Goal: Task Accomplishment & Management: Use online tool/utility

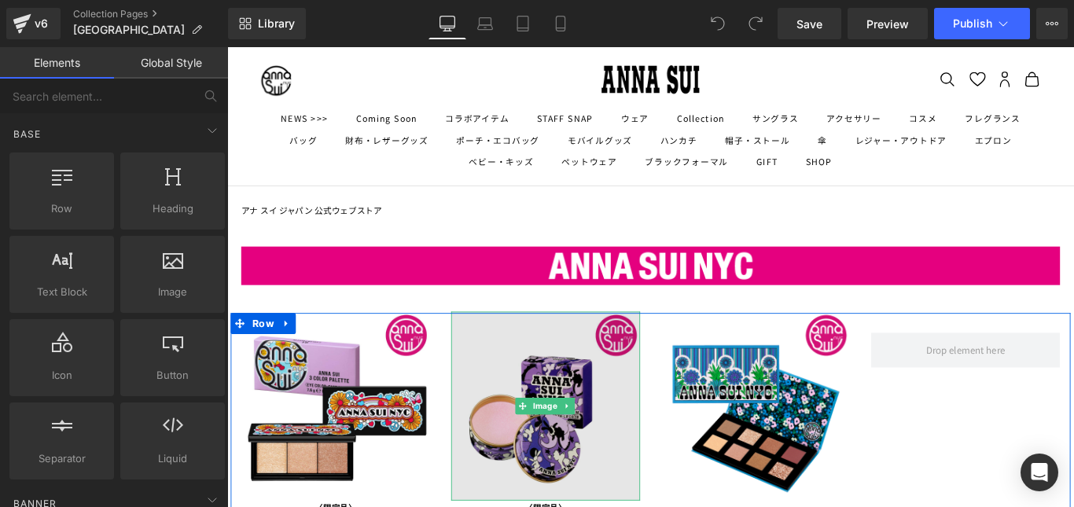
click at [559, 427] on img at bounding box center [585, 450] width 212 height 212
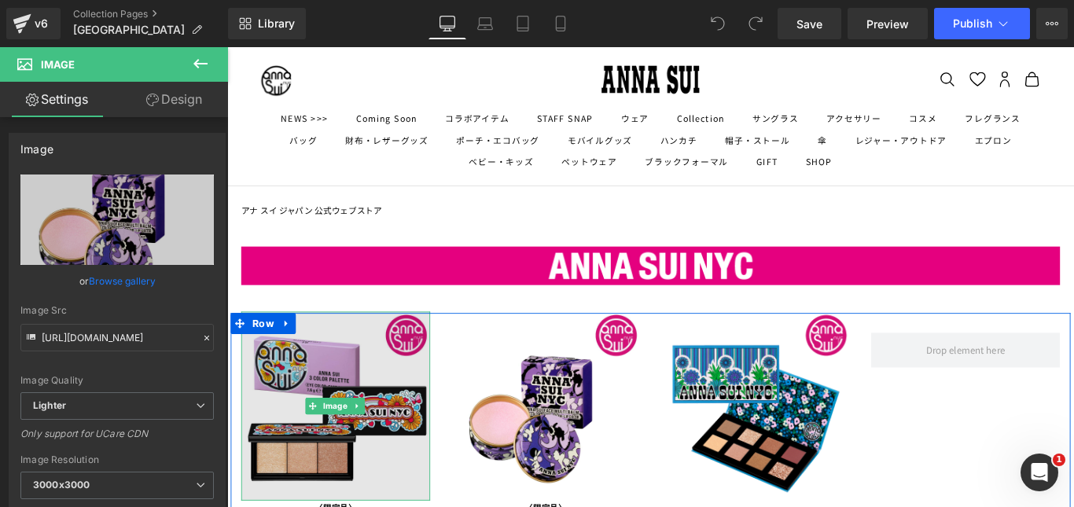
click at [371, 421] on img at bounding box center [349, 450] width 212 height 212
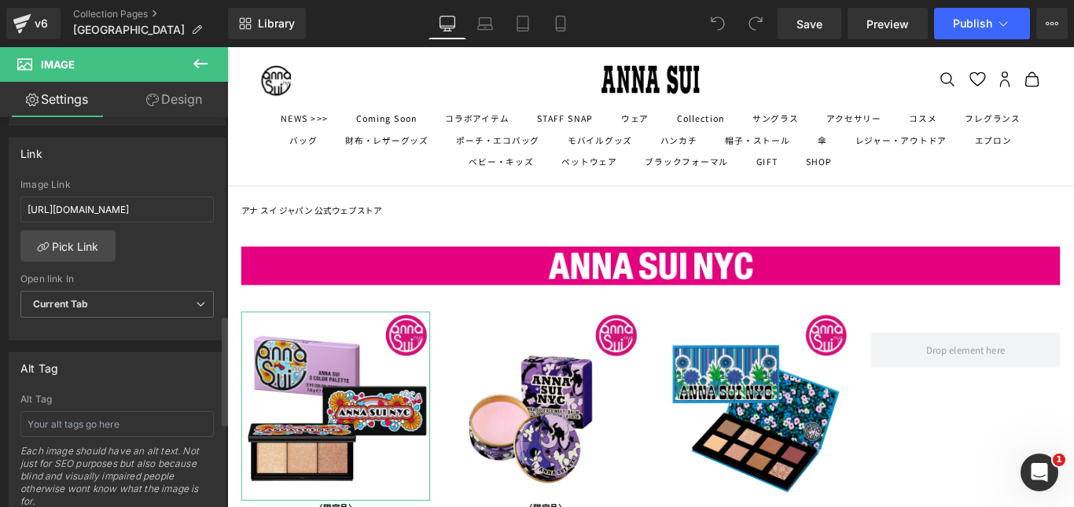
scroll to position [708, 0]
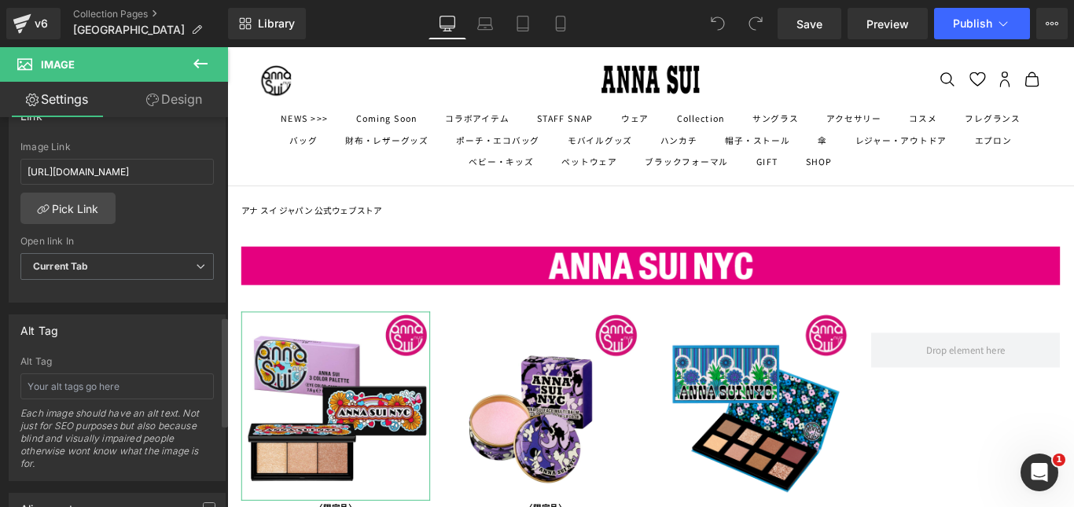
click at [184, 221] on div "[URL][DOMAIN_NAME] Image Link [URL][DOMAIN_NAME] Pick Link Current Tab New Tab …" at bounding box center [116, 222] width 215 height 161
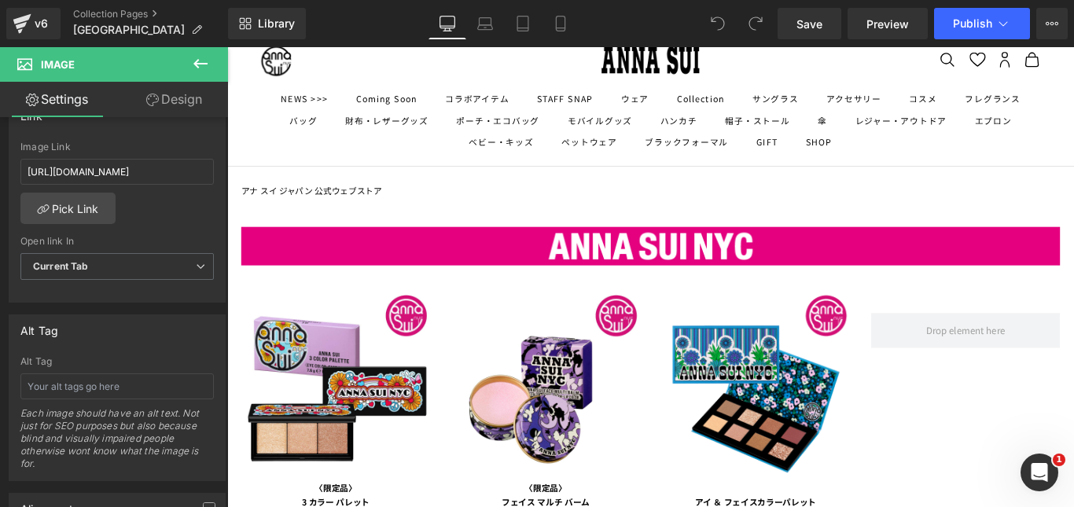
scroll to position [0, 0]
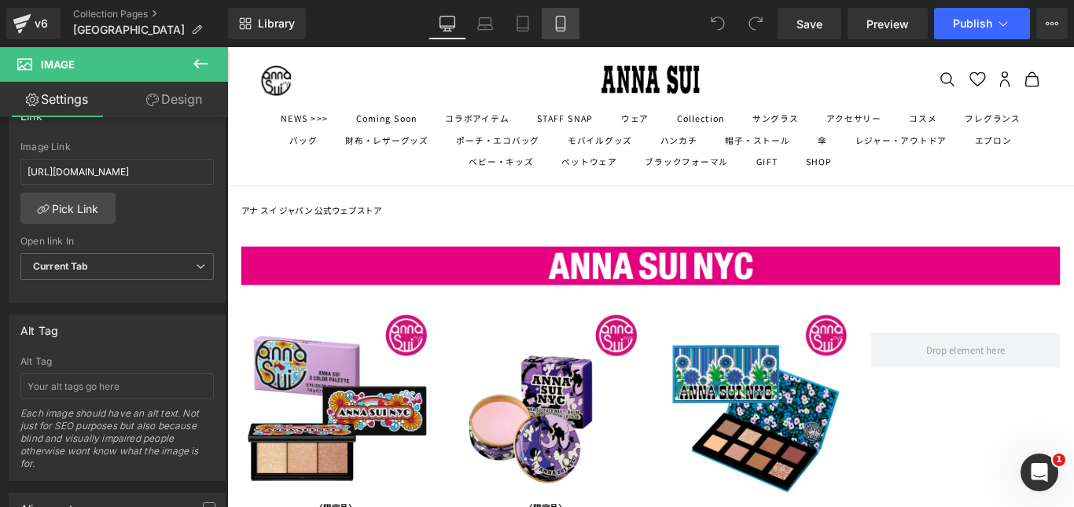
click at [564, 23] on icon at bounding box center [561, 24] width 16 height 16
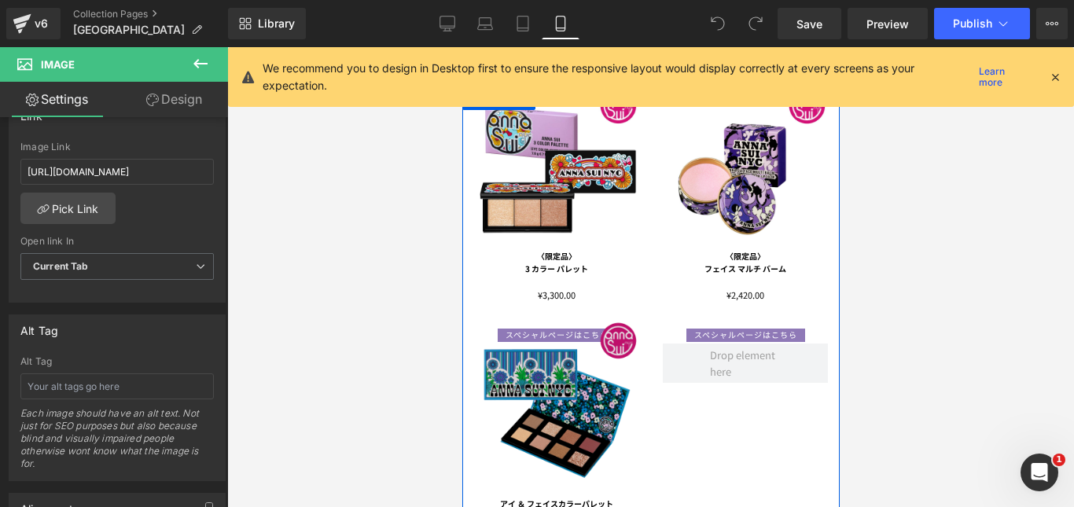
scroll to position [157, 0]
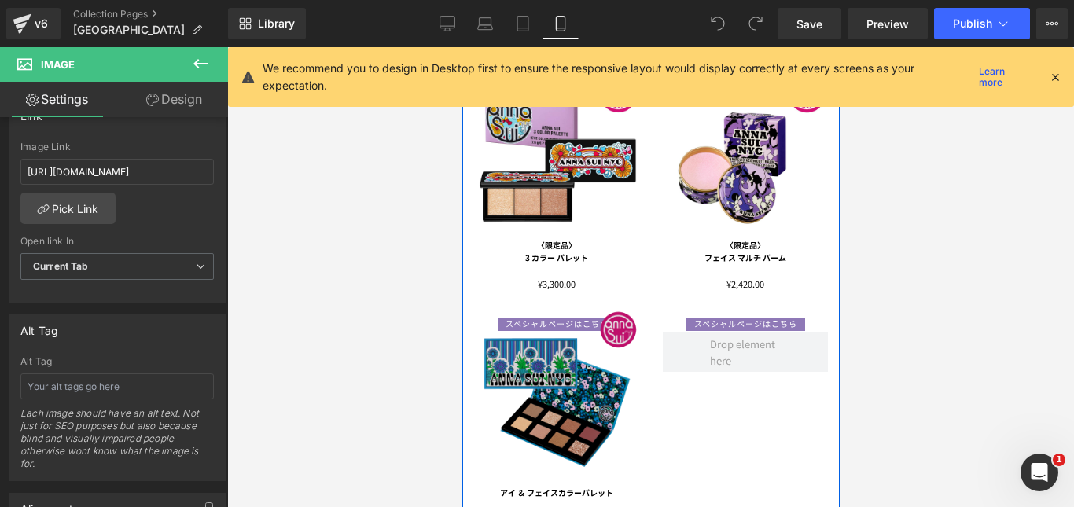
click at [569, 376] on div "Image" at bounding box center [555, 391] width 165 height 165
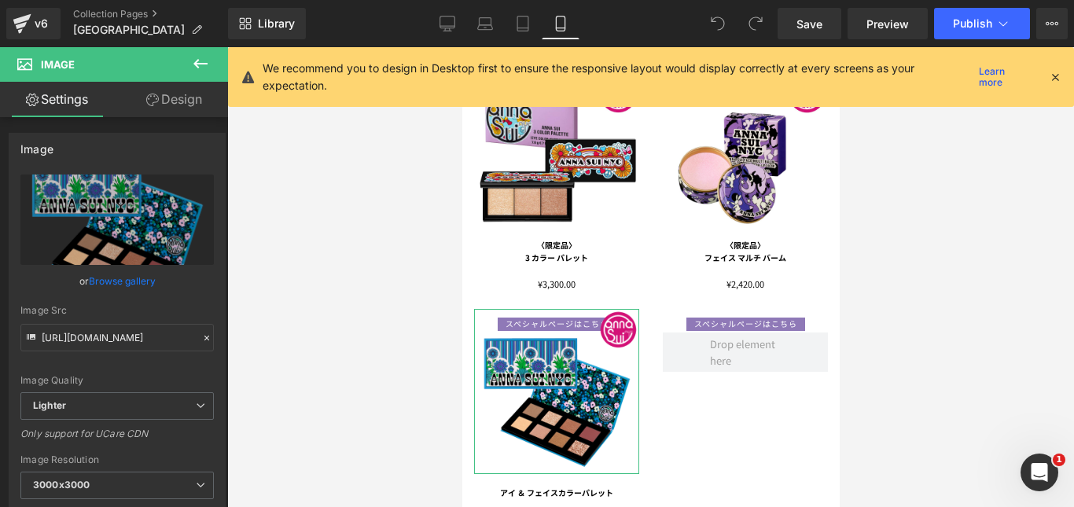
click at [192, 97] on link "Design" at bounding box center [174, 99] width 114 height 35
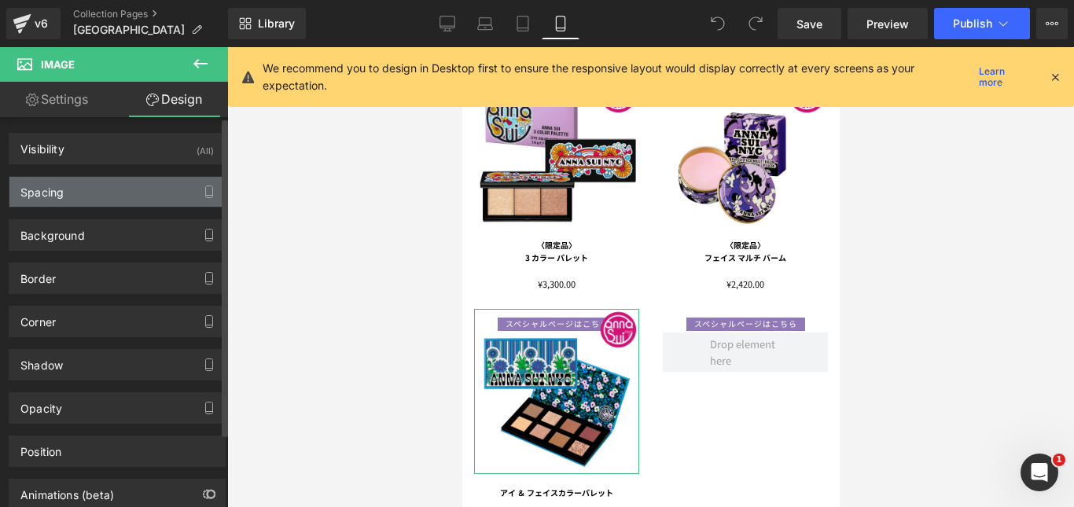
type input "-30"
type input "0"
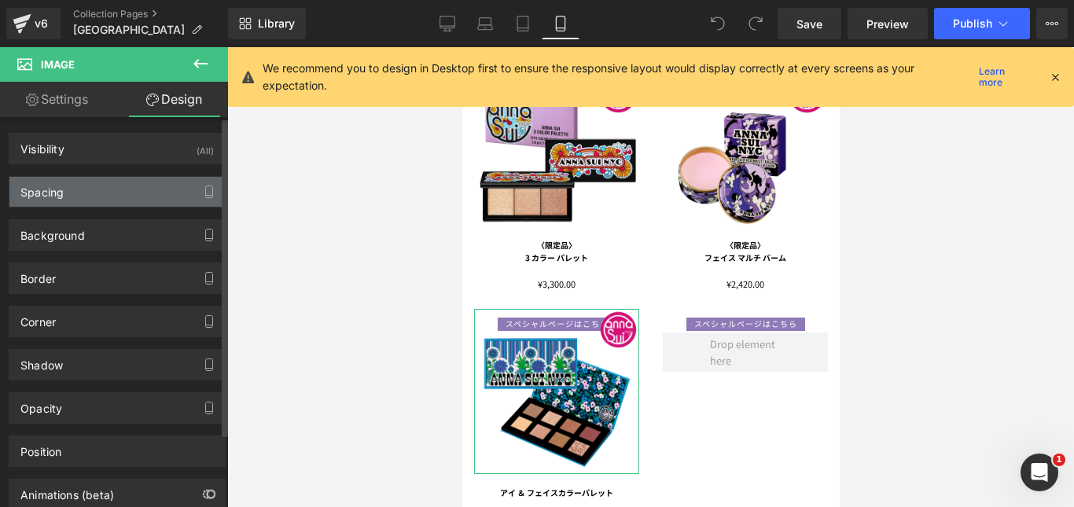
type input "0"
click at [98, 196] on div "Spacing" at bounding box center [116, 192] width 215 height 30
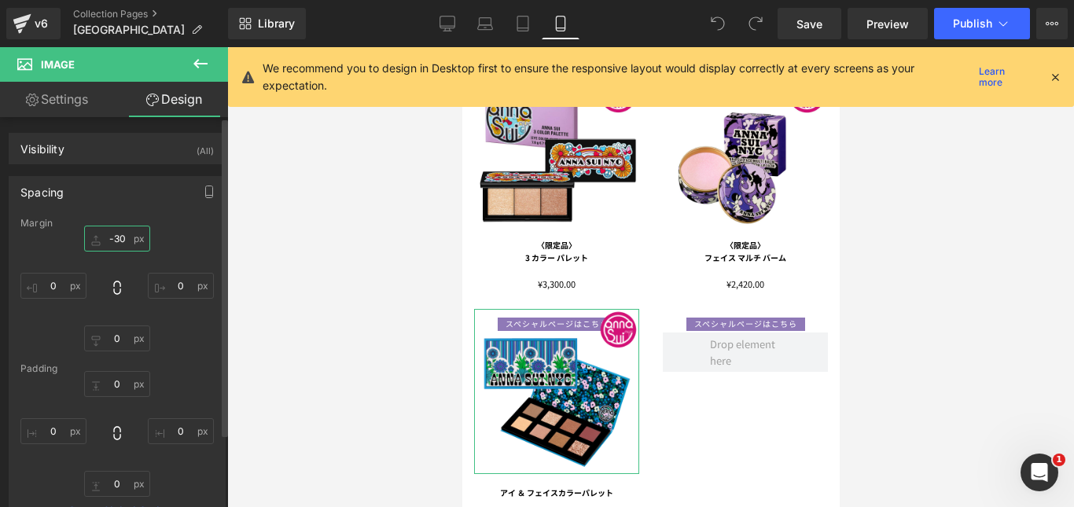
click at [125, 240] on input "-30" at bounding box center [117, 239] width 66 height 26
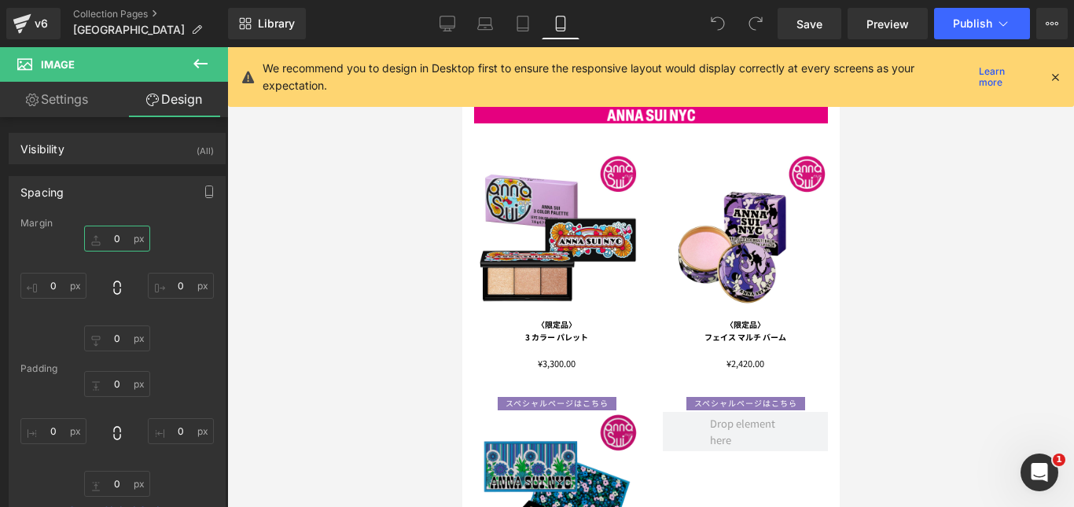
scroll to position [236, 0]
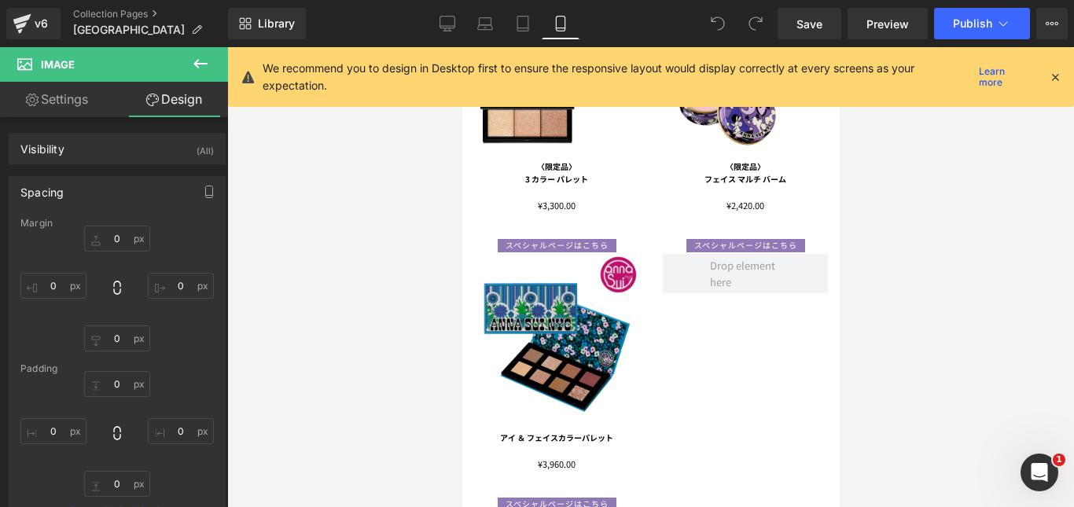
click at [592, 307] on img at bounding box center [555, 336] width 165 height 165
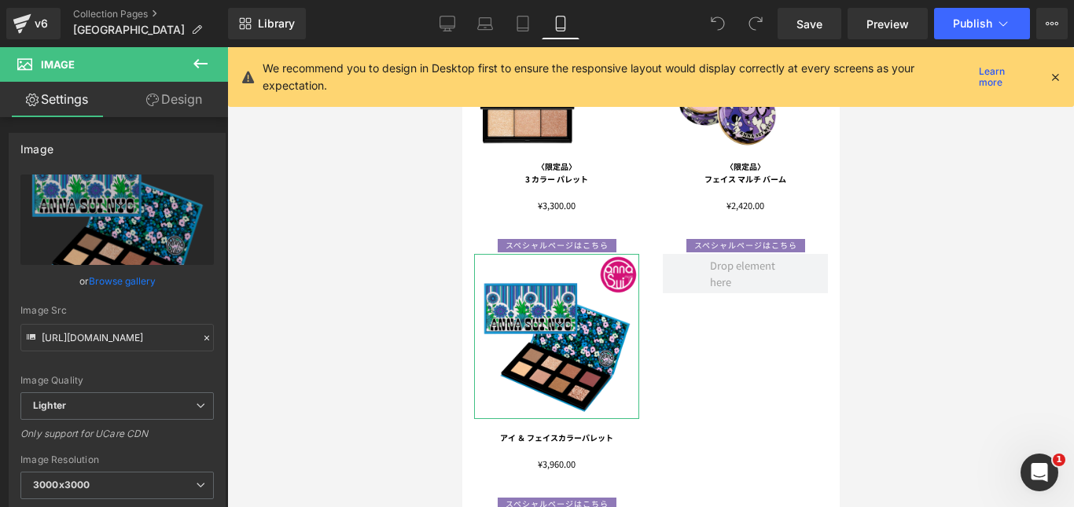
click at [176, 97] on link "Design" at bounding box center [174, 99] width 114 height 35
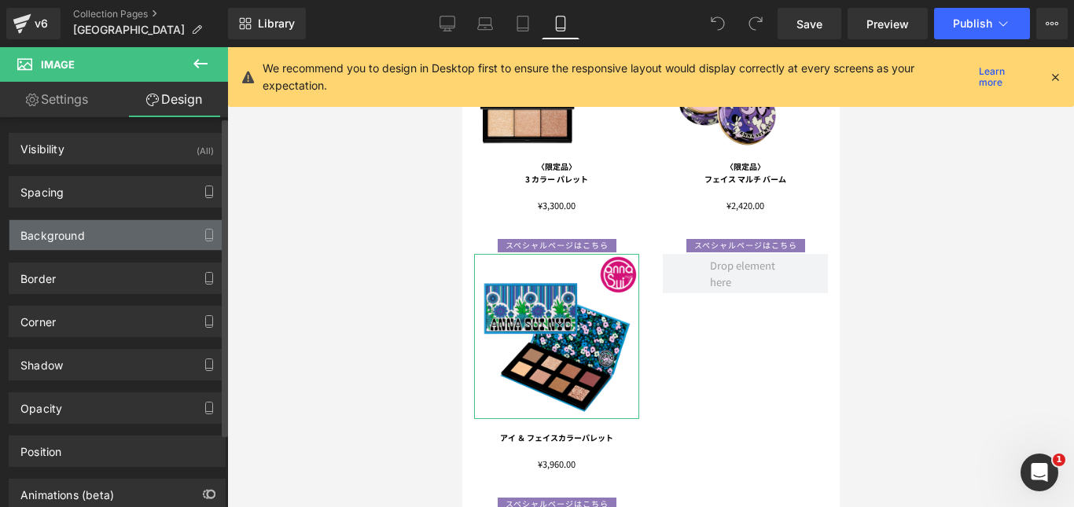
type input "0"
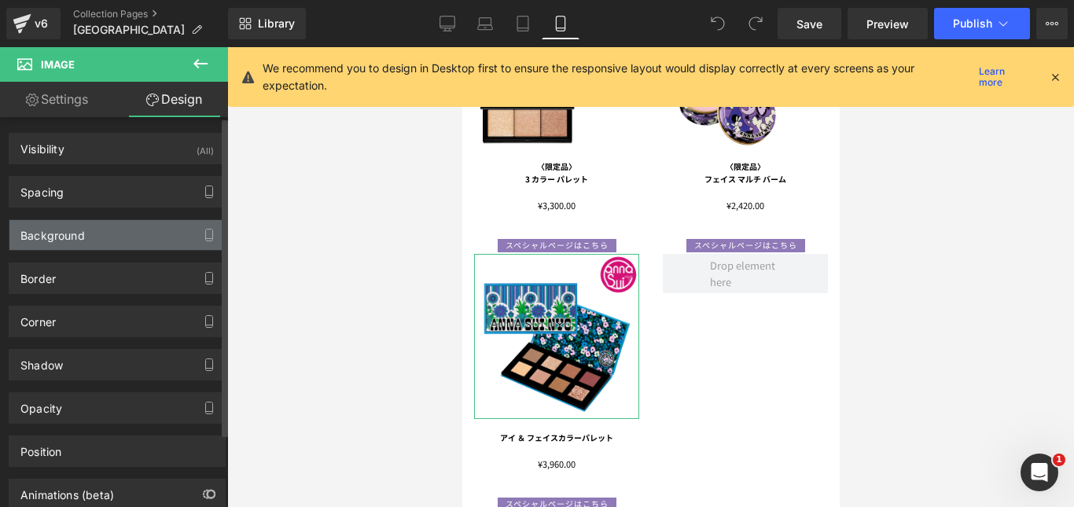
type input "0"
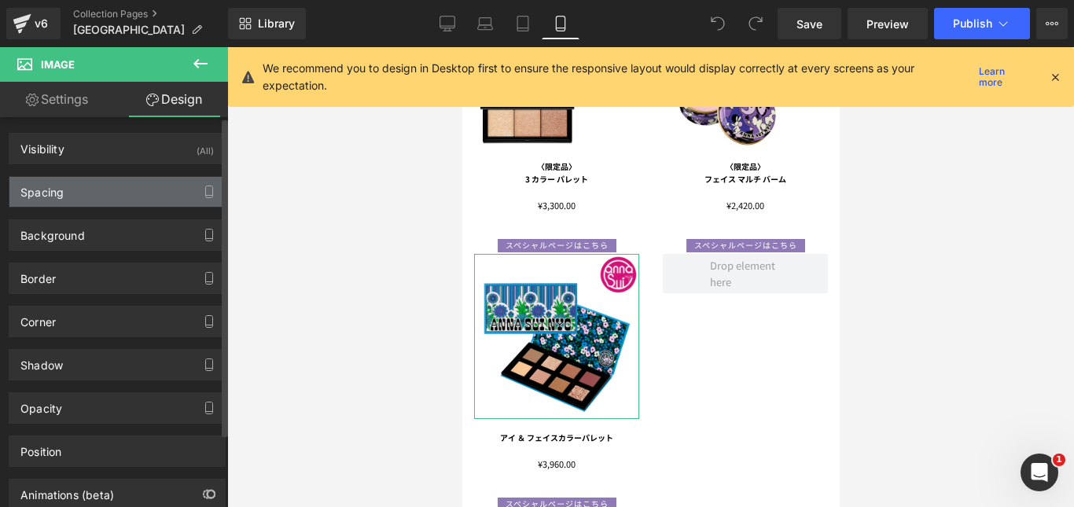
click at [101, 193] on div "Spacing" at bounding box center [116, 192] width 215 height 30
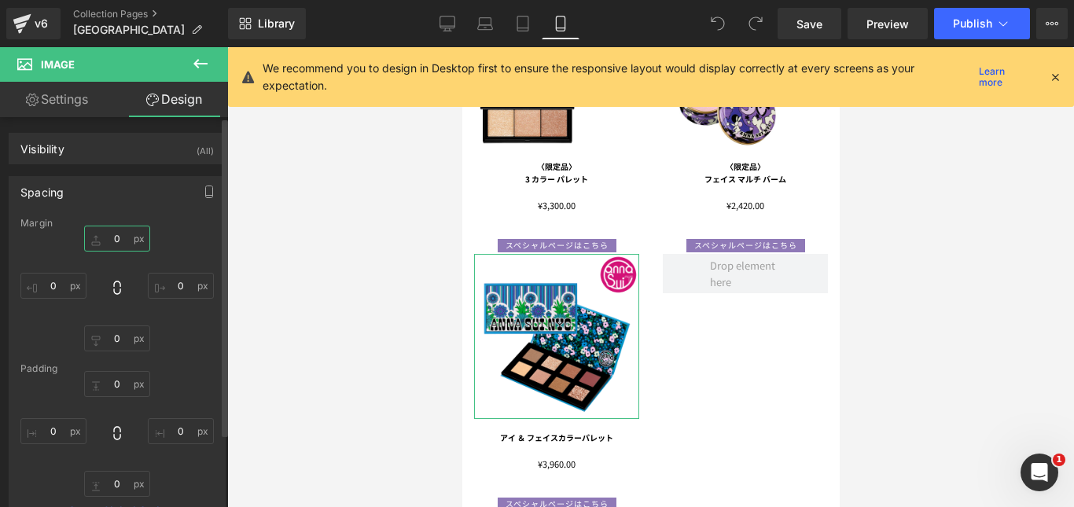
click at [128, 237] on input "0" at bounding box center [117, 239] width 66 height 26
type input "１"
type input "１０"
click at [127, 233] on input "text" at bounding box center [117, 239] width 66 height 26
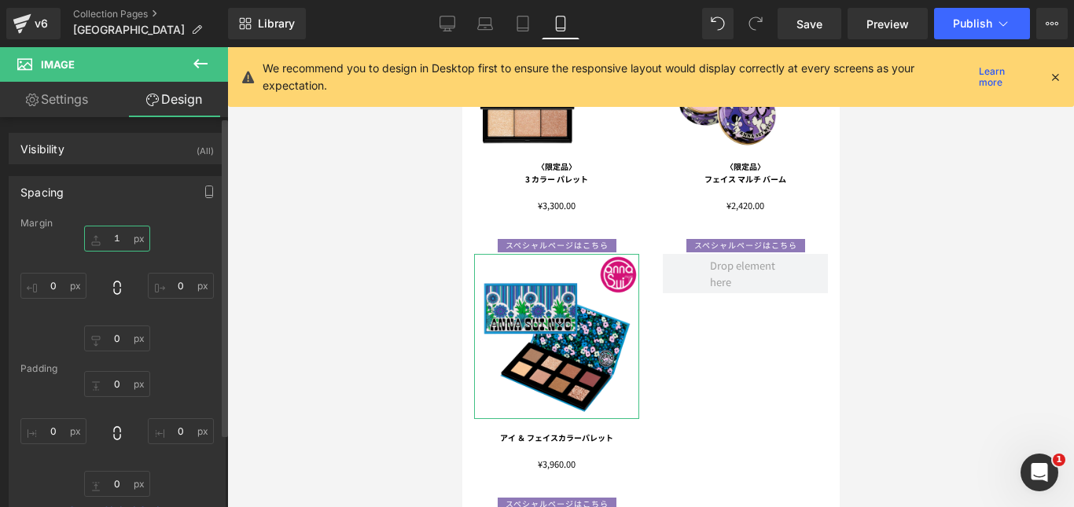
type input "１０"
type input "10"
click at [171, 245] on div "10 0px 0 0px 0 0px 0" at bounding box center [116, 289] width 193 height 126
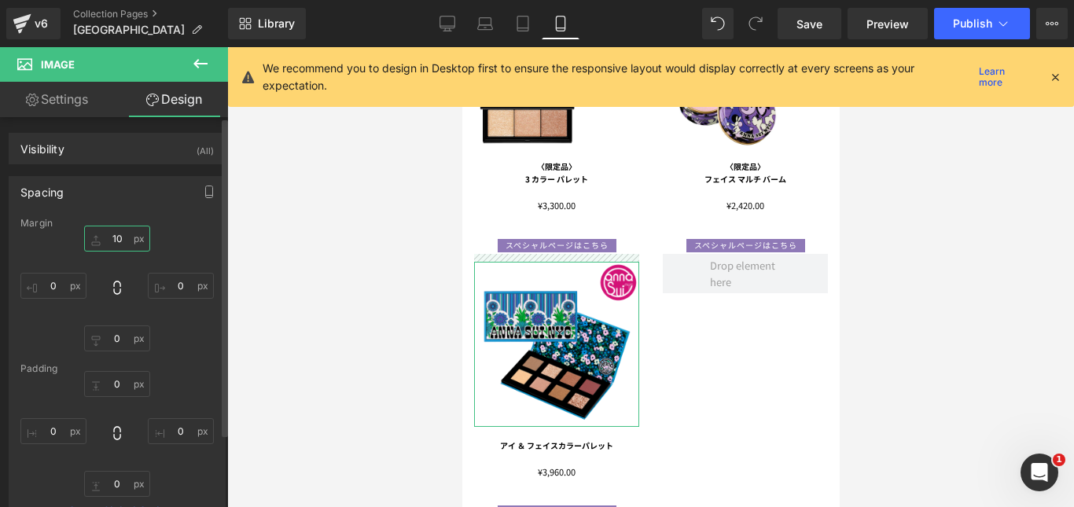
click at [130, 237] on input "10" at bounding box center [117, 239] width 66 height 26
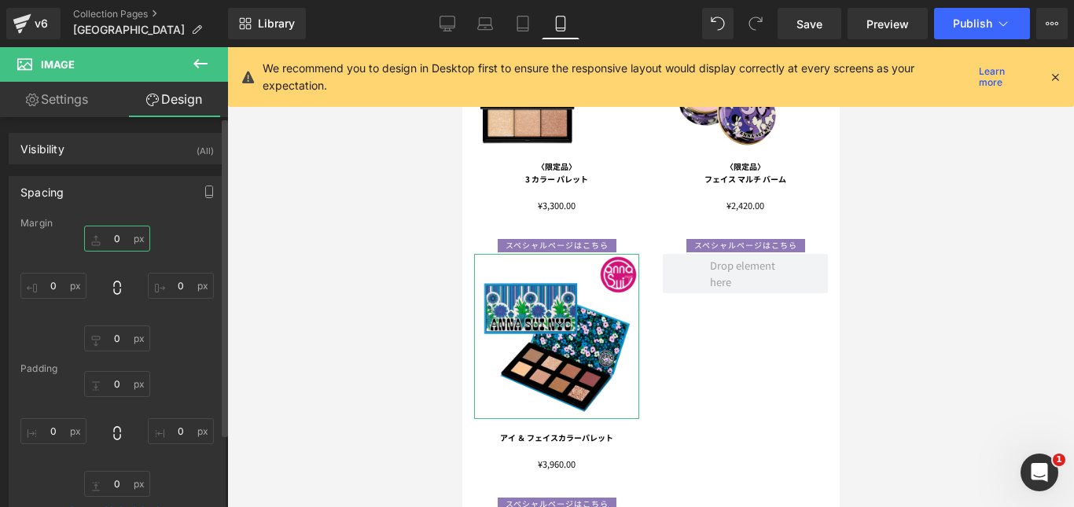
type input "３"
type input "３０"
type input "30"
click at [176, 233] on div "30 0px 0 0px 0 0px 0" at bounding box center [116, 289] width 193 height 126
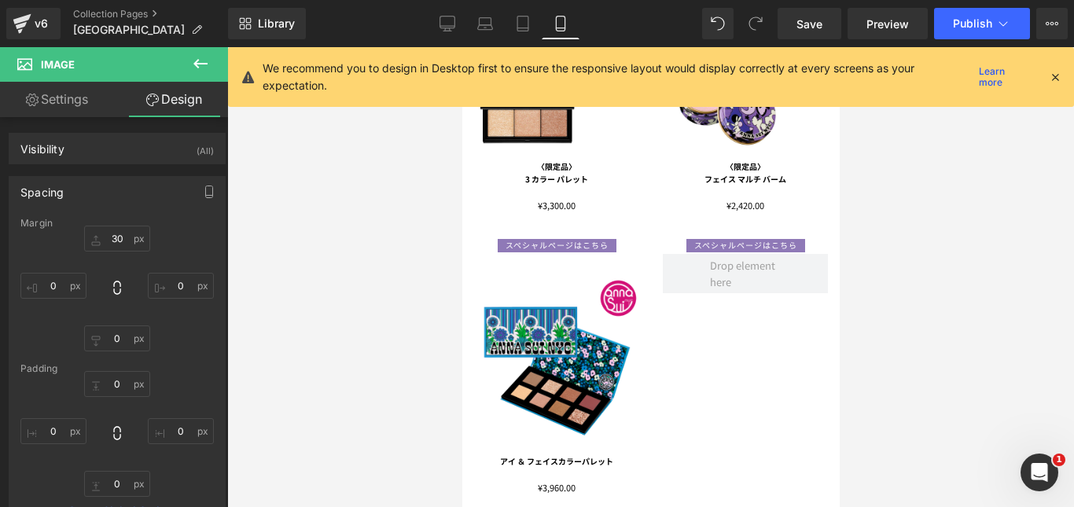
click at [369, 343] on div at bounding box center [650, 277] width 847 height 460
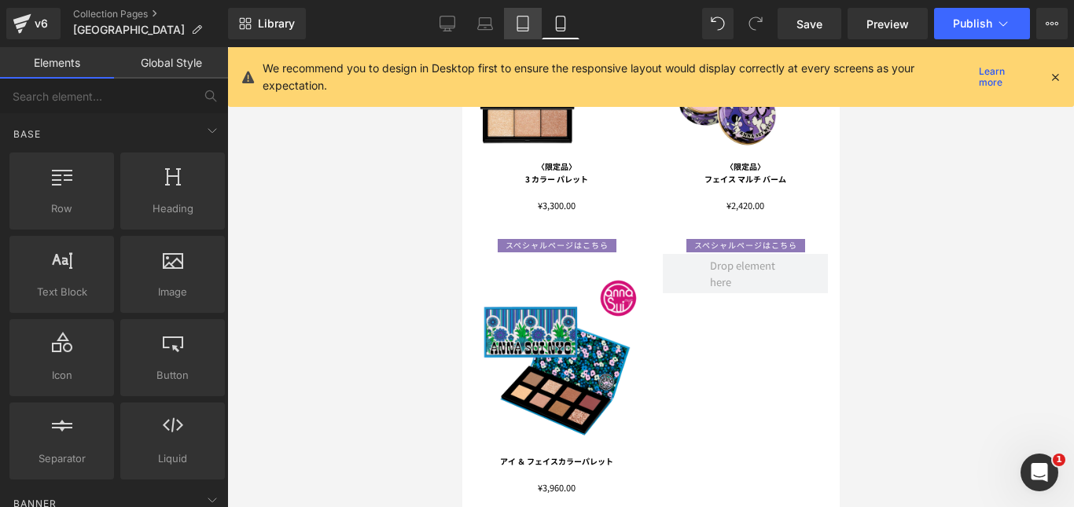
click at [525, 29] on icon at bounding box center [523, 24] width 16 height 16
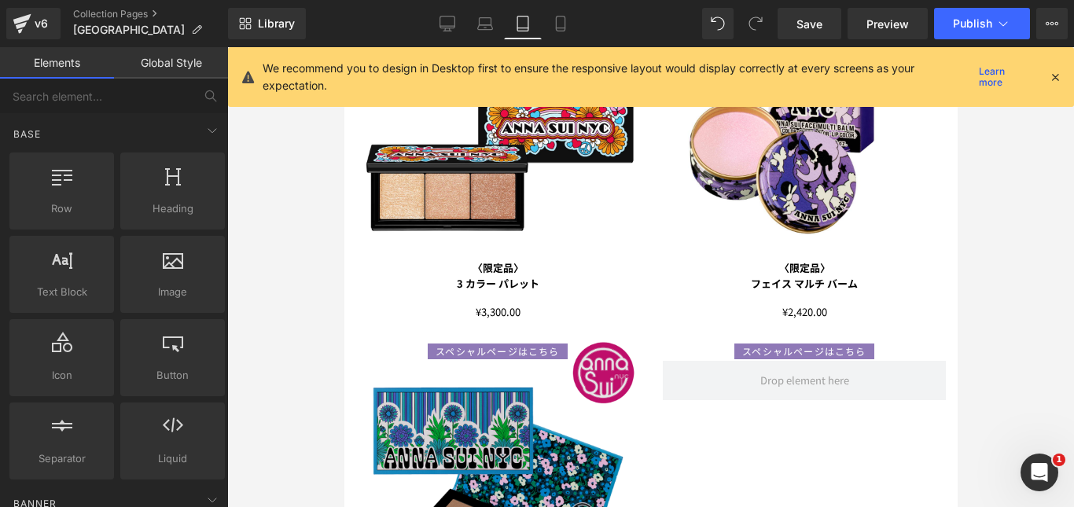
scroll to position [418, 0]
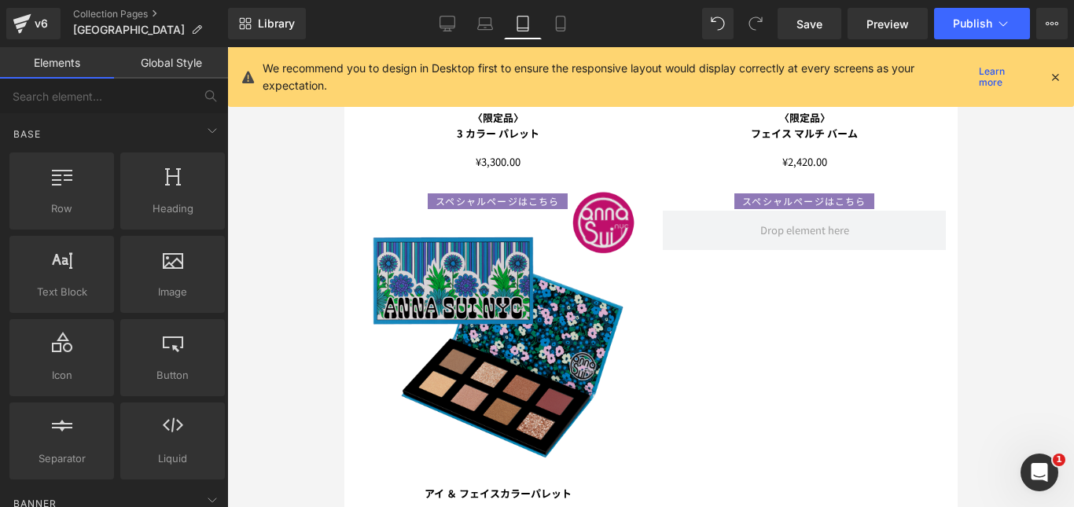
click at [477, 306] on img at bounding box center [496, 328] width 283 height 283
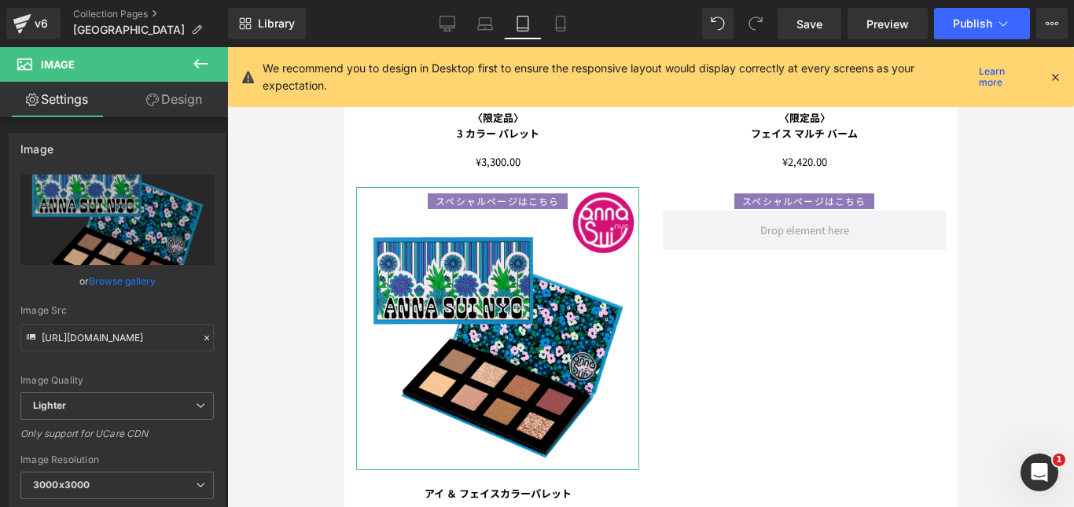
click at [172, 102] on link "Design" at bounding box center [174, 99] width 114 height 35
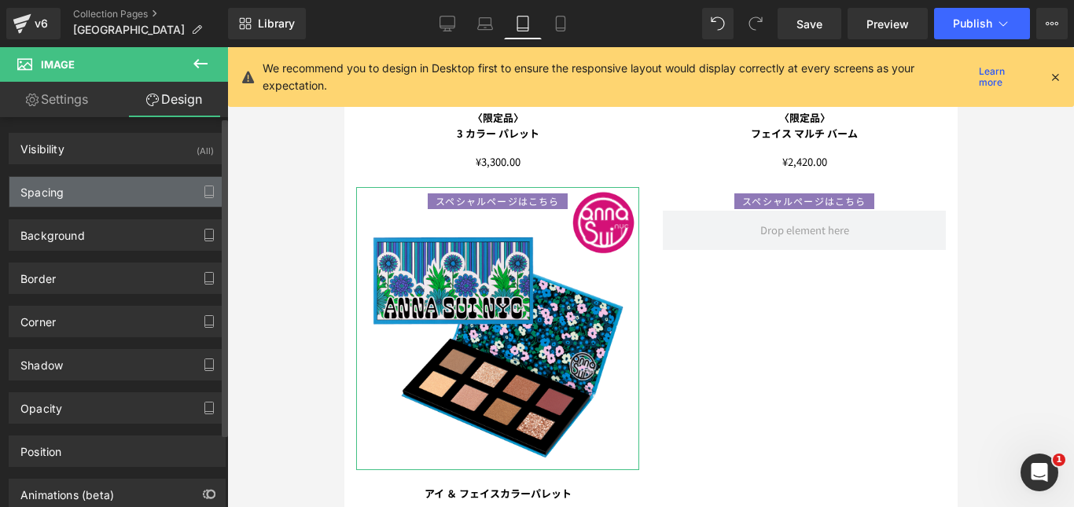
click at [104, 191] on div "Spacing" at bounding box center [116, 192] width 215 height 30
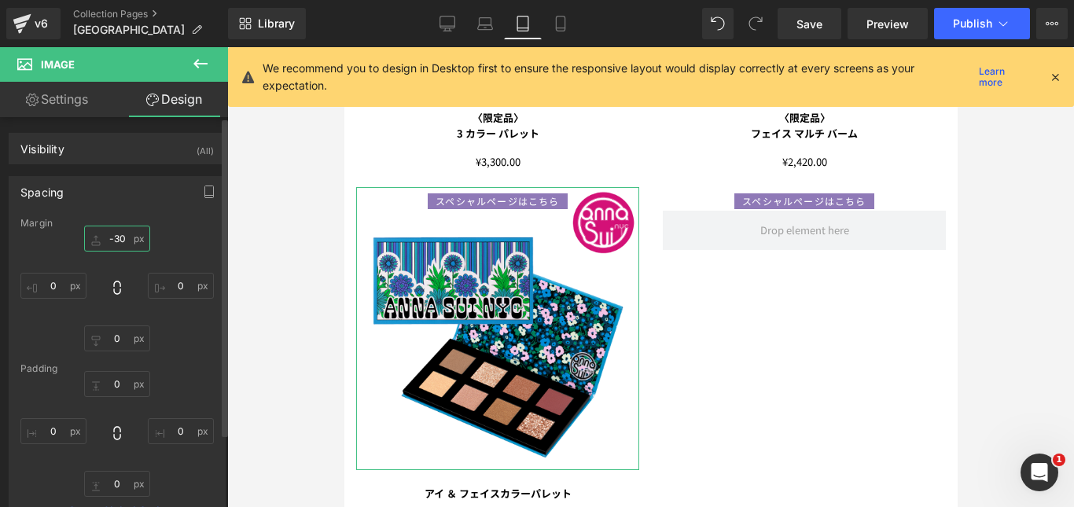
click at [130, 241] on input "-30" at bounding box center [117, 239] width 66 height 26
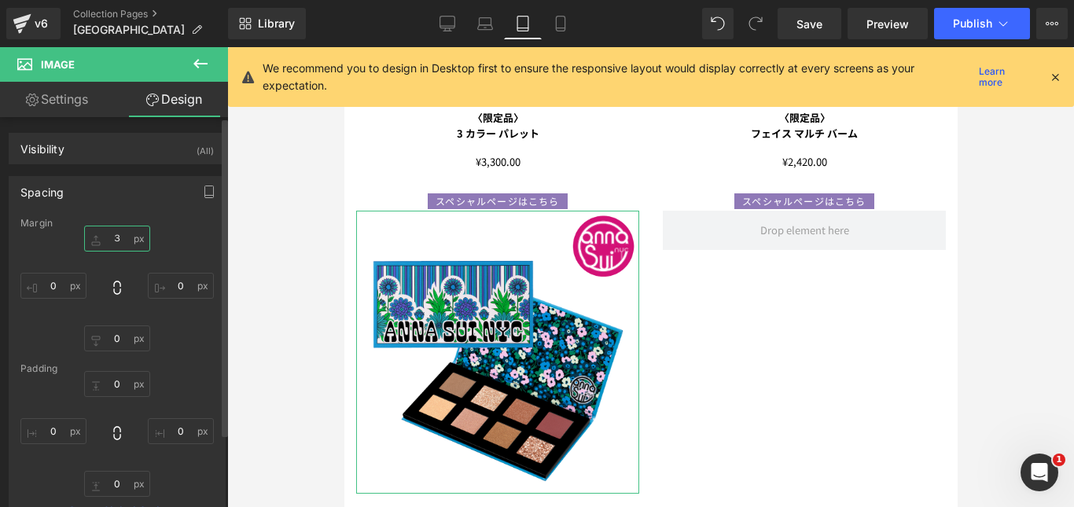
type input "３０"
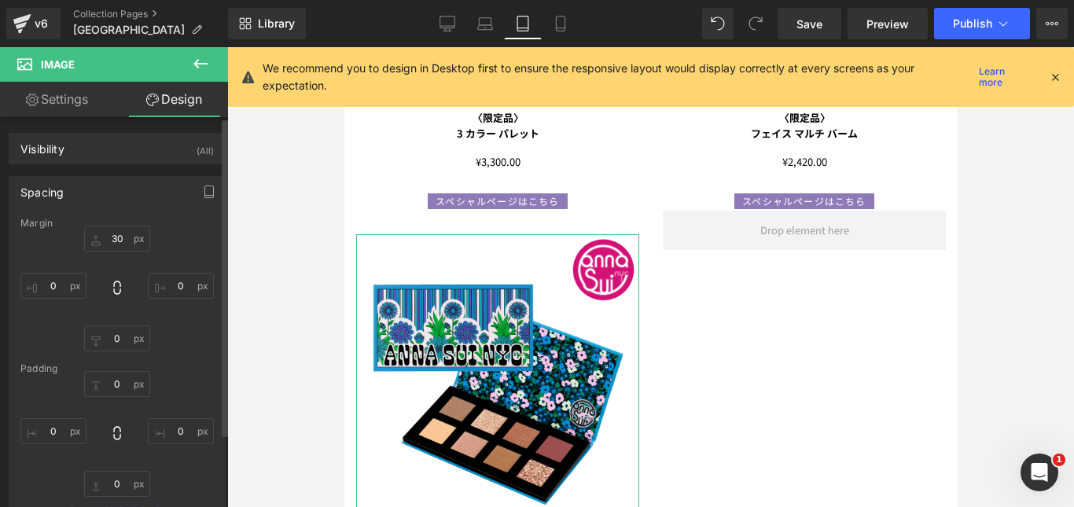
click at [195, 229] on div "30 30 0px 0 0px 0 0px 0" at bounding box center [116, 289] width 193 height 126
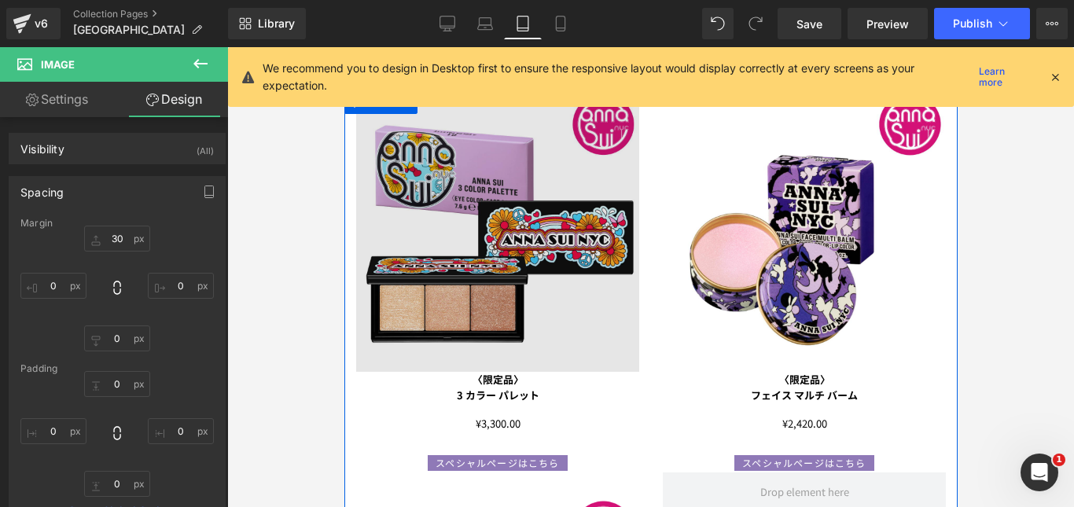
scroll to position [157, 0]
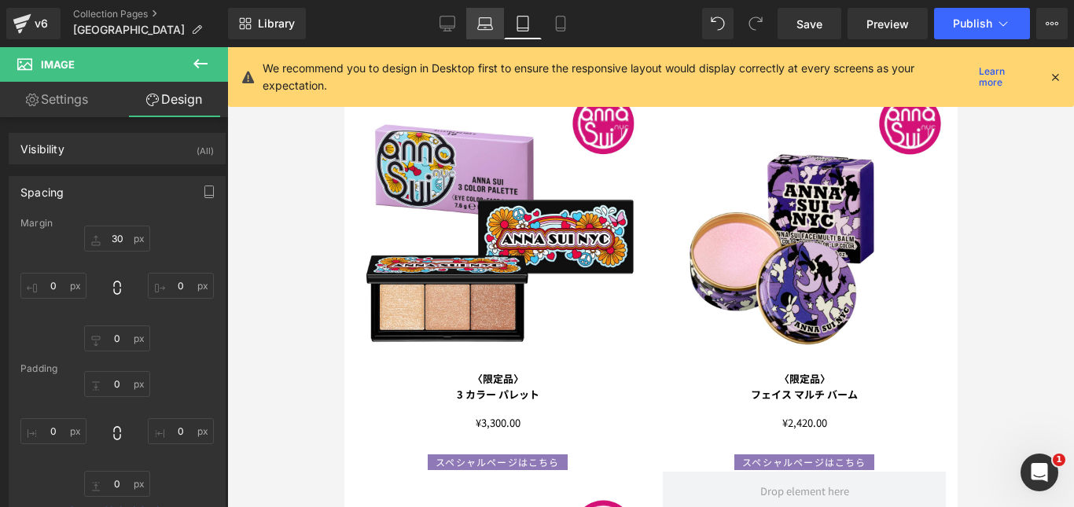
click at [494, 21] on link "Laptop" at bounding box center [485, 23] width 38 height 31
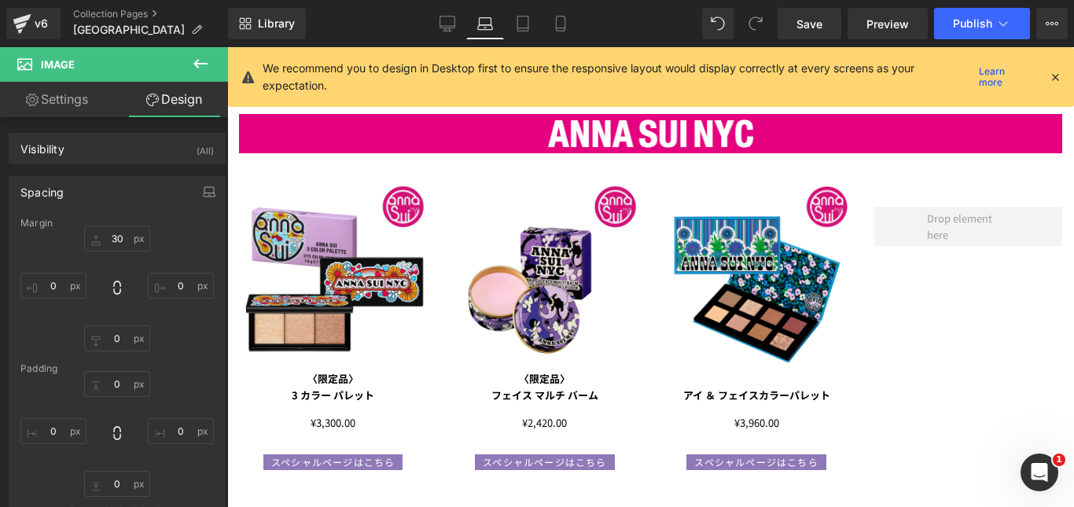
scroll to position [0, 0]
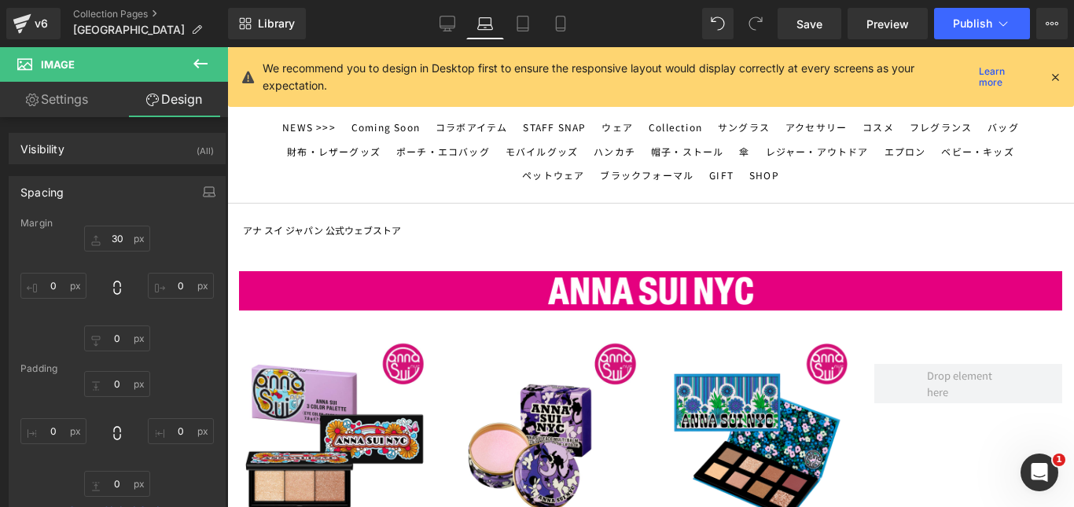
type input "-30"
type input "0"
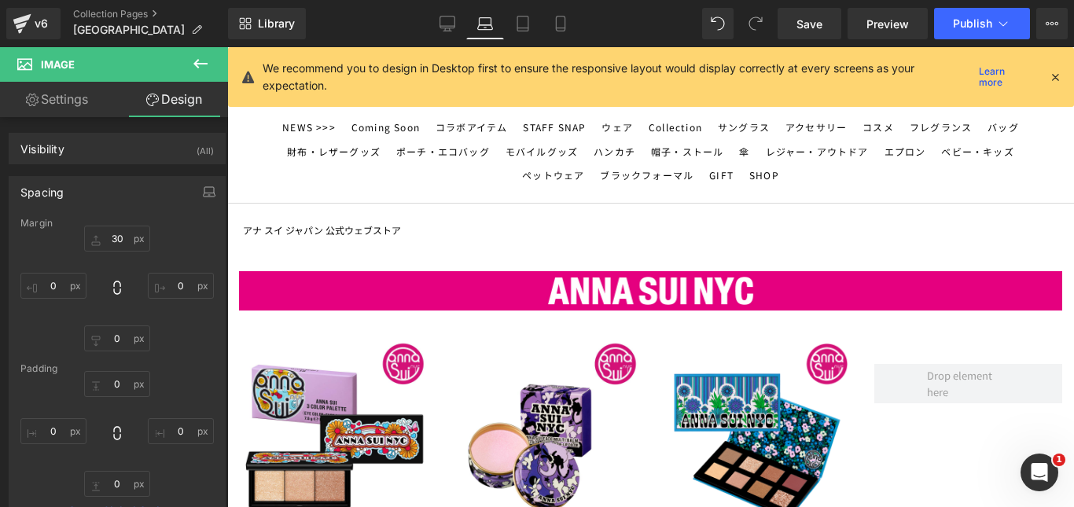
type input "0"
click at [448, 20] on icon at bounding box center [447, 24] width 16 height 16
type input "-30"
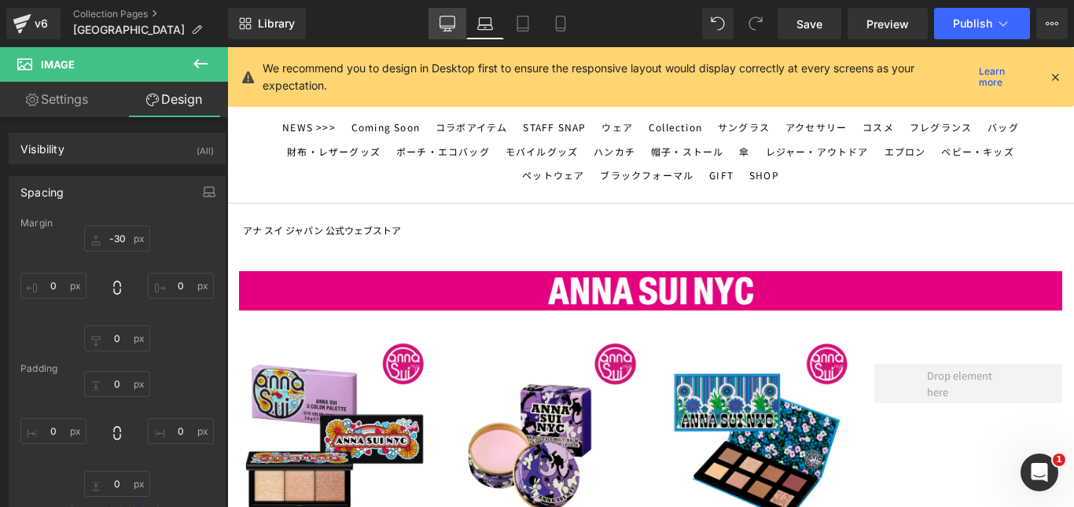
type input "0"
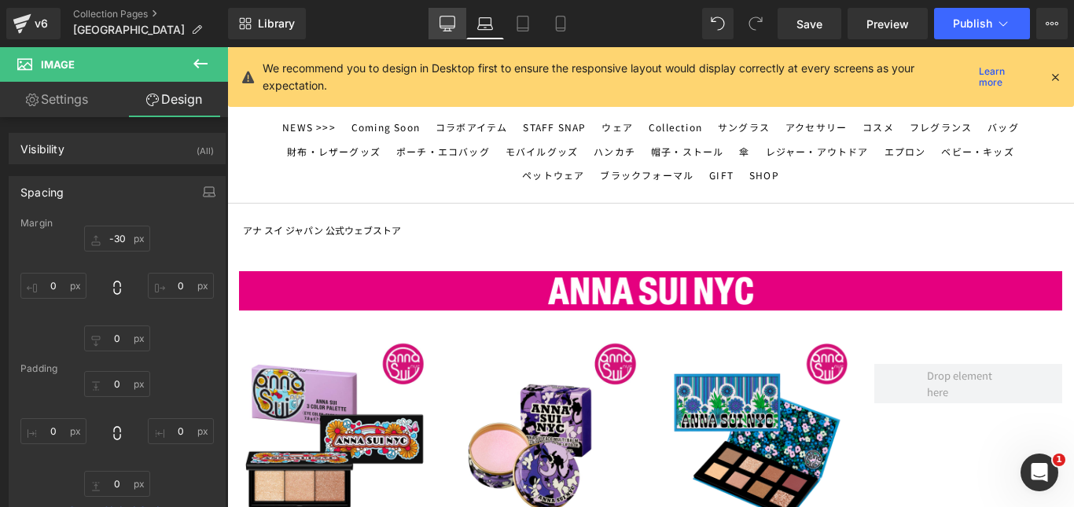
type input "0"
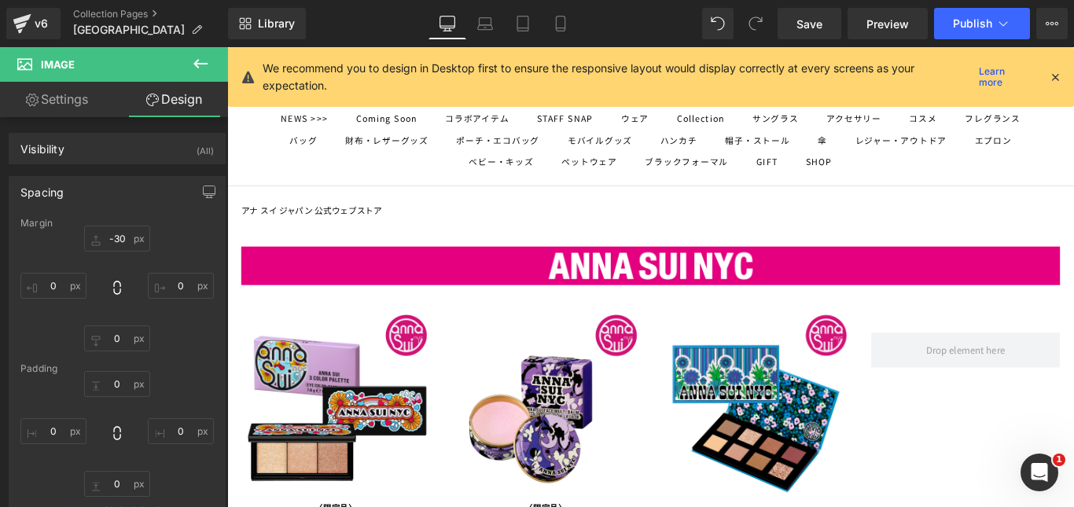
scroll to position [5, 0]
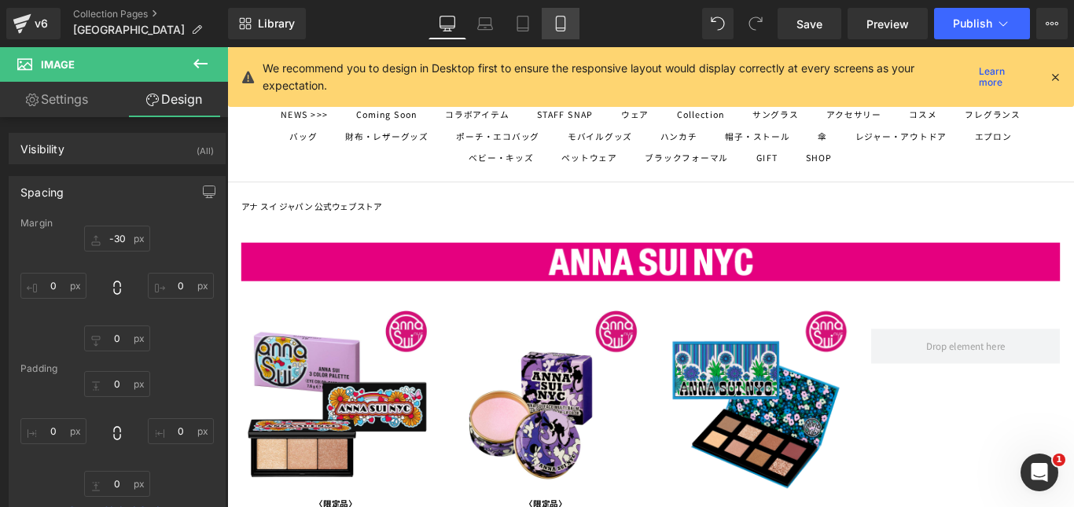
click at [564, 23] on icon at bounding box center [561, 24] width 16 height 16
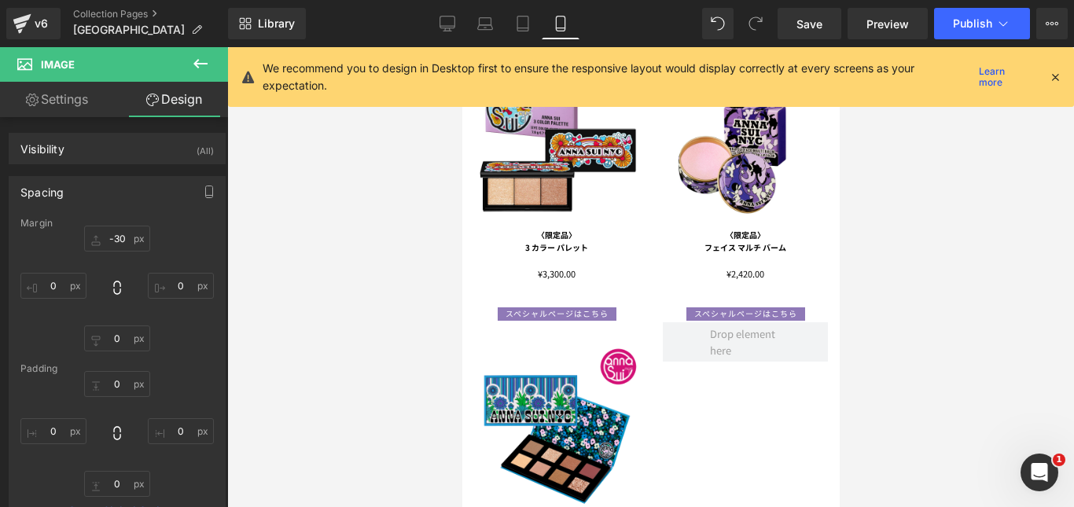
type input "30"
type input "0"
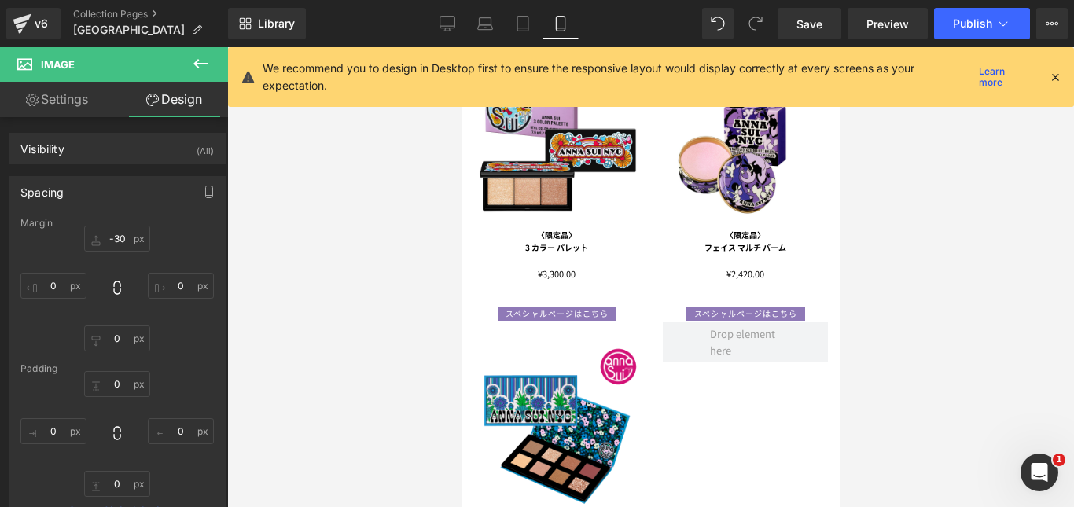
type input "0"
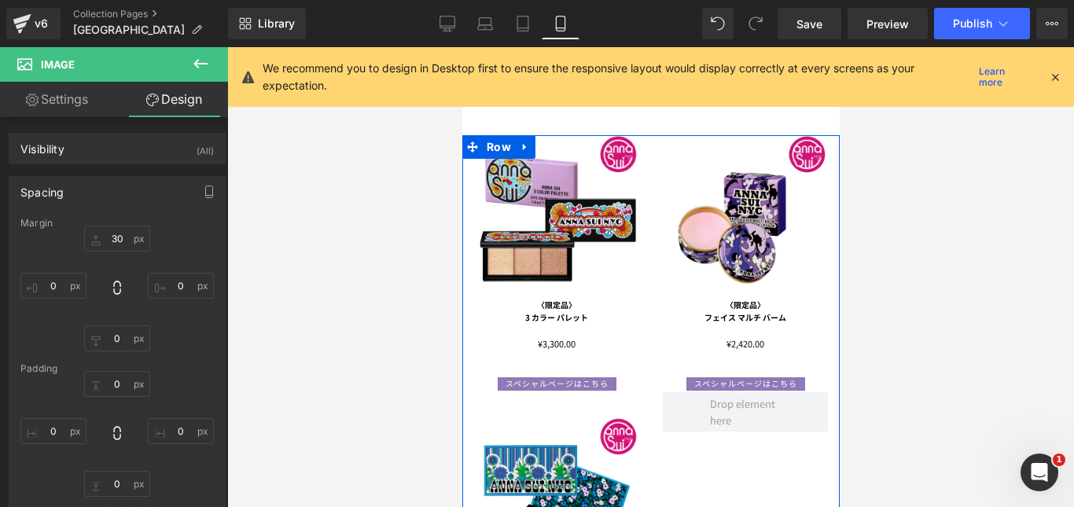
scroll to position [0, 0]
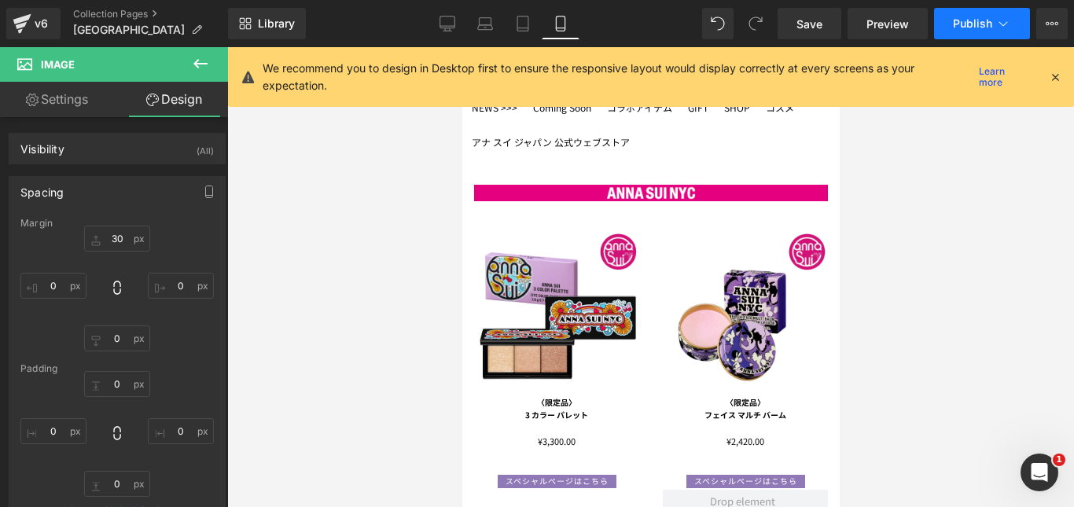
click at [965, 19] on span "Publish" at bounding box center [972, 23] width 39 height 13
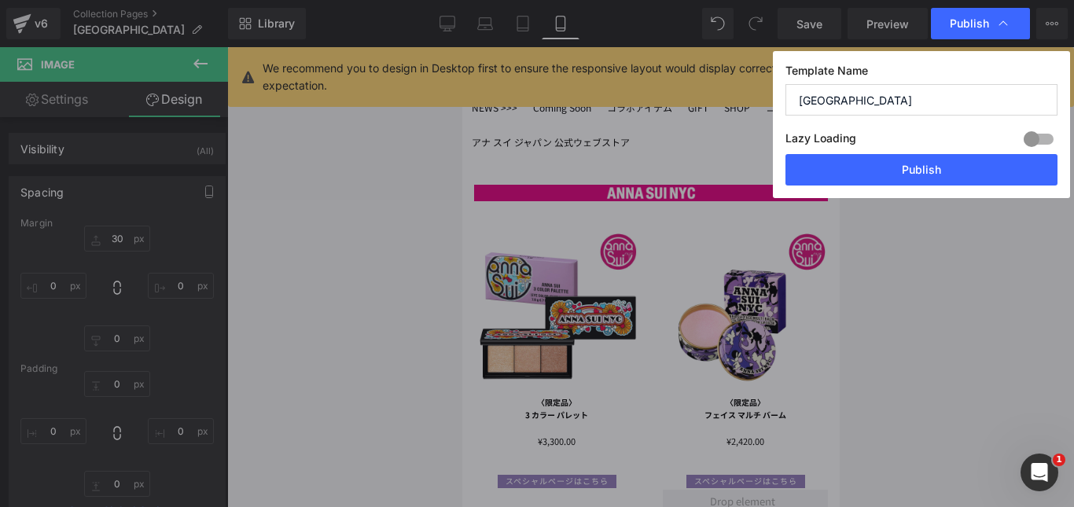
click at [891, 169] on button "Publish" at bounding box center [921, 169] width 272 height 31
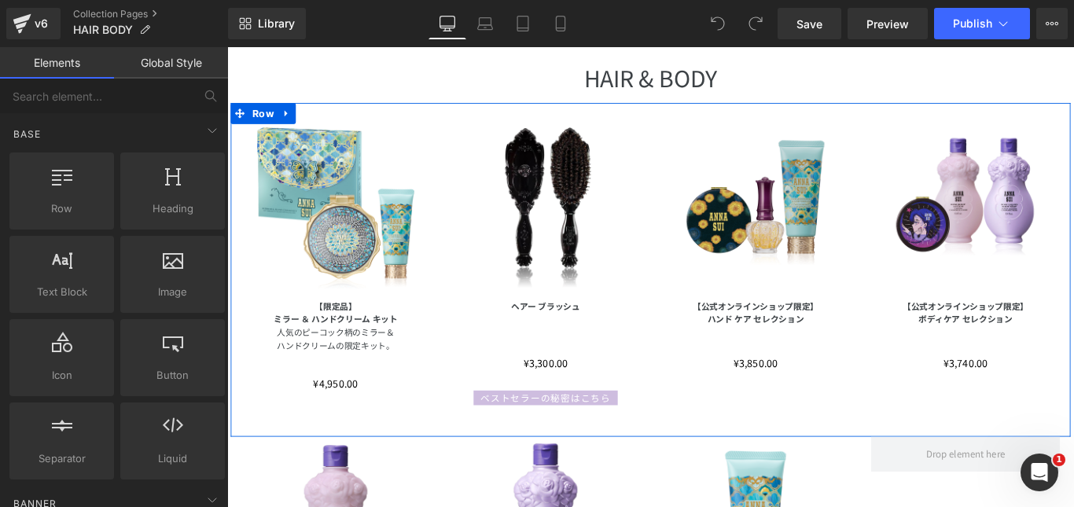
scroll to position [236, 0]
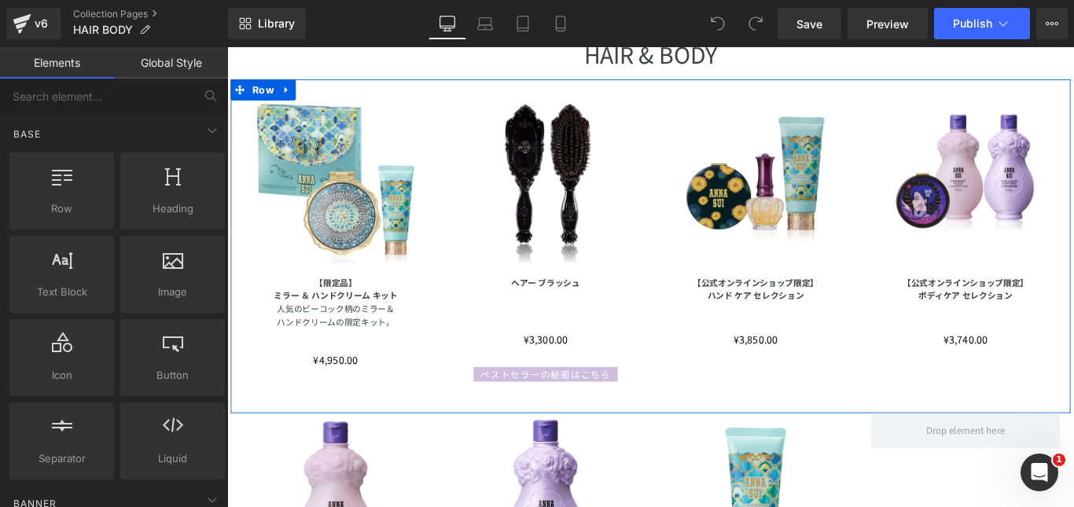
click at [830, 231] on img at bounding box center [821, 197] width 212 height 212
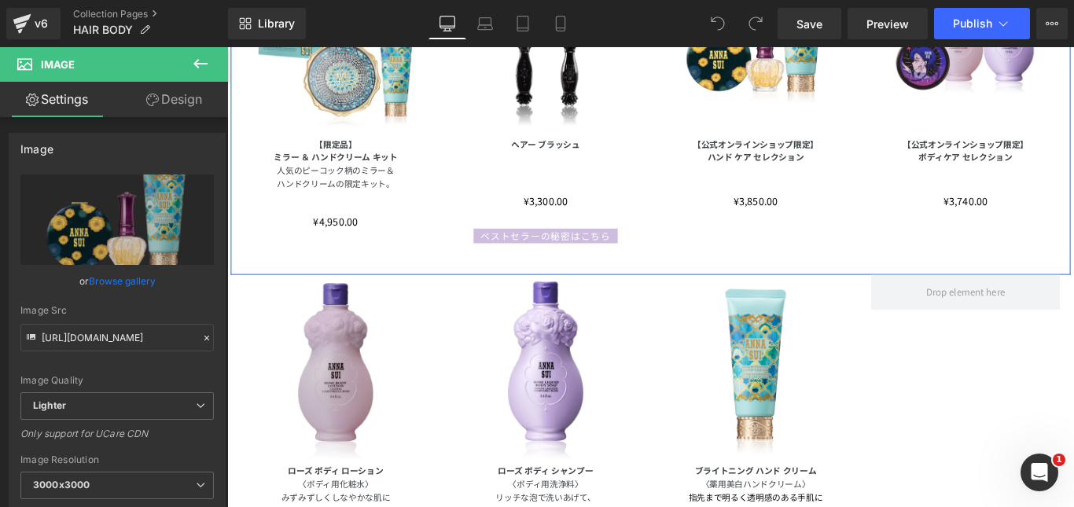
scroll to position [393, 0]
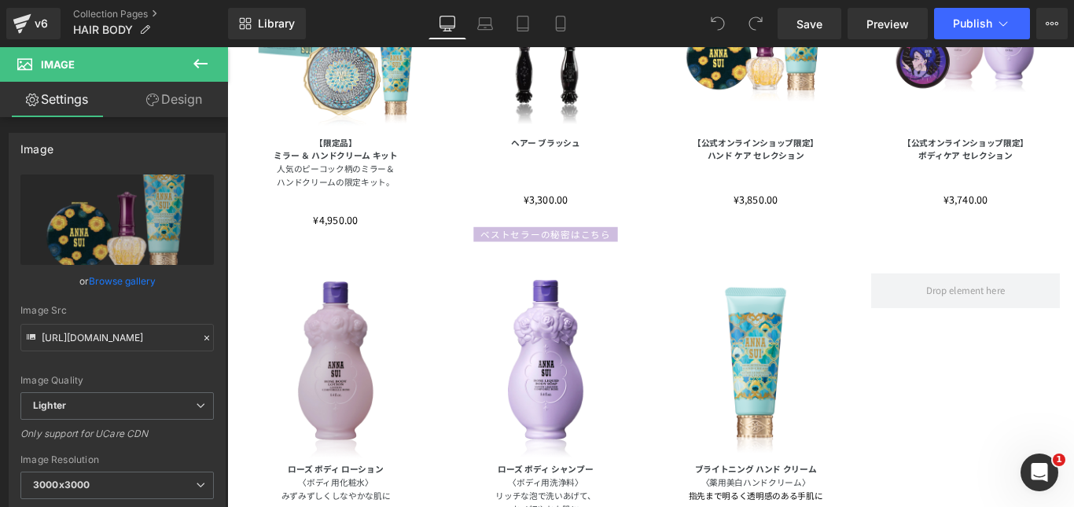
click at [359, 425] on img at bounding box center [349, 407] width 212 height 212
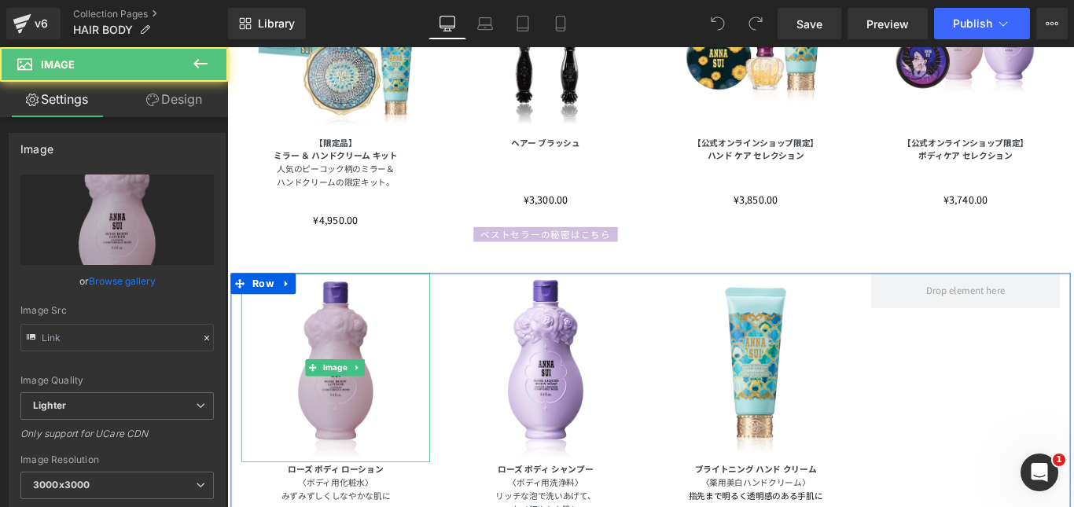
type input "https://ucarecdn.com/dbdde5df-8fb0-4a26-8fd5-eb286d3cce94/-/format/auto/-/previ…"
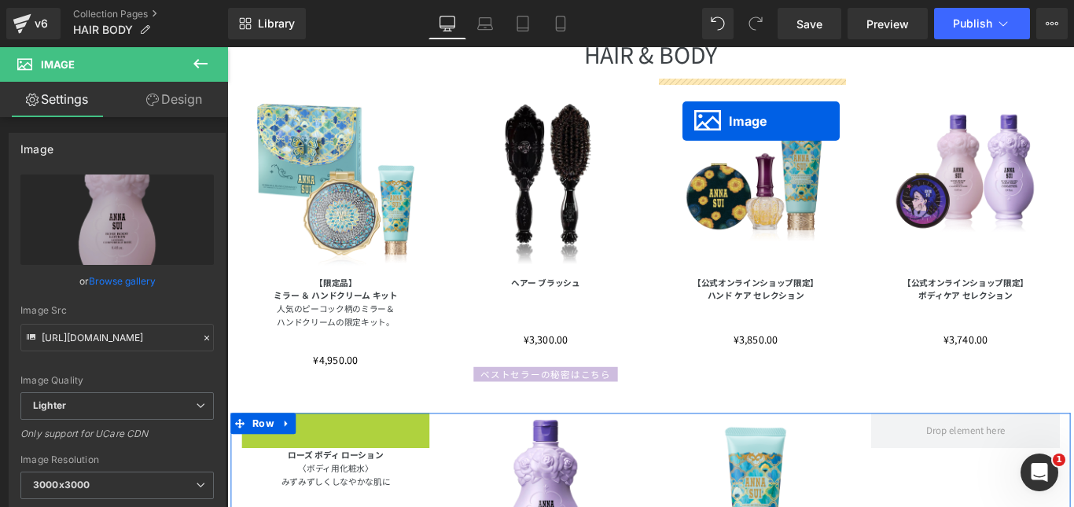
scroll to position [204, 0]
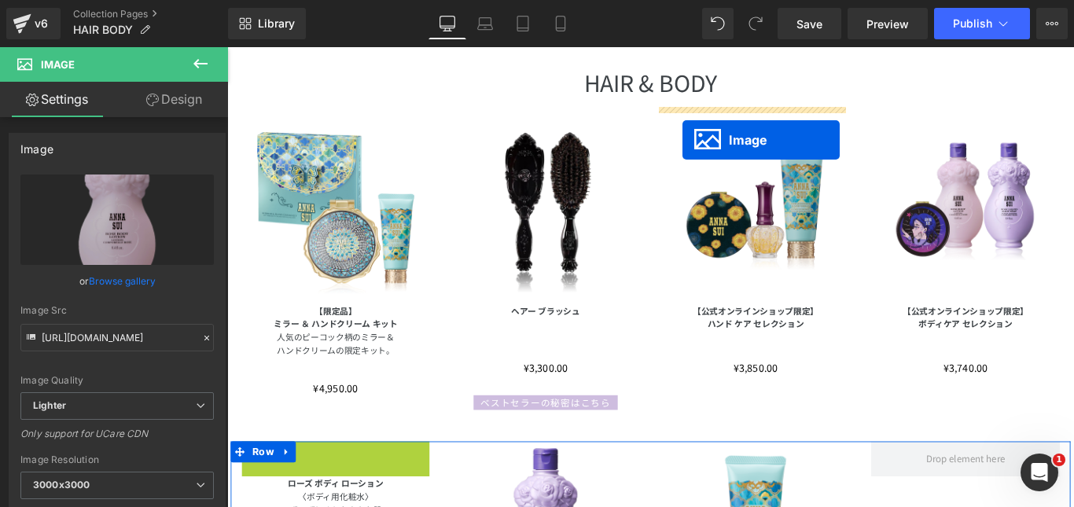
drag, startPoint x: 316, startPoint y: 403, endPoint x: 739, endPoint y: 152, distance: 491.7
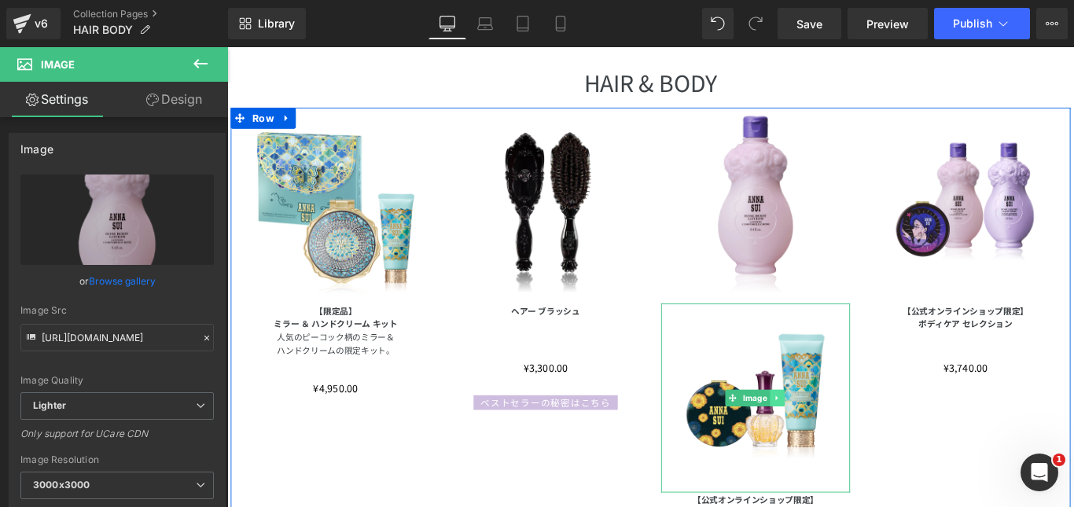
click at [841, 438] on icon at bounding box center [845, 440] width 9 height 9
click at [849, 439] on icon at bounding box center [853, 440] width 9 height 9
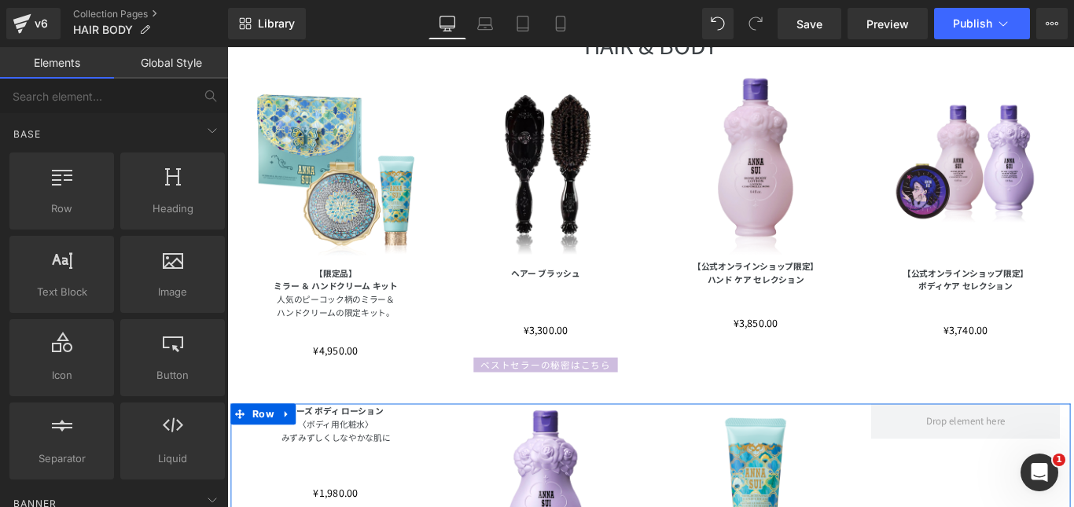
scroll to position [283, 0]
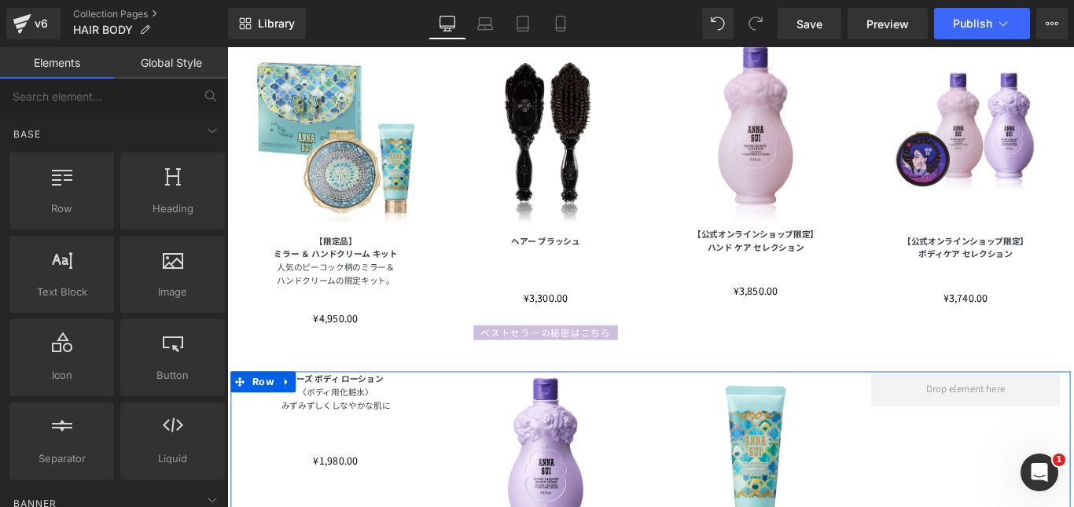
drag, startPoint x: 335, startPoint y: 418, endPoint x: 337, endPoint y: 431, distance: 12.8
click at [335, 417] on b "ローズ ボディ ローション" at bounding box center [349, 418] width 107 height 13
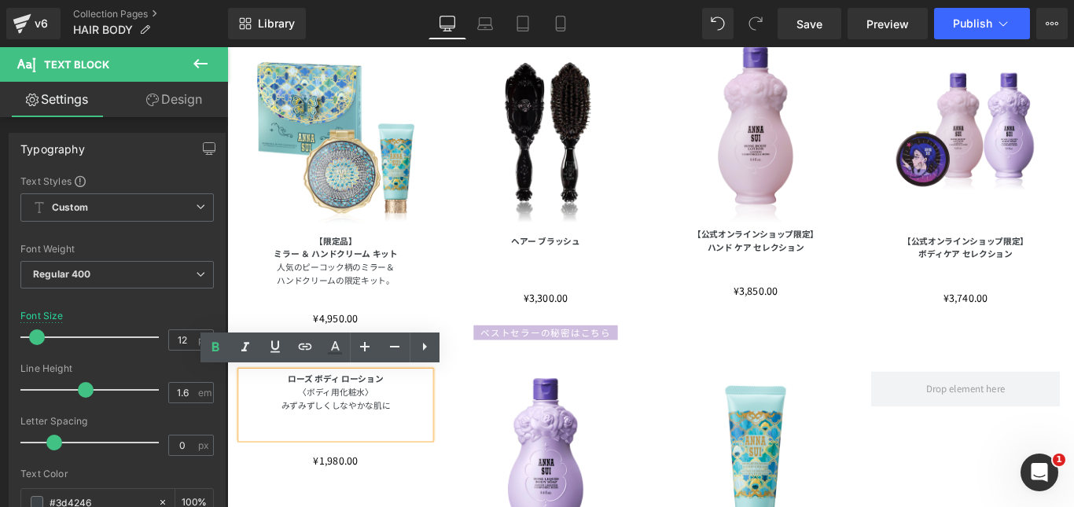
click at [314, 435] on p "〈ボディ用化粧水〉" at bounding box center [349, 433] width 212 height 15
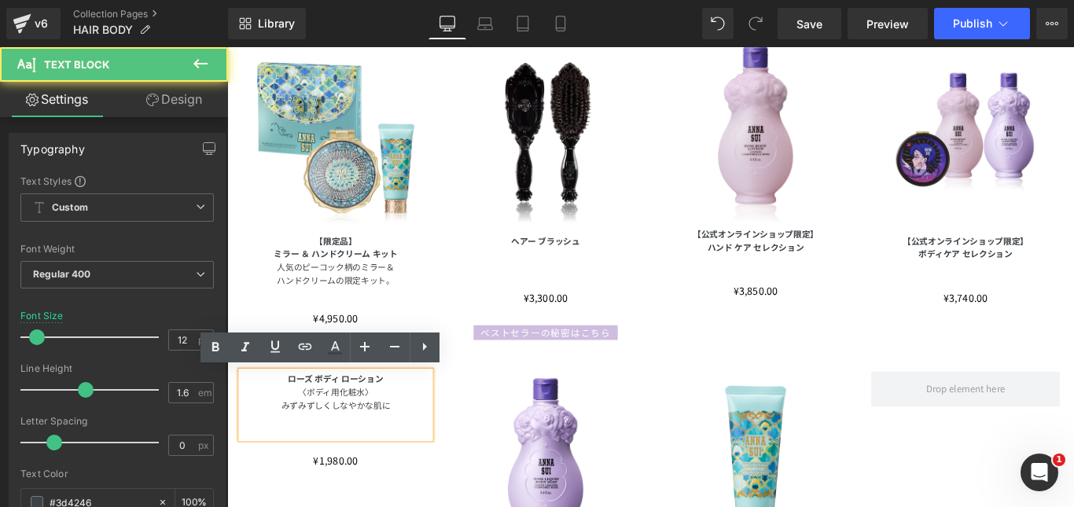
click at [285, 436] on p "〈ボディ用化粧水〉" at bounding box center [349, 433] width 212 height 15
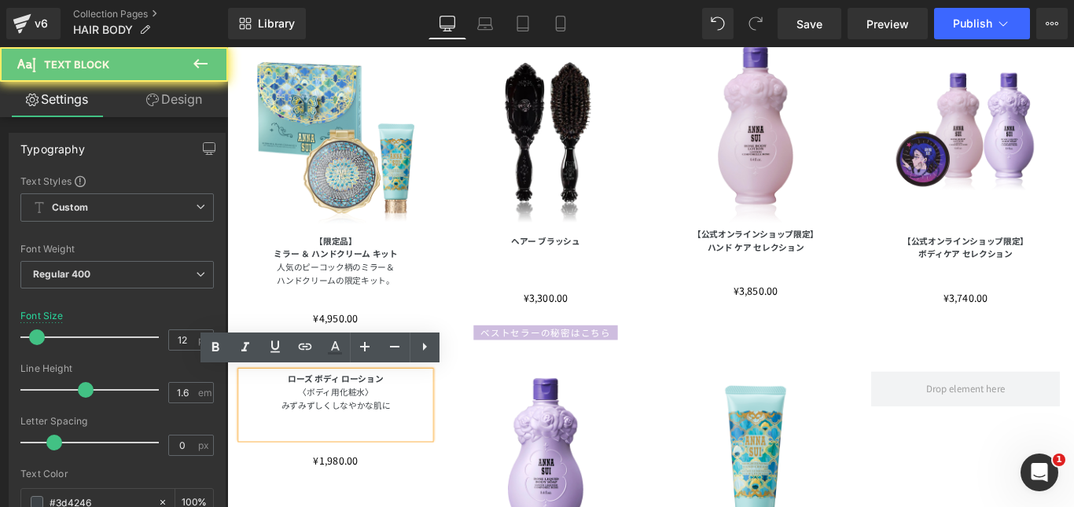
drag, startPoint x: 425, startPoint y: 437, endPoint x: 436, endPoint y: 437, distance: 11.0
click at [426, 437] on p "〈ボディ用化粧水〉" at bounding box center [349, 433] width 212 height 15
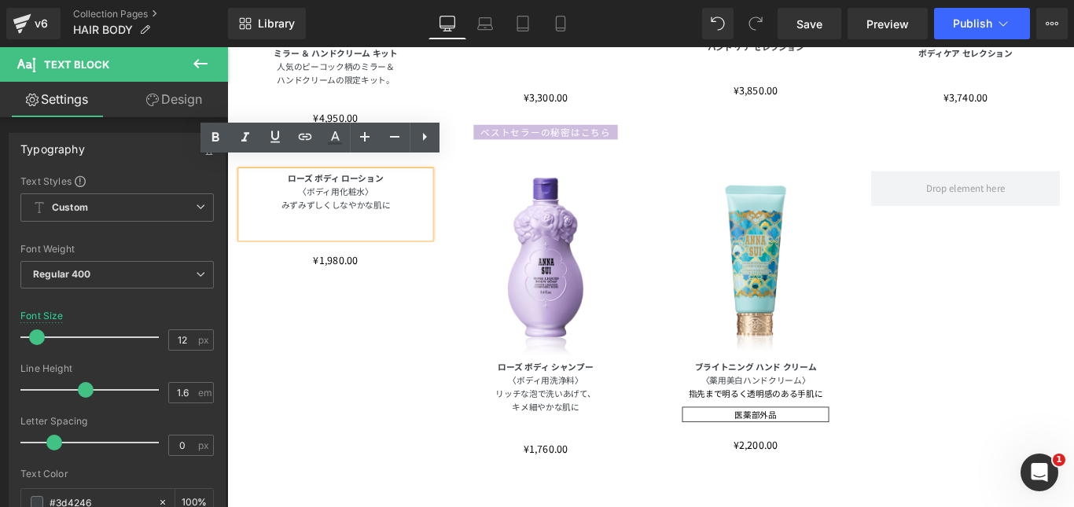
scroll to position [519, 0]
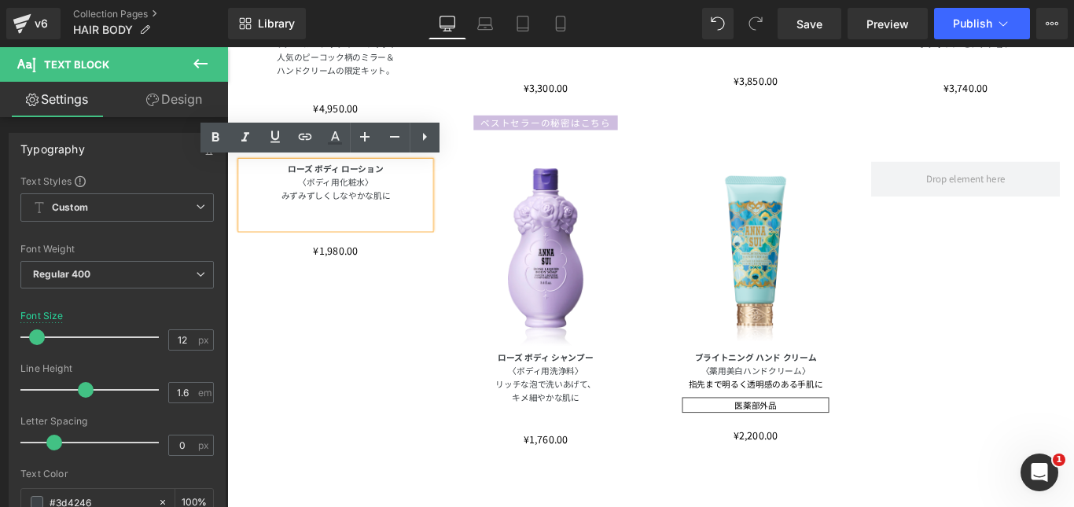
click at [398, 464] on div "ローズ ボディ ローション 〈ボディ用化粧水〉 みずみずしくしなやかな肌に Text Block ¥0 ¥1,980.00 (P) Price Product…" at bounding box center [702, 367] width 943 height 384
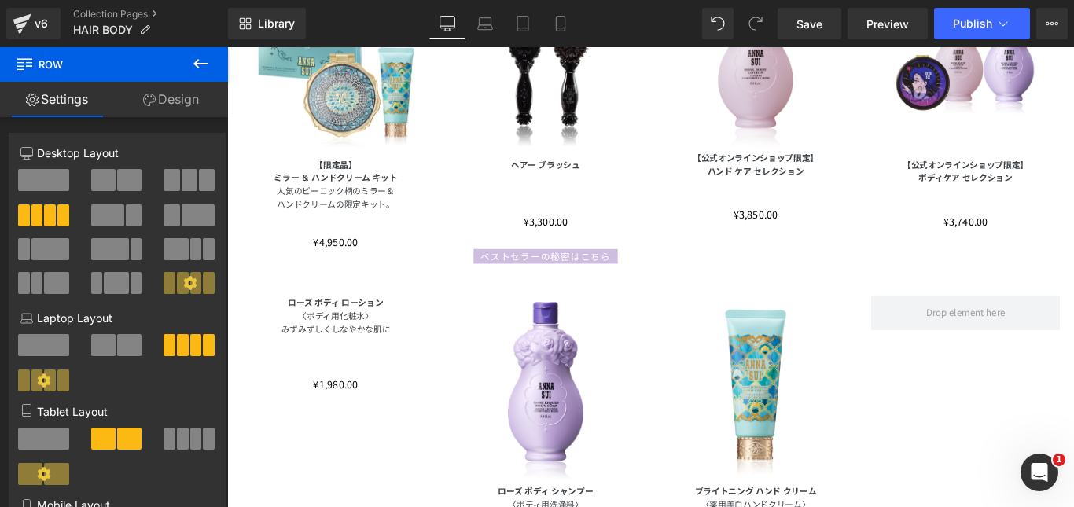
scroll to position [362, 0]
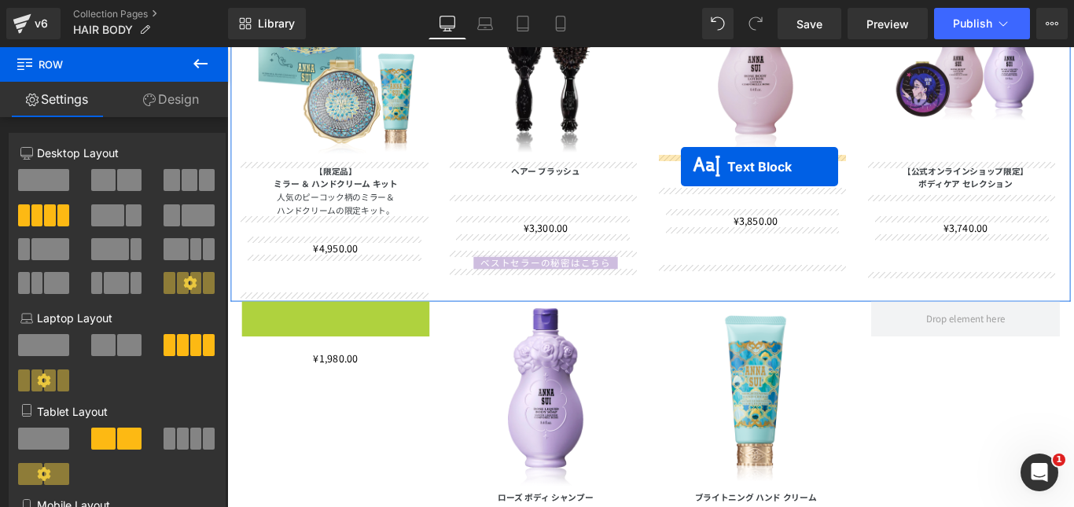
drag, startPoint x: 300, startPoint y: 371, endPoint x: 737, endPoint y: 182, distance: 476.4
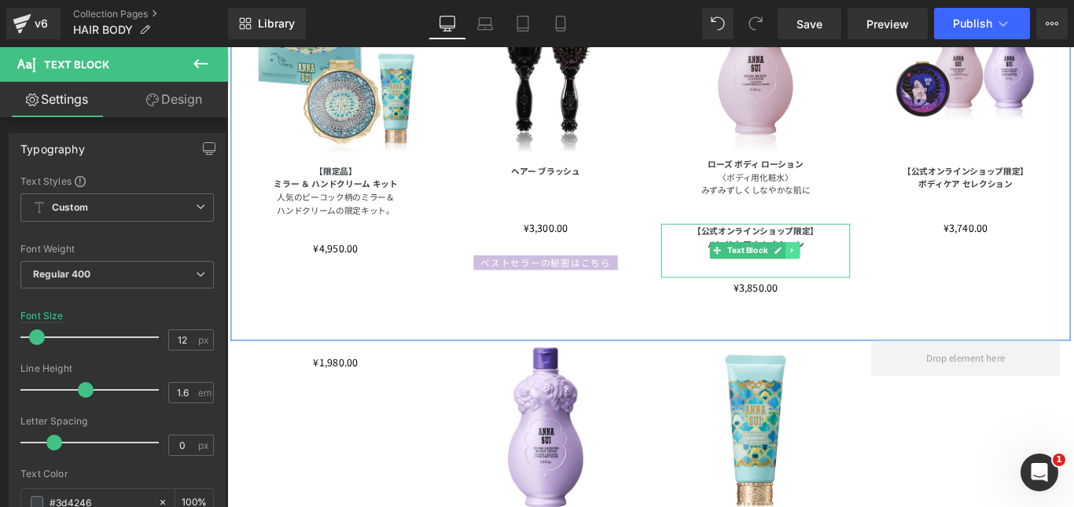
click at [858, 278] on icon at bounding box center [862, 274] width 9 height 9
click at [866, 278] on icon at bounding box center [870, 275] width 9 height 9
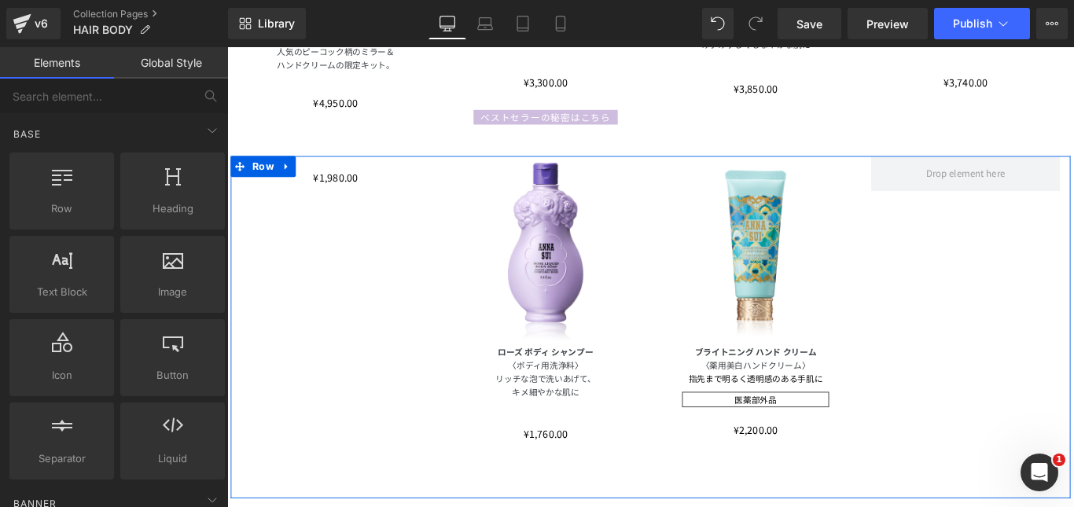
scroll to position [440, 0]
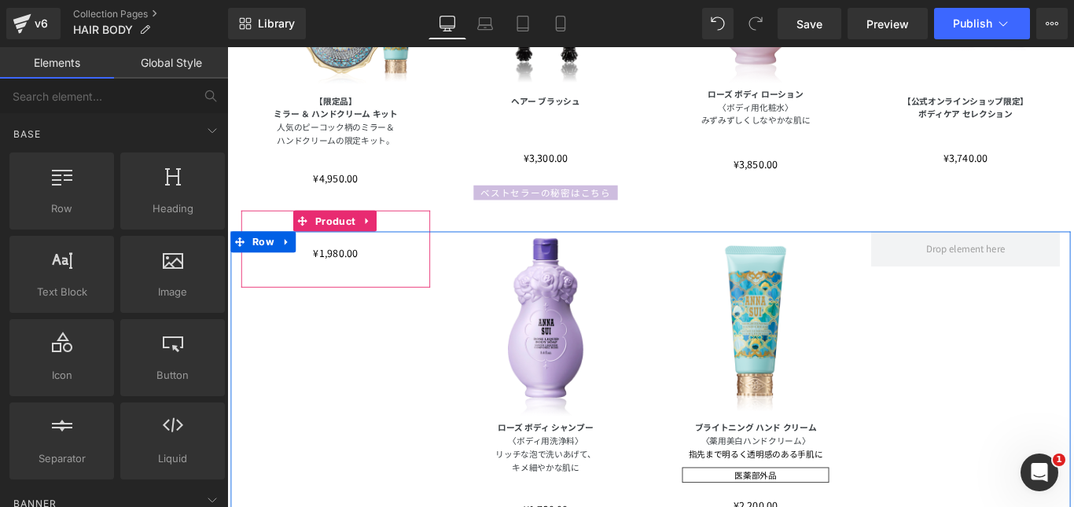
drag, startPoint x: 351, startPoint y: 285, endPoint x: 343, endPoint y: 286, distance: 8.7
click at [351, 285] on div "¥0 ¥1,980.00 (P) Price" at bounding box center [349, 277] width 197 height 20
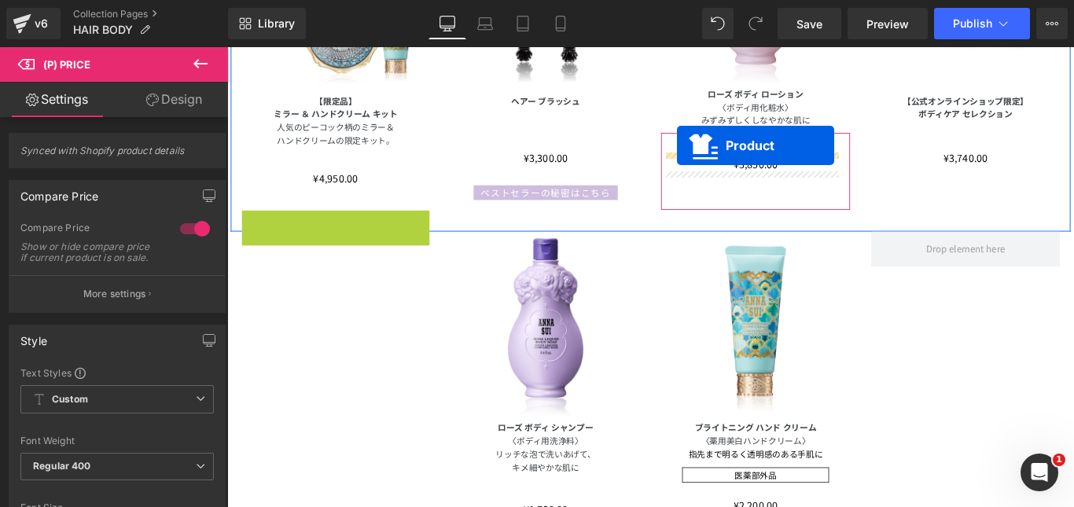
drag, startPoint x: 307, startPoint y: 241, endPoint x: 733, endPoint y: 157, distance: 434.2
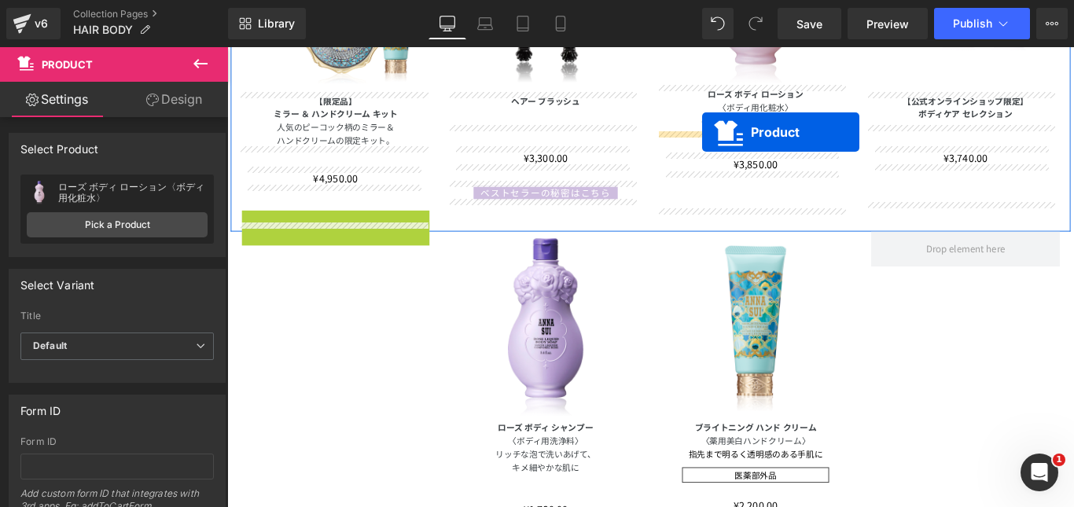
drag, startPoint x: 476, startPoint y: 200, endPoint x: 761, endPoint y: 142, distance: 291.1
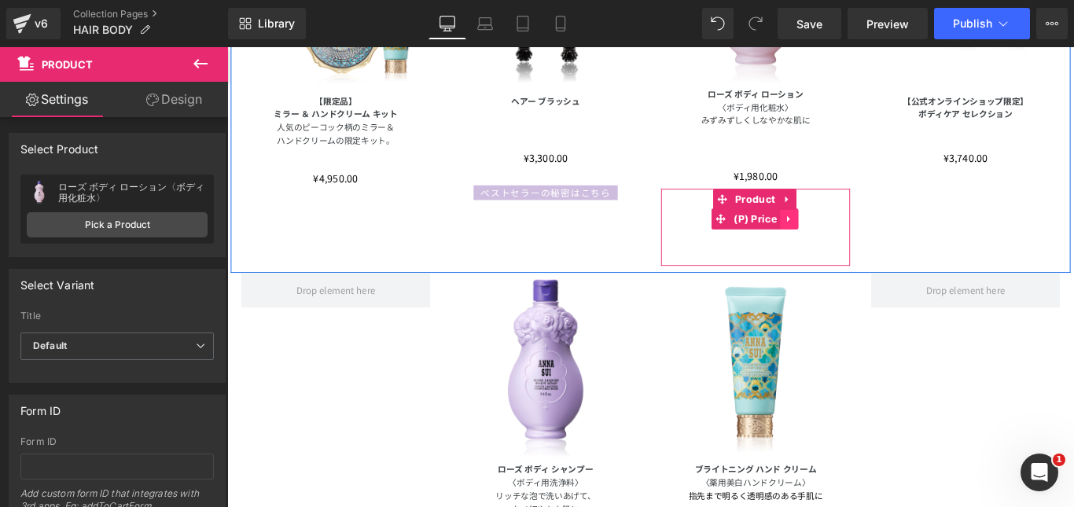
click at [856, 241] on icon at bounding box center [857, 240] width 3 height 7
click at [863, 242] on icon at bounding box center [868, 239] width 11 height 11
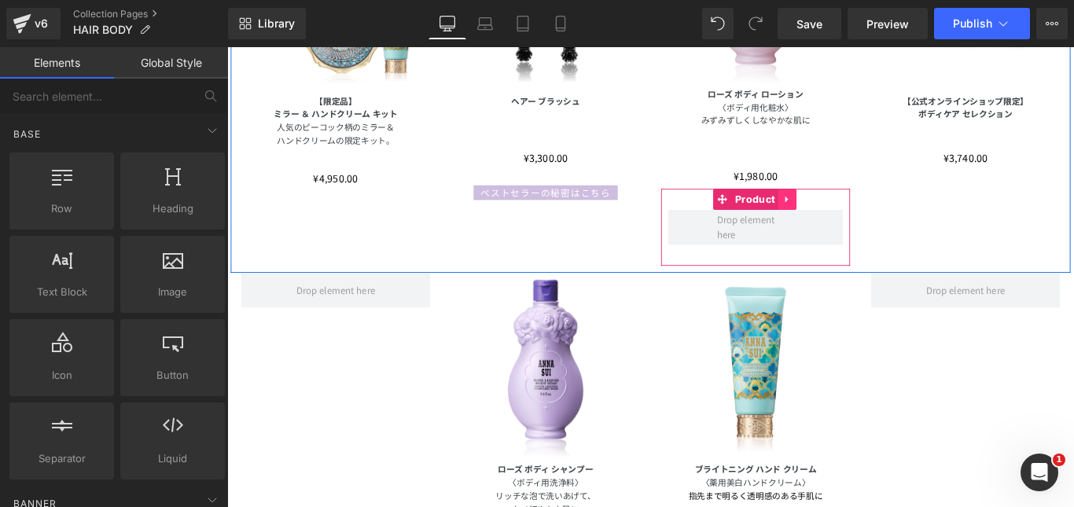
click at [855, 217] on icon at bounding box center [856, 218] width 3 height 7
click at [864, 218] on icon at bounding box center [867, 217] width 11 height 11
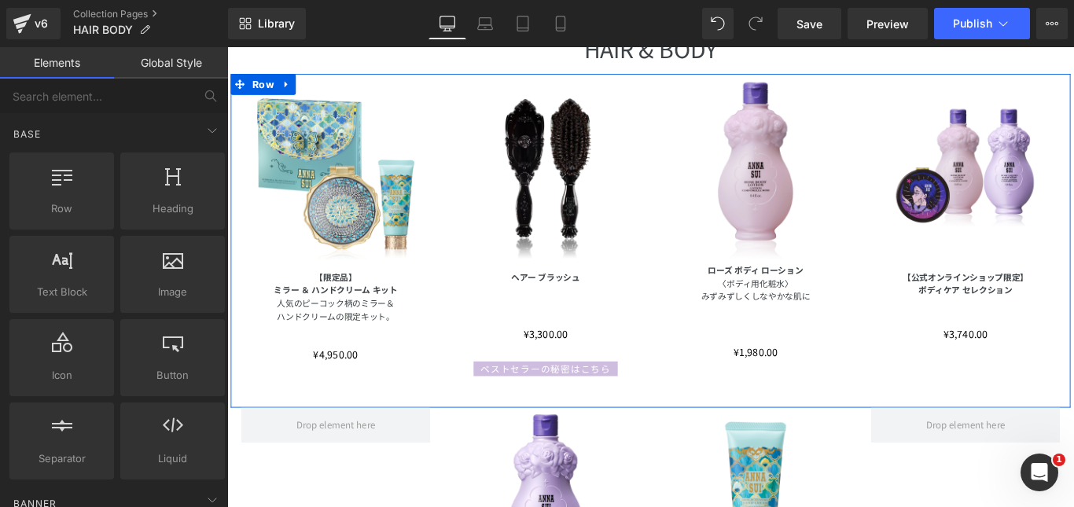
scroll to position [283, 0]
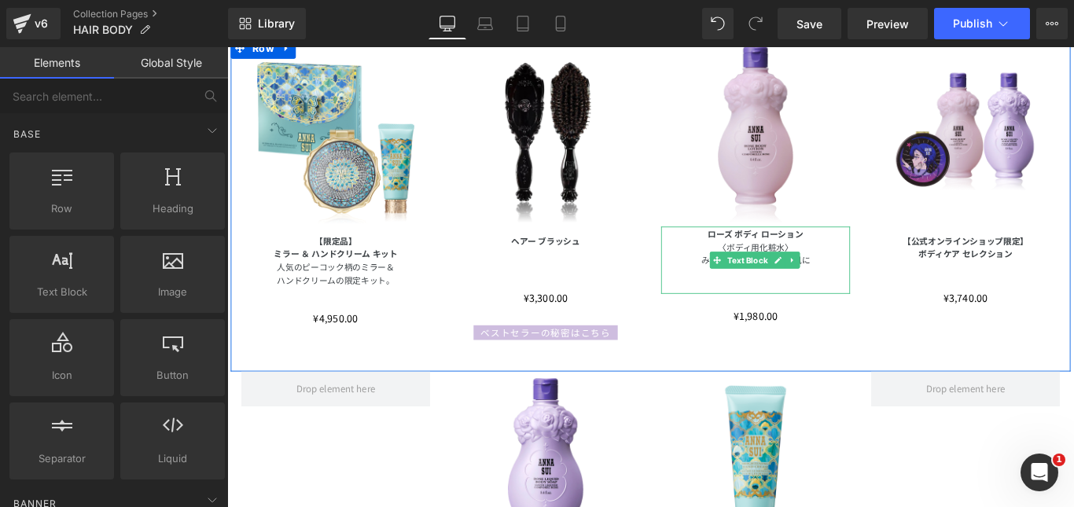
click at [775, 257] on b "ローズ ボディ ローション" at bounding box center [820, 255] width 107 height 13
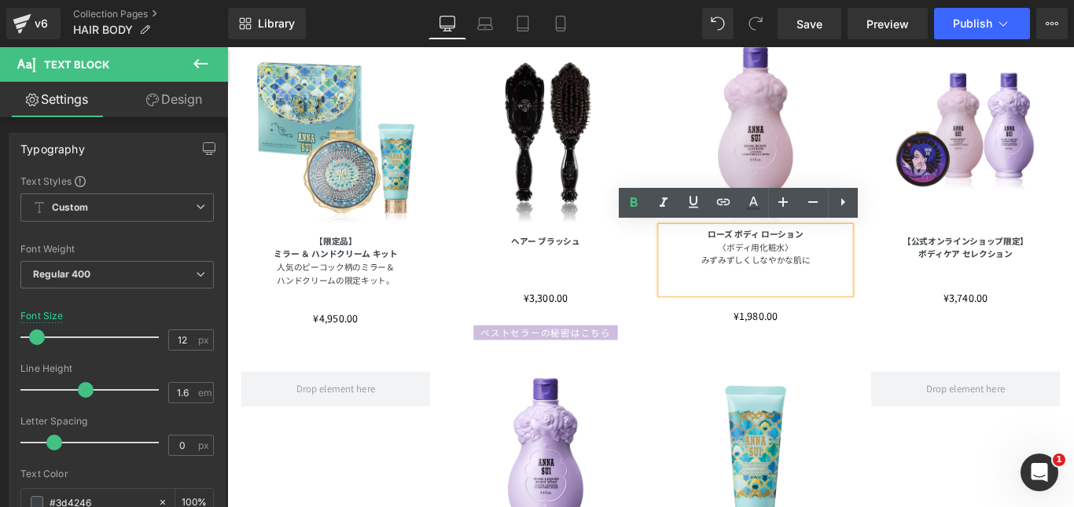
click at [652, 319] on div "¥0 ¥3,300.00" at bounding box center [585, 327] width 197 height 20
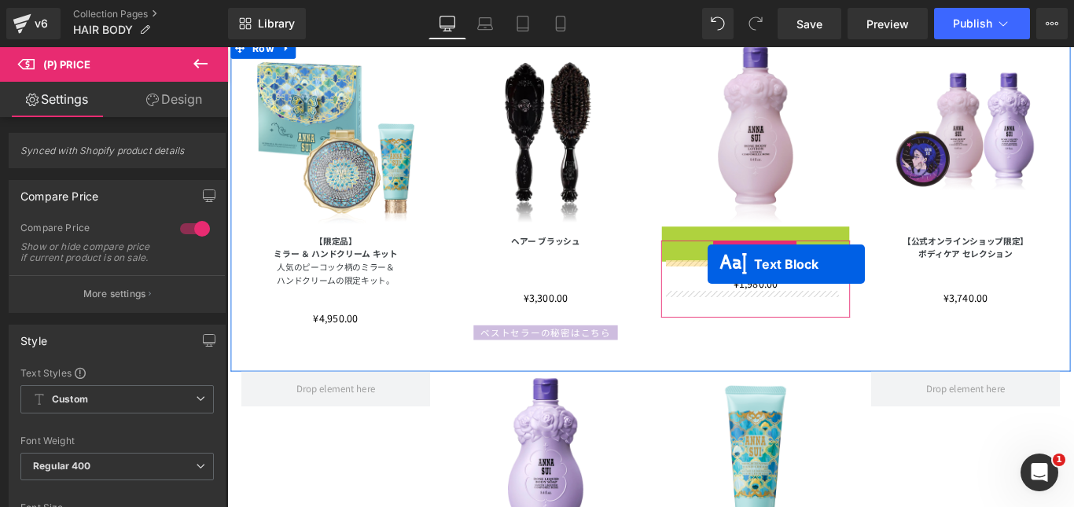
drag, startPoint x: 769, startPoint y: 281, endPoint x: 766, endPoint y: 291, distance: 9.7
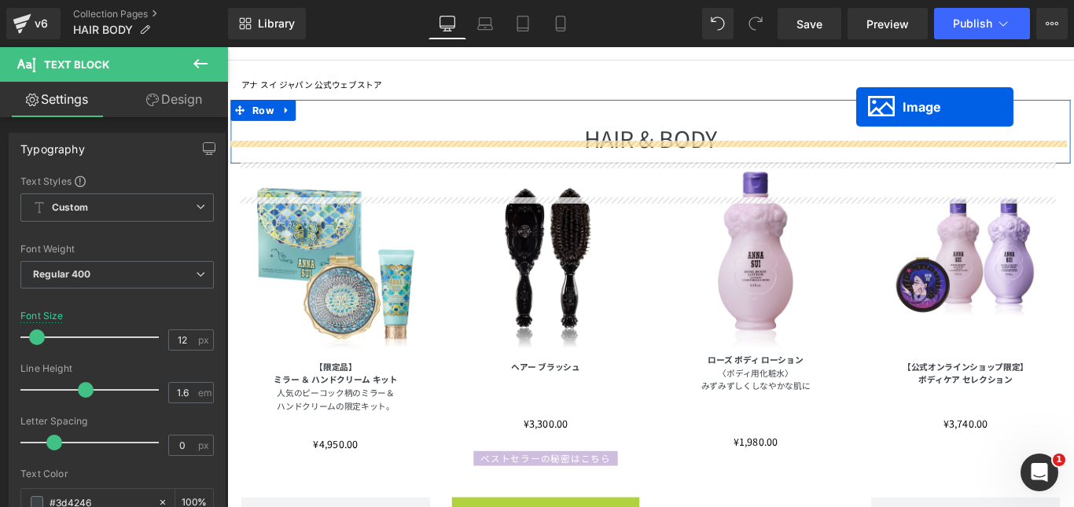
scroll to position [63, 0]
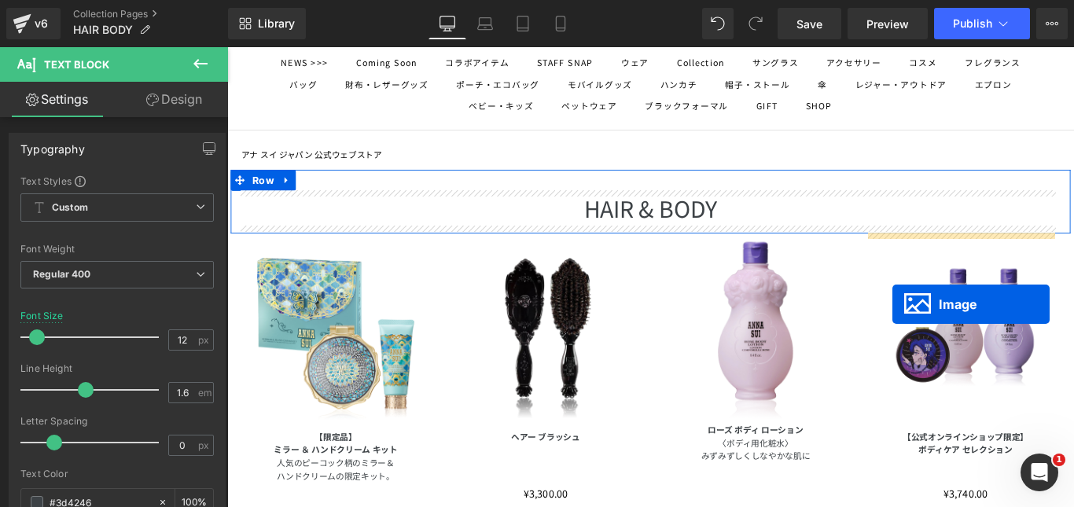
drag, startPoint x: 551, startPoint y: 517, endPoint x: 974, endPoint y: 336, distance: 460.3
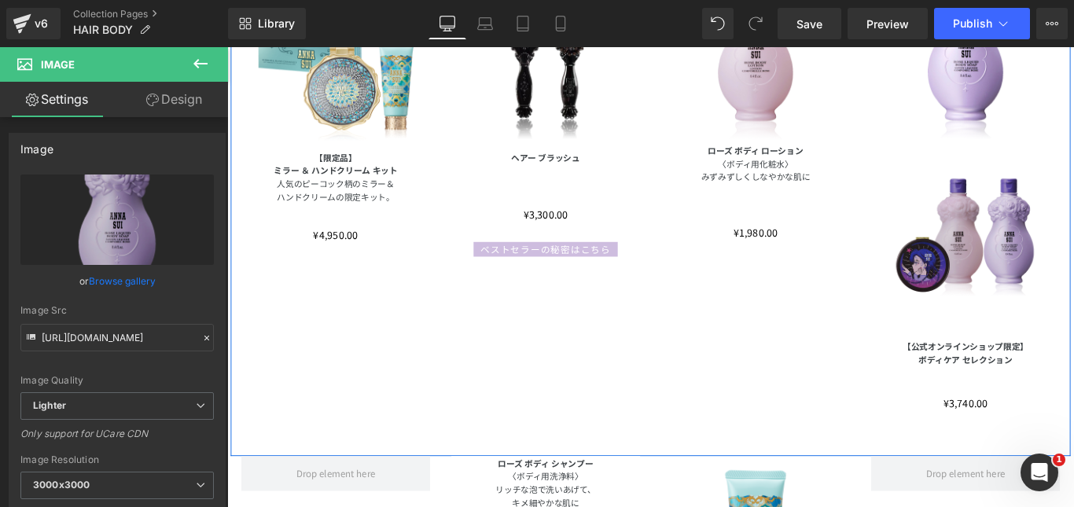
scroll to position [377, 0]
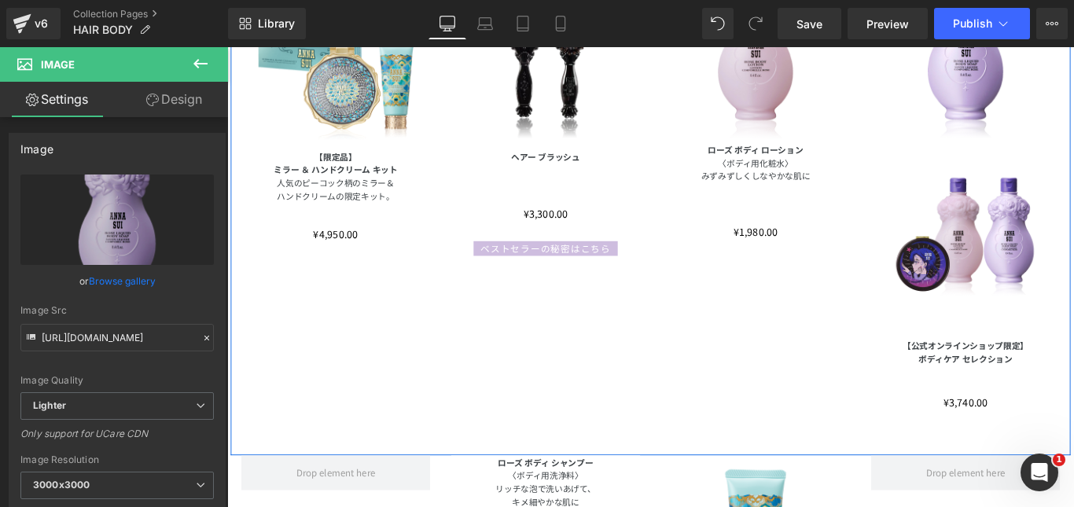
click at [1072, 256] on div "Image" at bounding box center [1056, 268] width 212 height 212
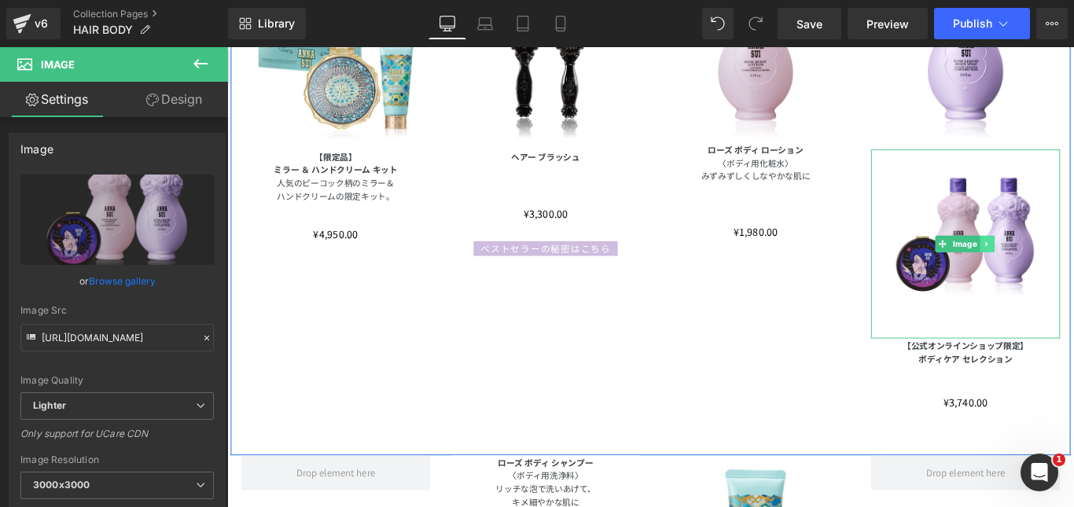
click at [1073, 266] on icon at bounding box center [1081, 267] width 9 height 9
click at [1073, 267] on icon at bounding box center [1089, 267] width 9 height 9
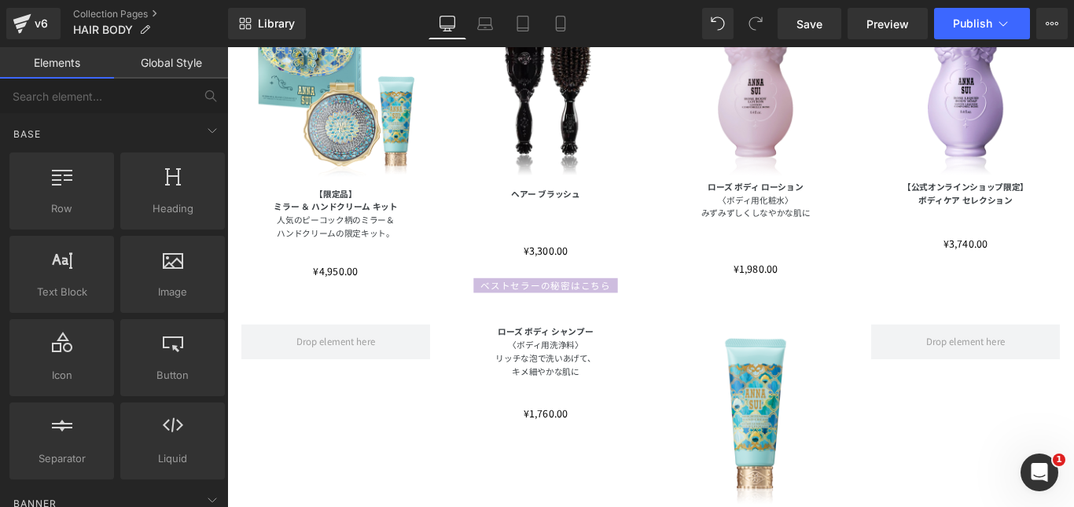
scroll to position [299, 0]
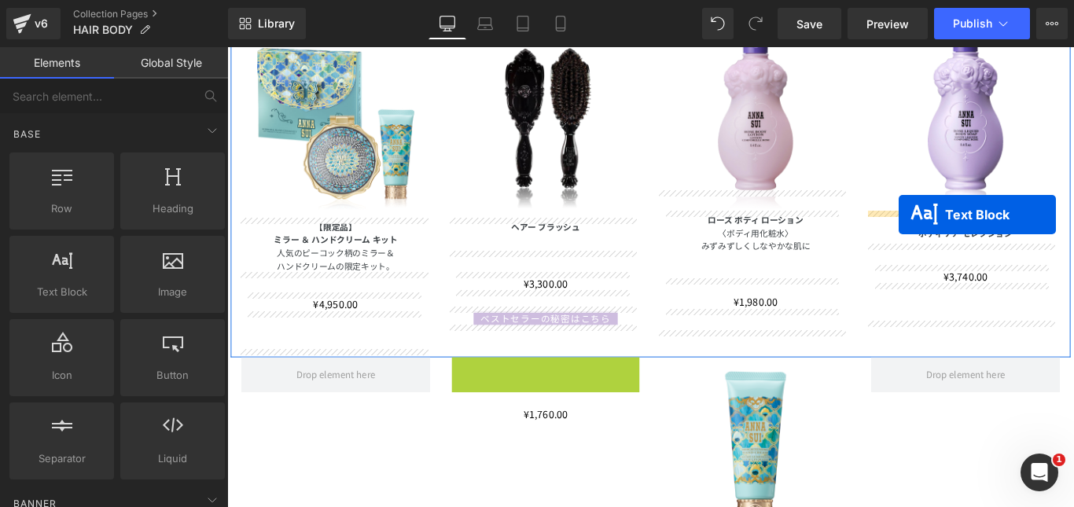
drag, startPoint x: 533, startPoint y: 432, endPoint x: 982, endPoint y: 235, distance: 490.0
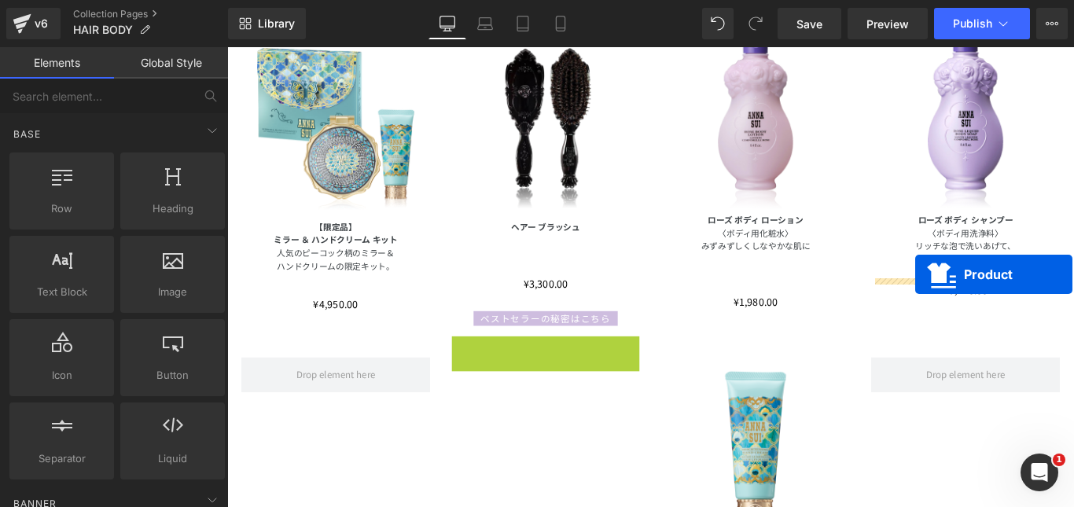
drag, startPoint x: 536, startPoint y: 382, endPoint x: 1000, endPoint y: 303, distance: 470.6
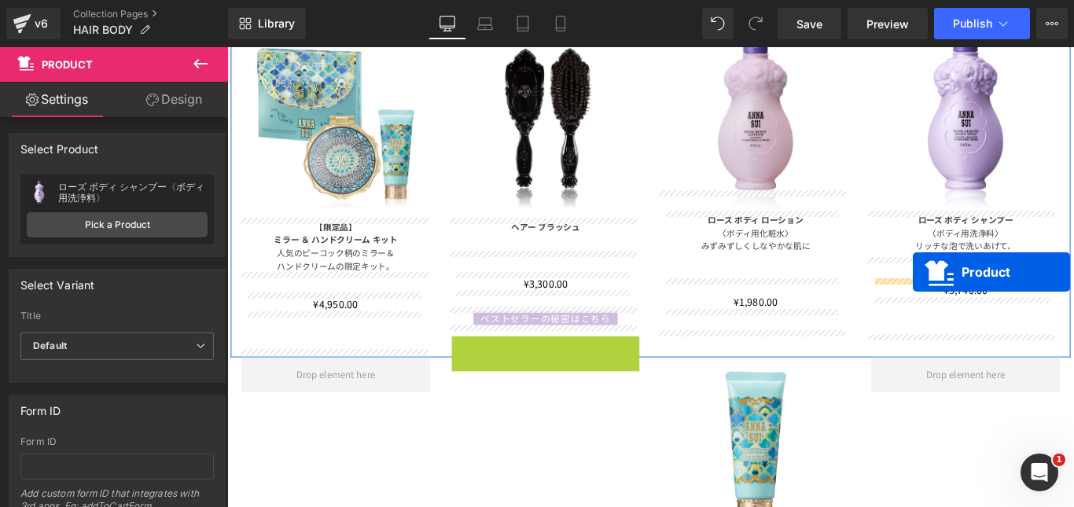
drag, startPoint x: 541, startPoint y: 379, endPoint x: 998, endPoint y: 300, distance: 463.6
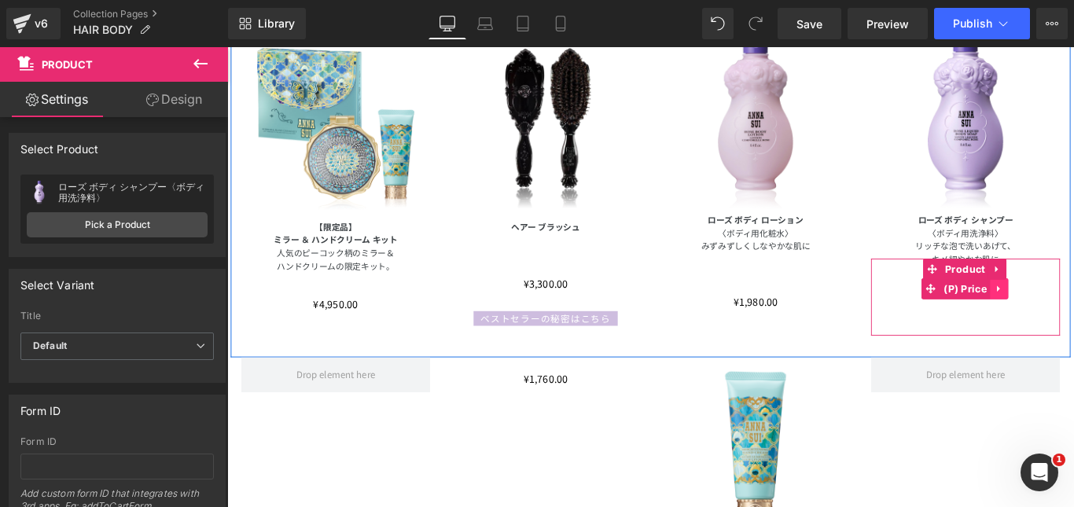
click at [1073, 317] on icon at bounding box center [1094, 319] width 11 height 12
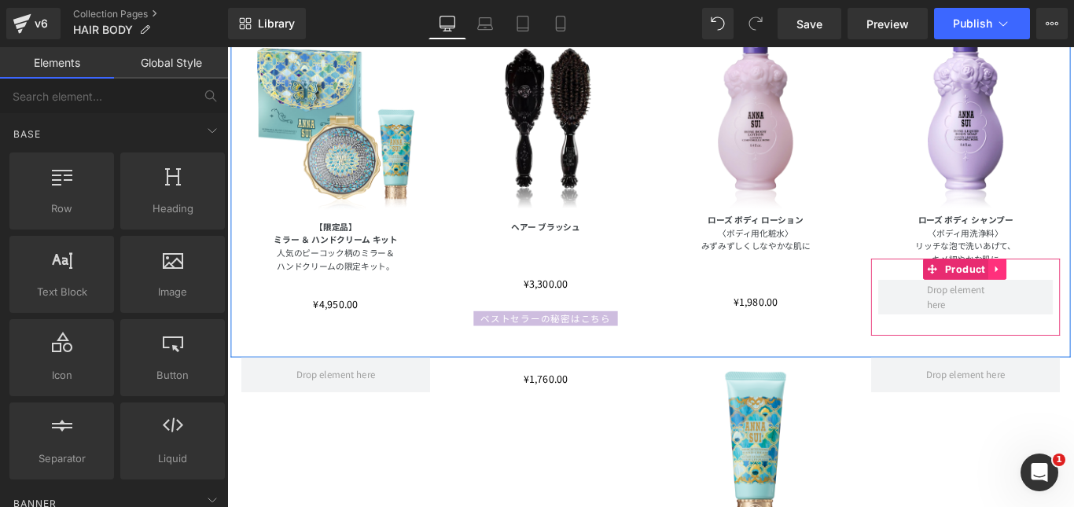
click at [1073, 292] on icon at bounding box center [1092, 296] width 11 height 12
drag, startPoint x: 1097, startPoint y: 299, endPoint x: 1094, endPoint y: 307, distance: 8.2
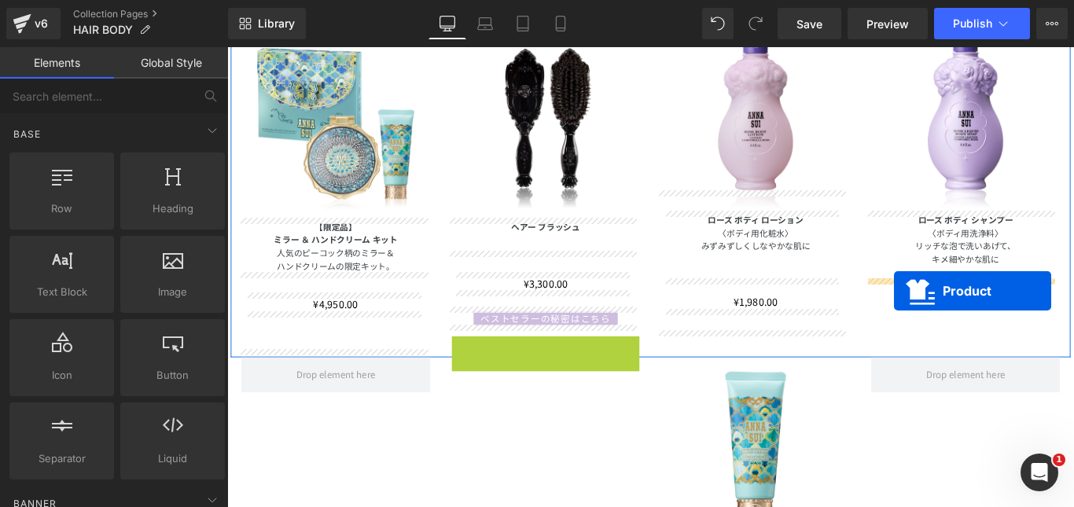
drag, startPoint x: 538, startPoint y: 382, endPoint x: 976, endPoint y: 321, distance: 442.9
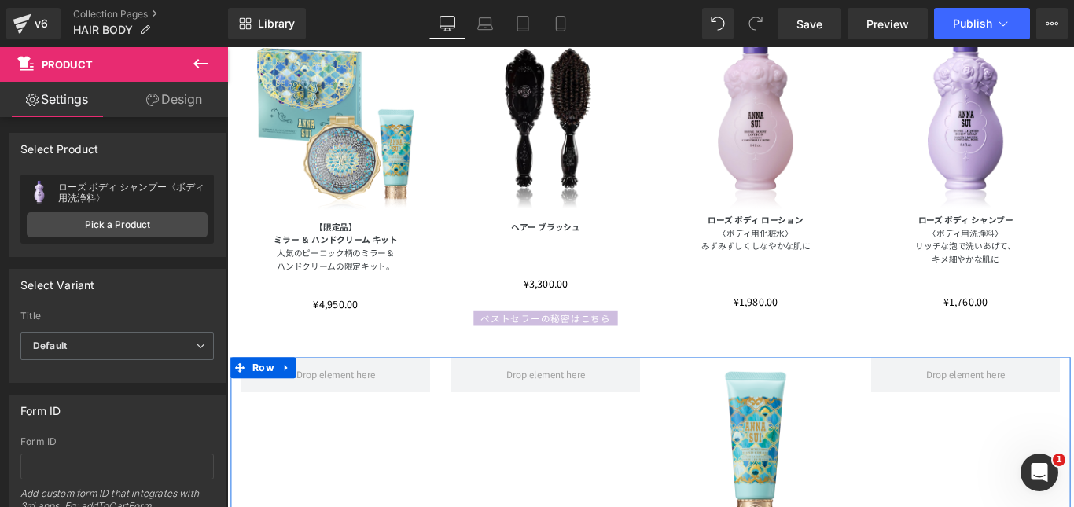
scroll to position [220, 0]
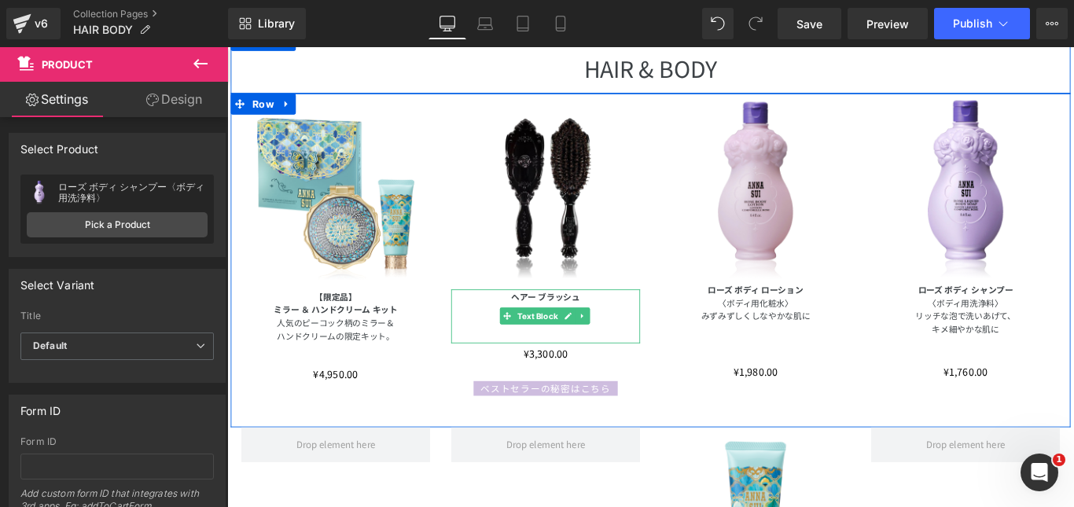
click at [546, 322] on b "ヘアー ブラッシュ" at bounding box center [584, 326] width 77 height 13
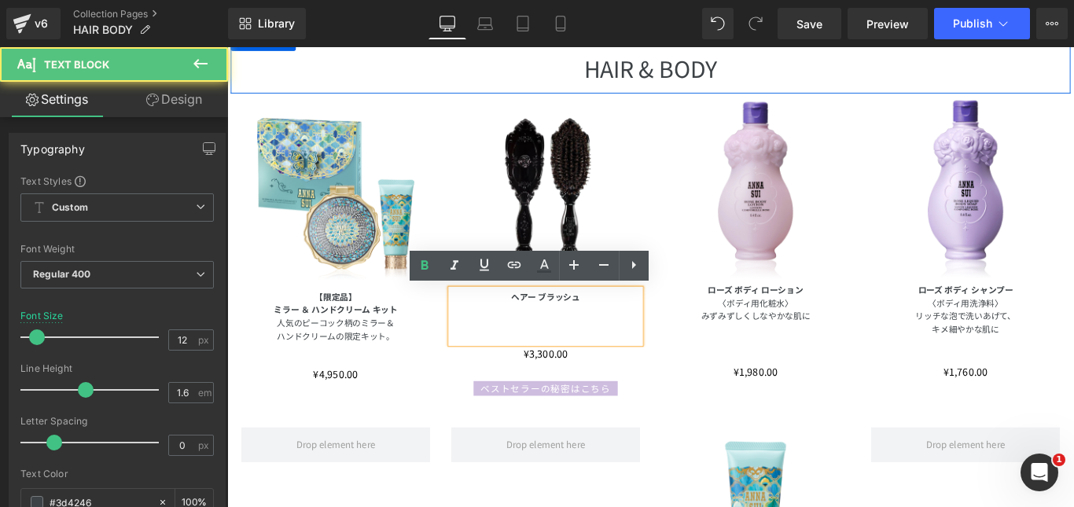
click at [510, 336] on p at bounding box center [585, 341] width 212 height 15
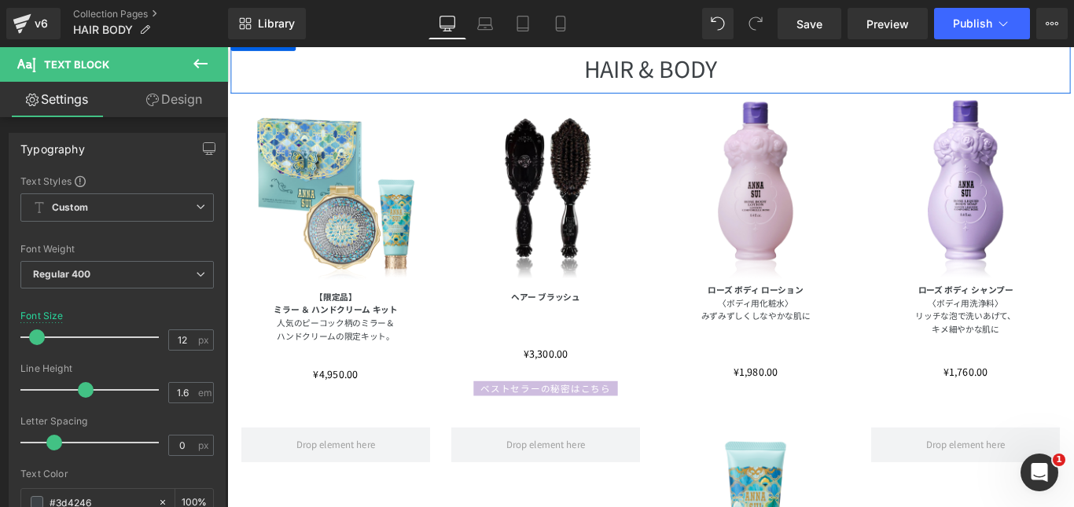
click at [178, 98] on link "Design" at bounding box center [174, 99] width 114 height 35
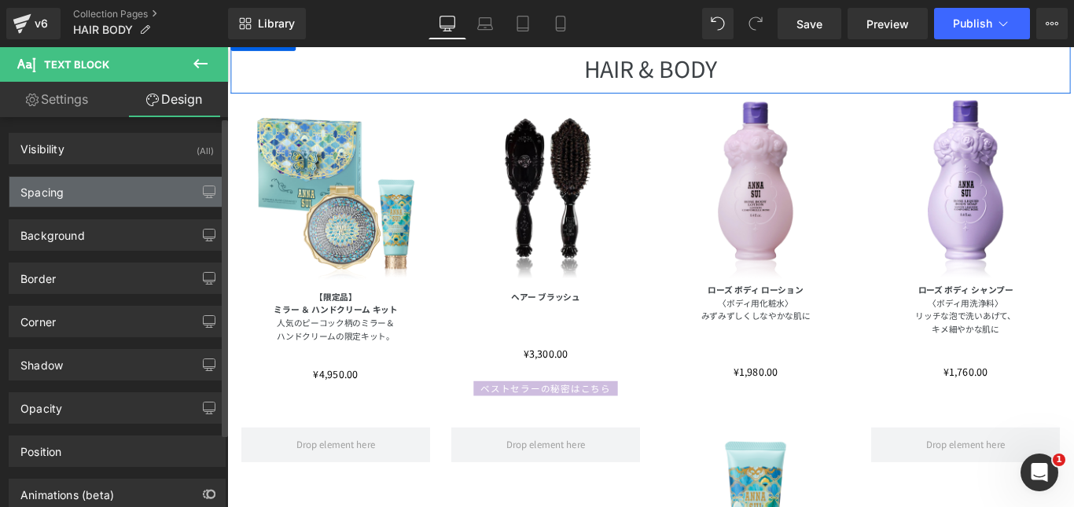
type input "0"
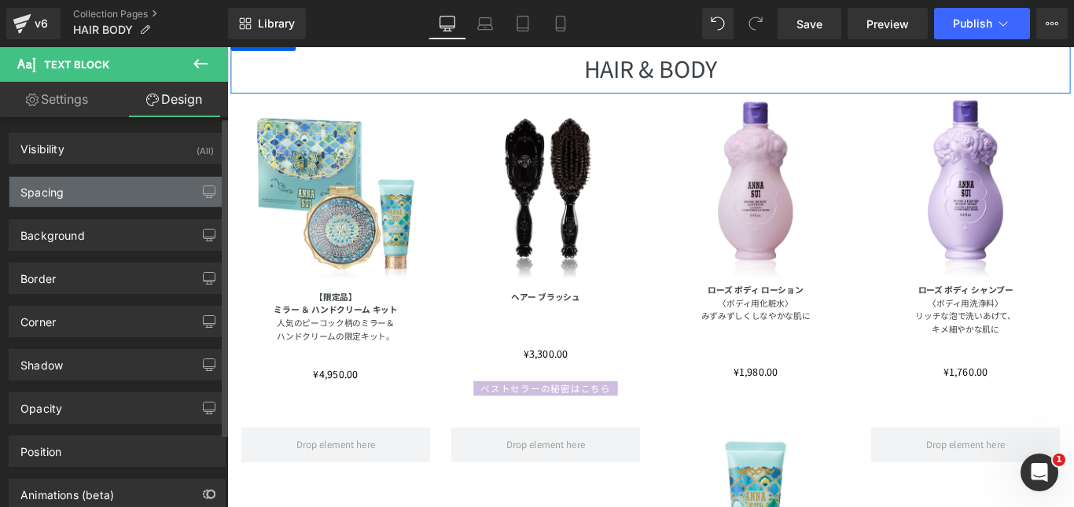
type input "0"
click at [83, 191] on div "Spacing" at bounding box center [116, 192] width 215 height 30
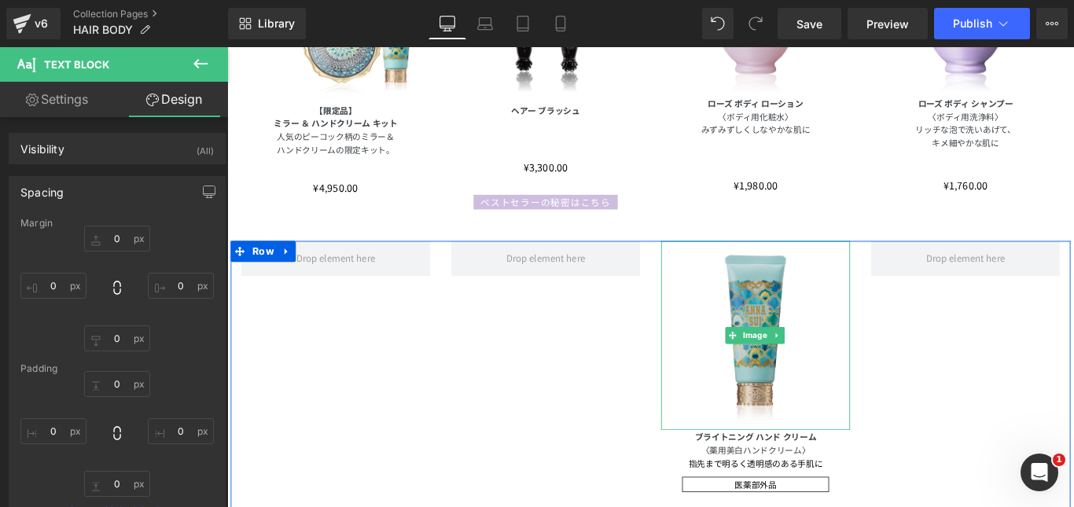
scroll to position [456, 0]
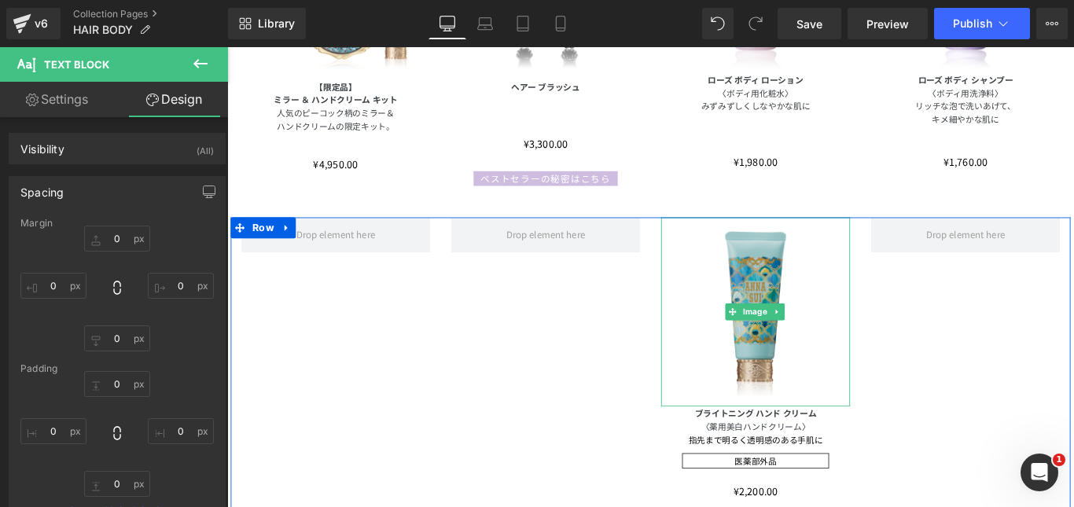
click at [811, 300] on img at bounding box center [821, 344] width 212 height 212
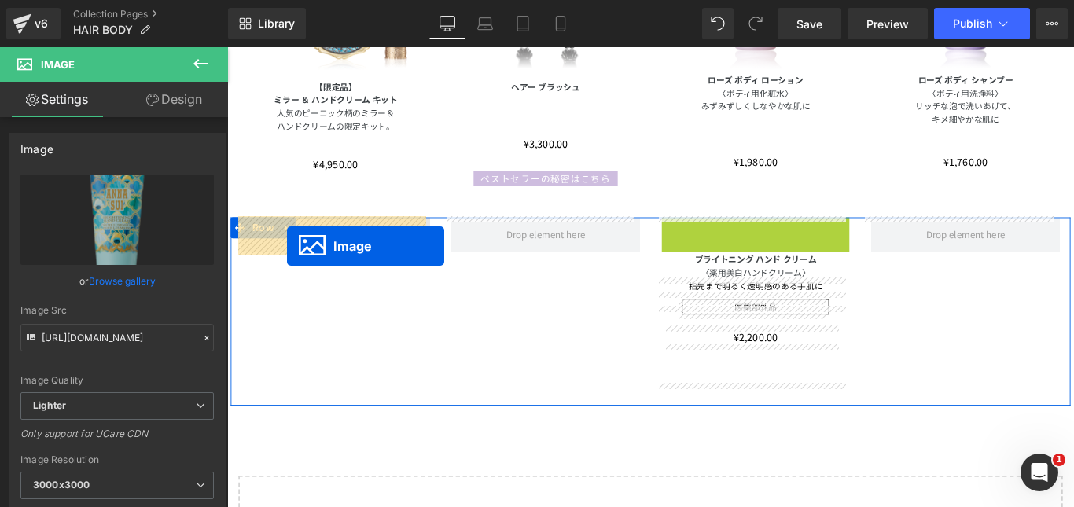
drag, startPoint x: 789, startPoint y: 344, endPoint x: 294, endPoint y: 270, distance: 499.9
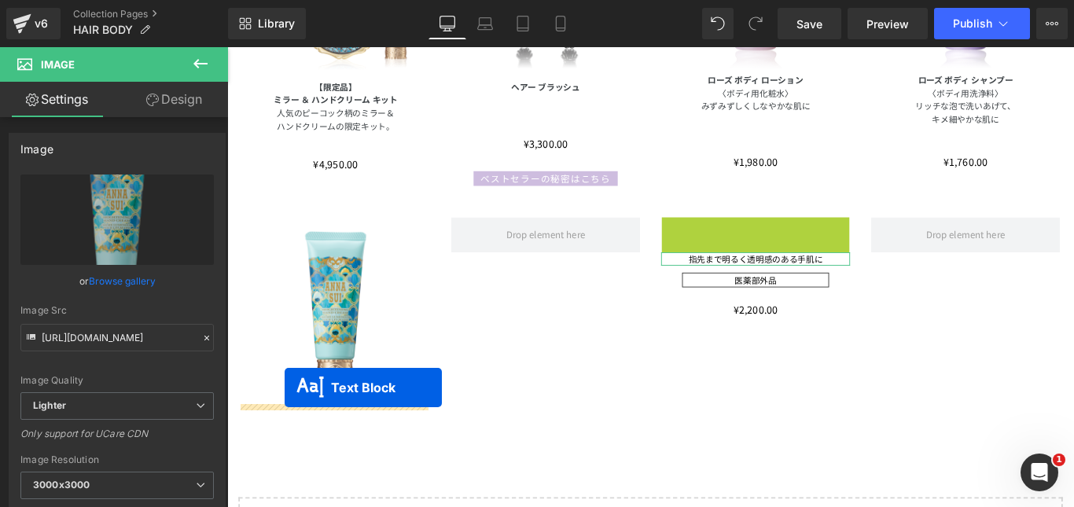
drag, startPoint x: 766, startPoint y: 251, endPoint x: 772, endPoint y: 300, distance: 49.1
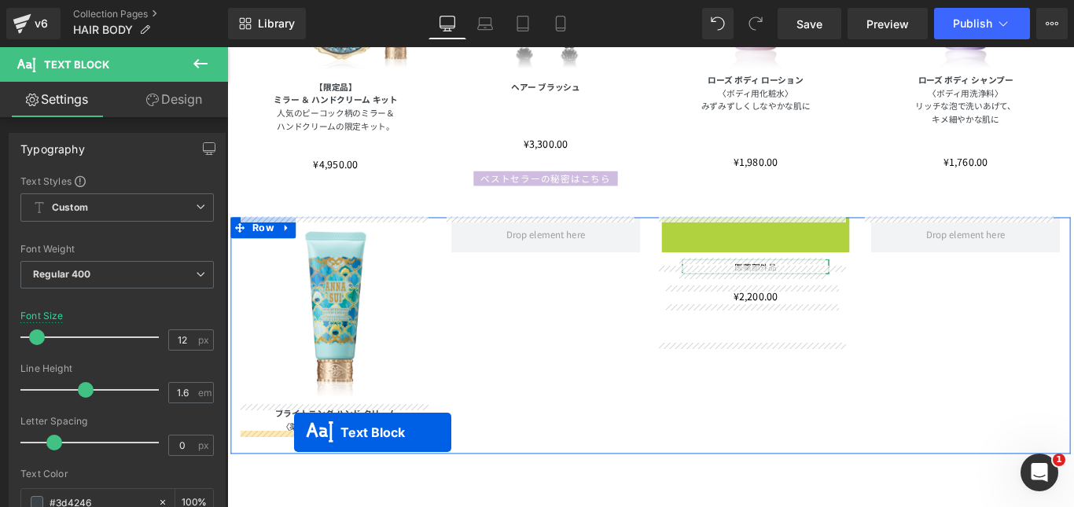
drag, startPoint x: 767, startPoint y: 241, endPoint x: 302, endPoint y: 480, distance: 523.2
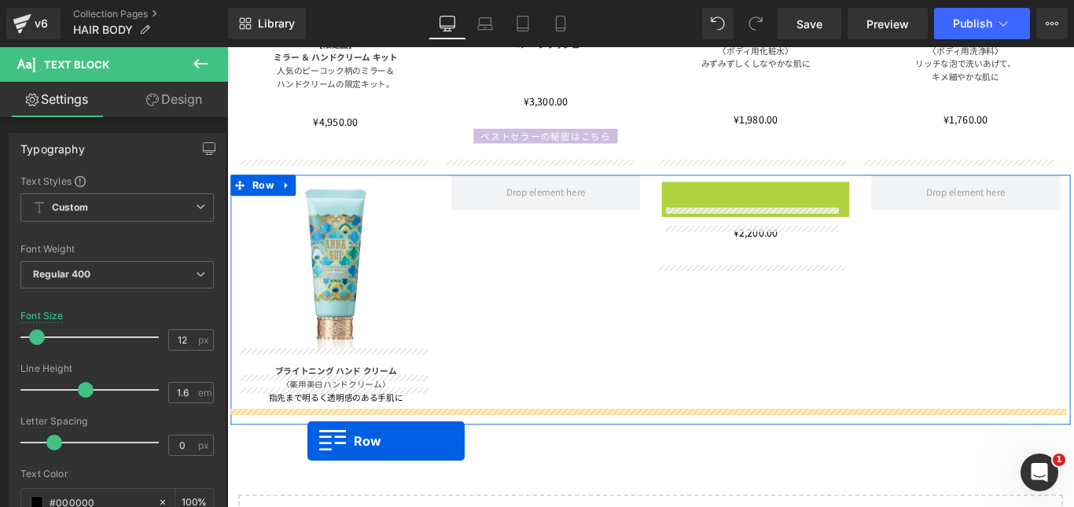
scroll to position [519, 0]
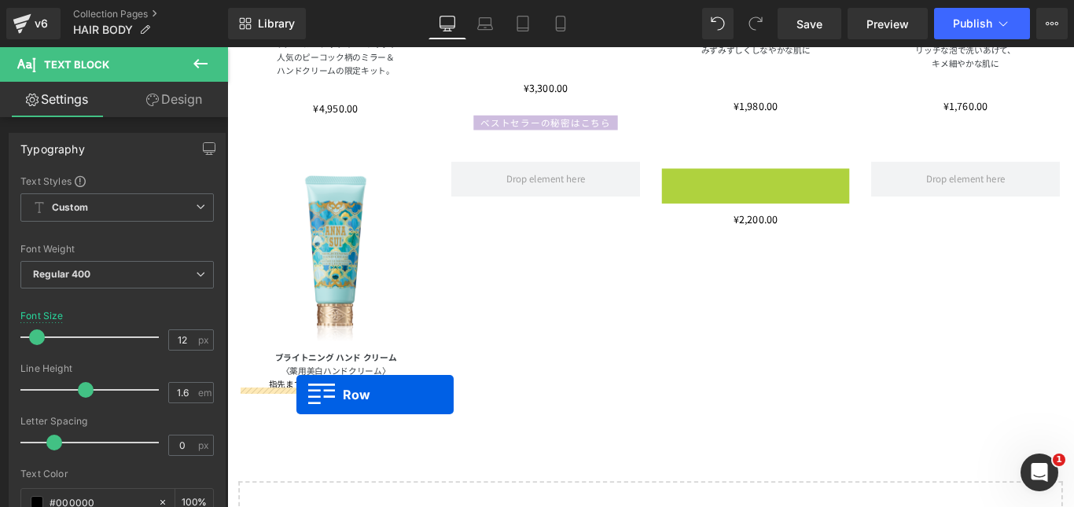
drag, startPoint x: 726, startPoint y: 252, endPoint x: 305, endPoint y: 438, distance: 460.0
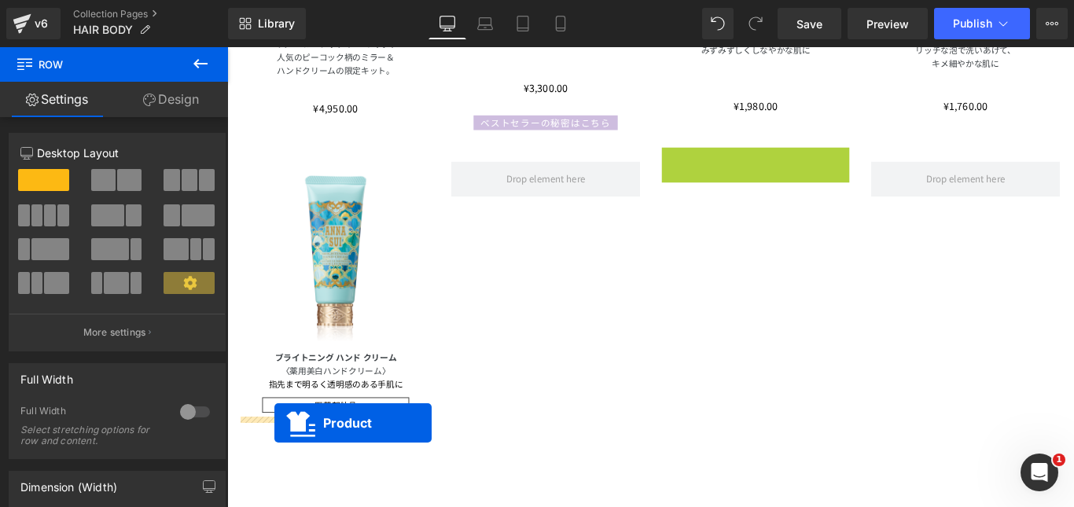
drag, startPoint x: 778, startPoint y: 164, endPoint x: 280, endPoint y: 469, distance: 584.3
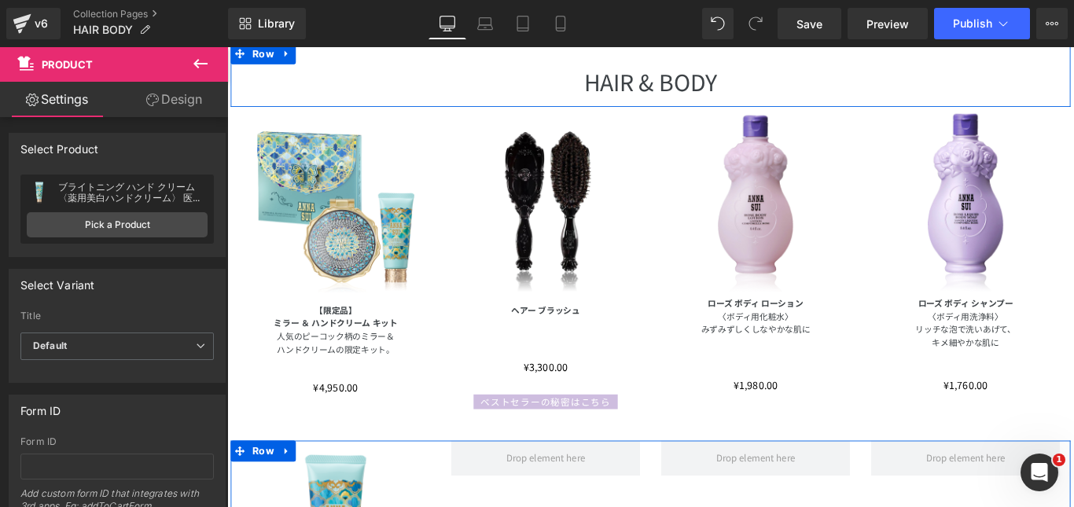
scroll to position [204, 0]
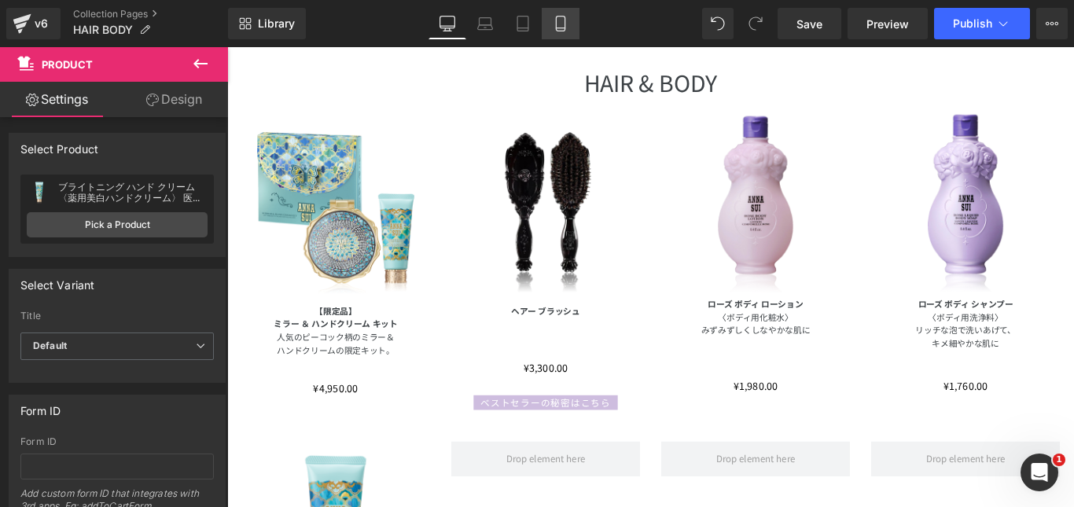
click at [563, 33] on link "Mobile" at bounding box center [561, 23] width 38 height 31
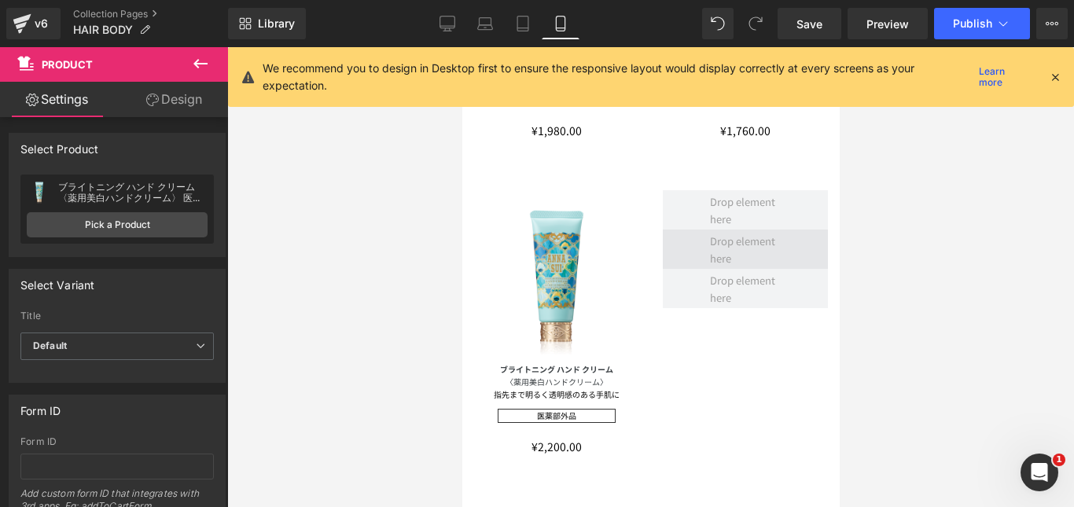
scroll to position [550, 0]
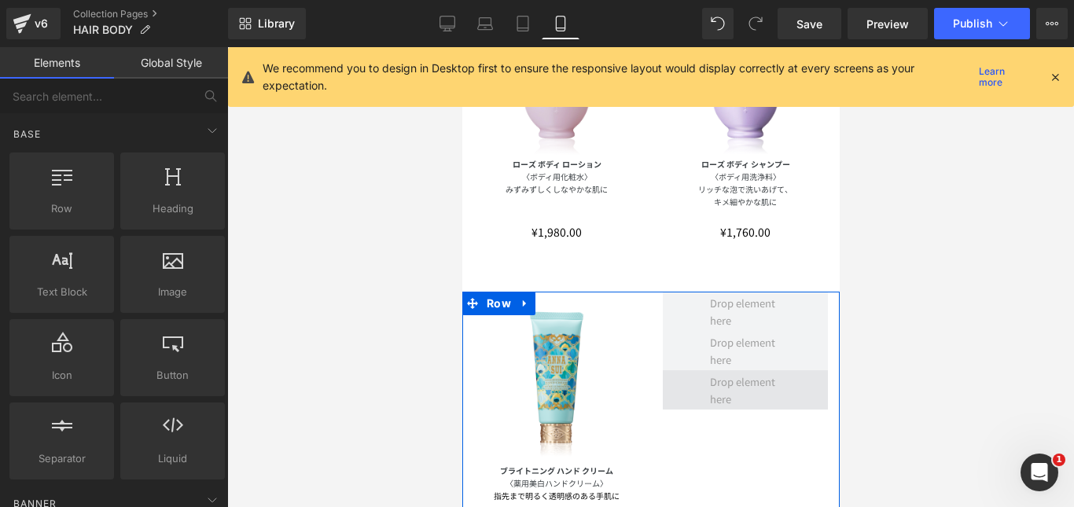
click at [729, 375] on span at bounding box center [745, 390] width 83 height 42
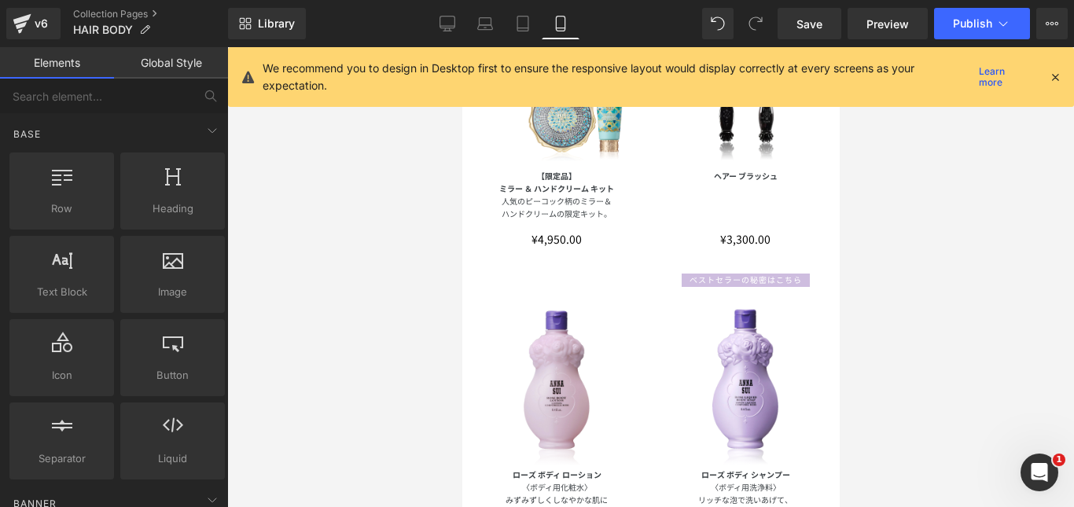
scroll to position [236, 0]
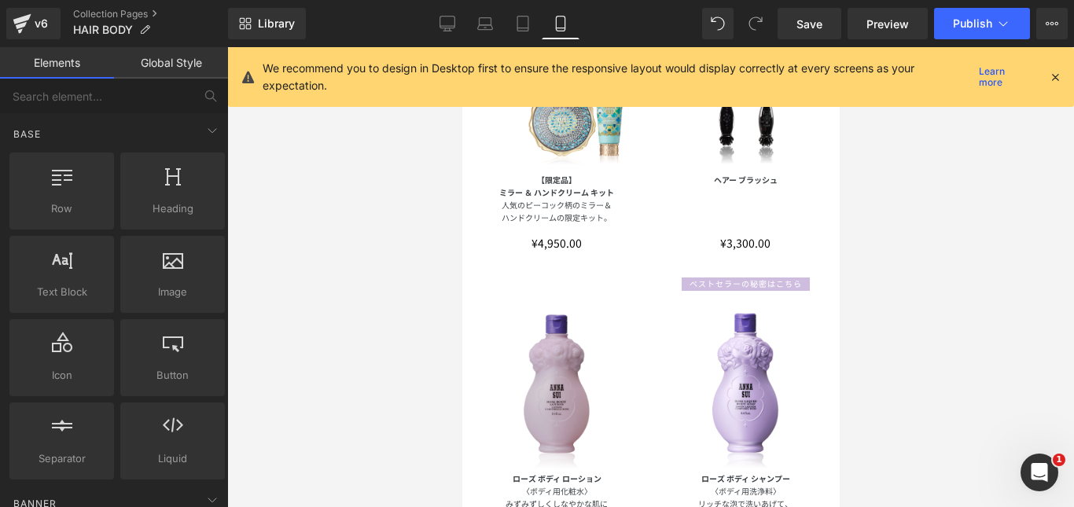
click at [553, 350] on img at bounding box center [555, 389] width 165 height 165
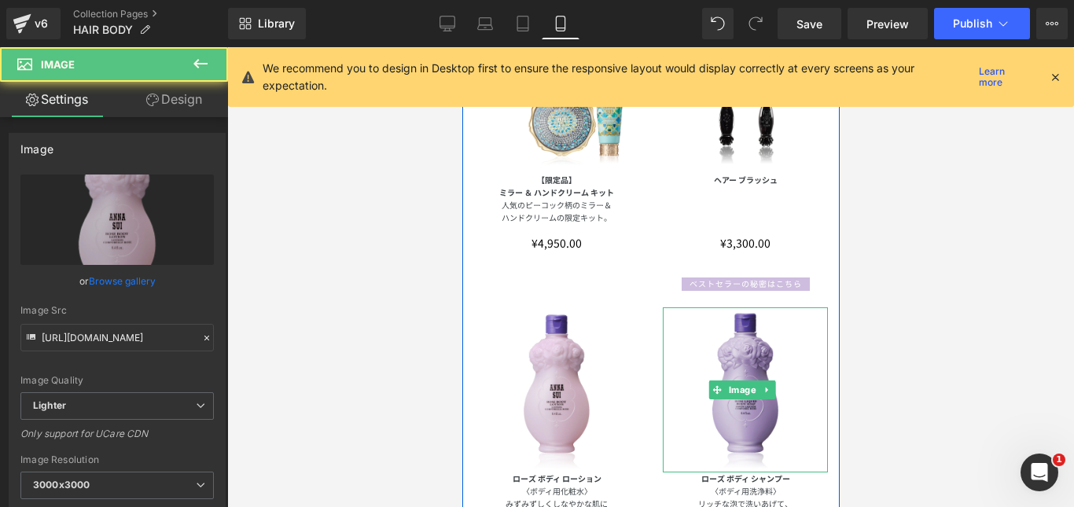
click at [770, 347] on img at bounding box center [744, 389] width 165 height 165
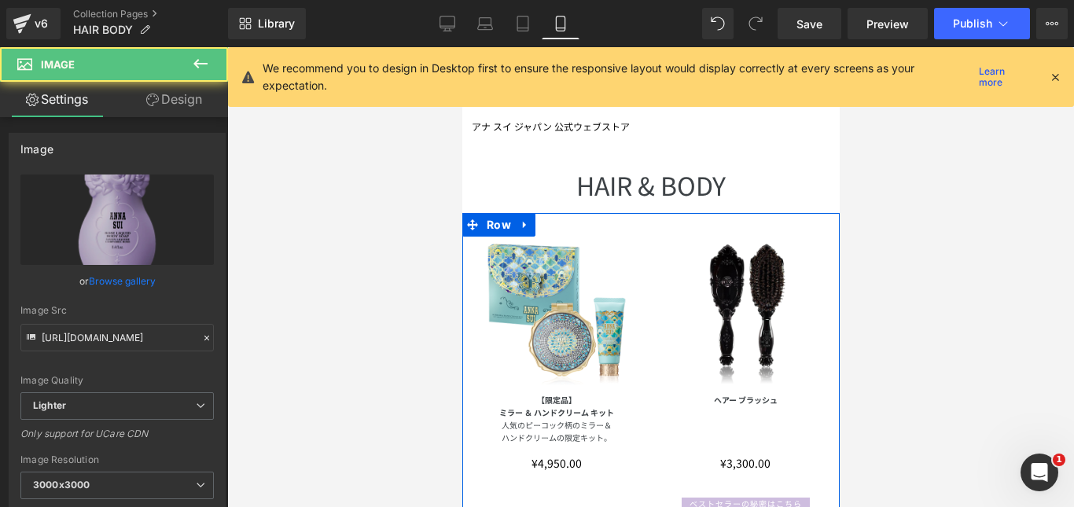
scroll to position [0, 0]
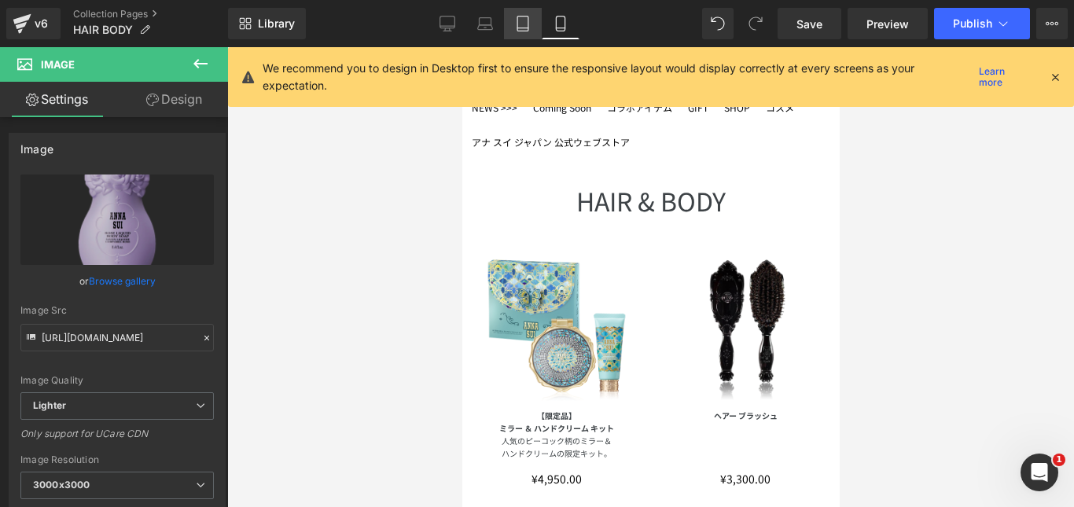
click at [531, 22] on icon at bounding box center [523, 24] width 16 height 16
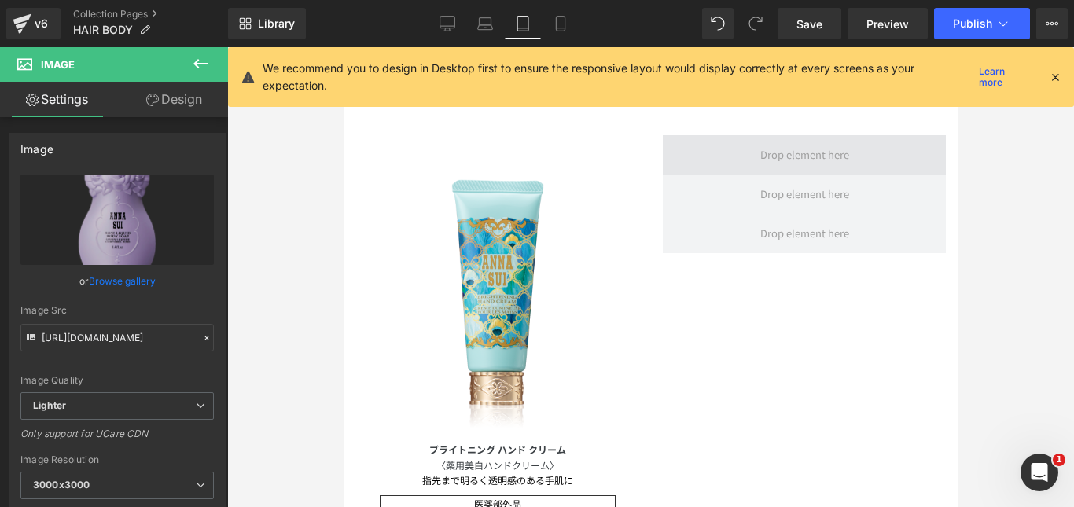
scroll to position [818, 0]
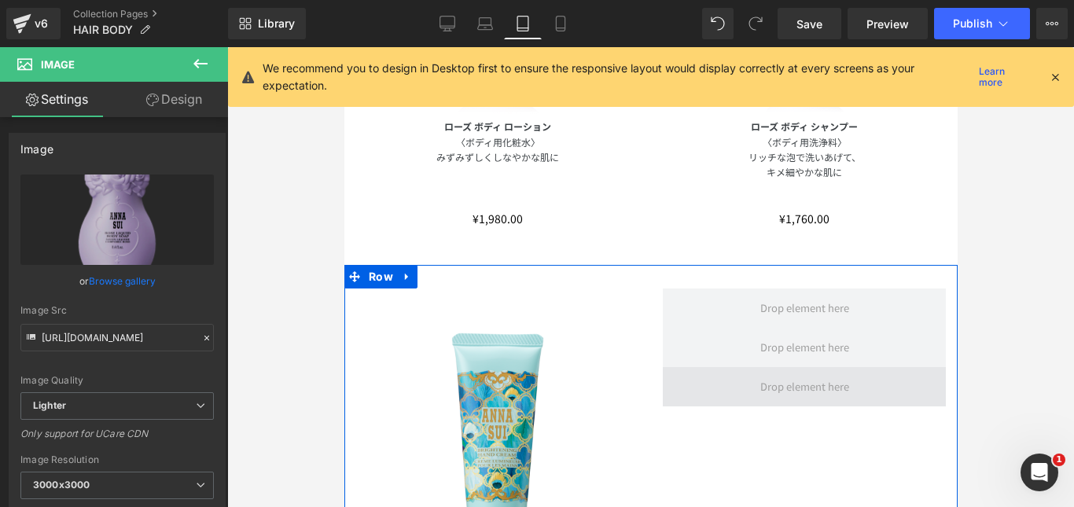
click at [763, 375] on span at bounding box center [804, 387] width 100 height 24
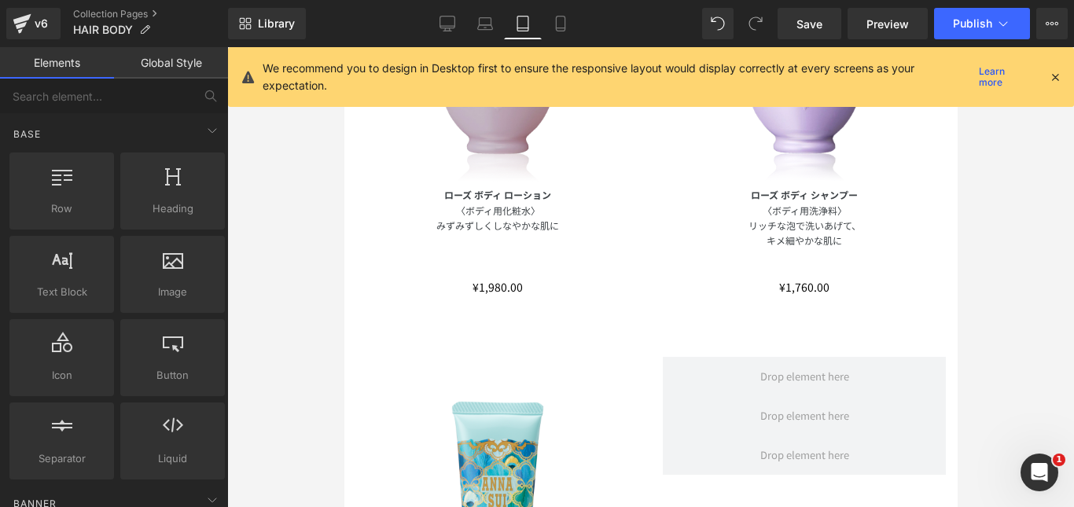
scroll to position [661, 0]
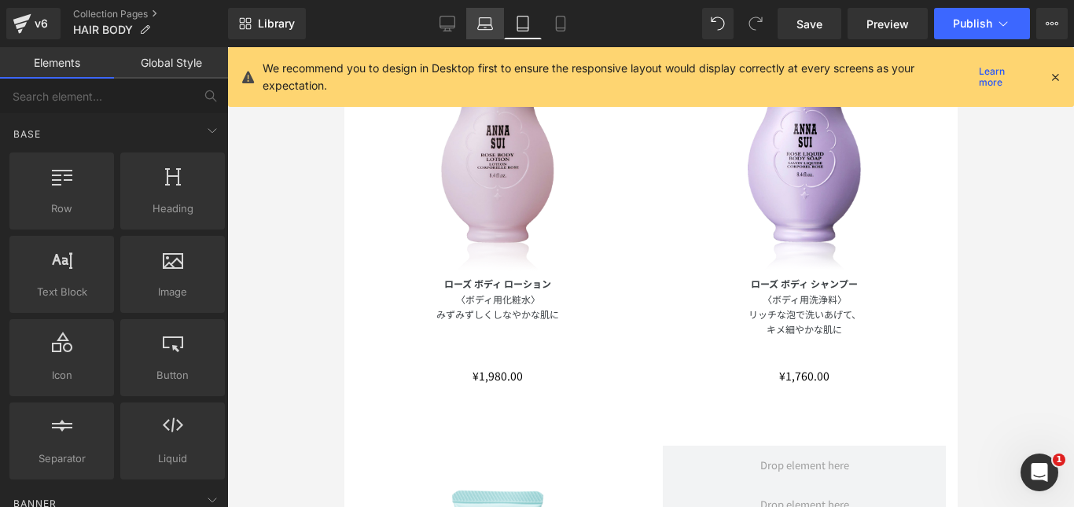
click at [483, 24] on icon at bounding box center [485, 24] width 16 height 16
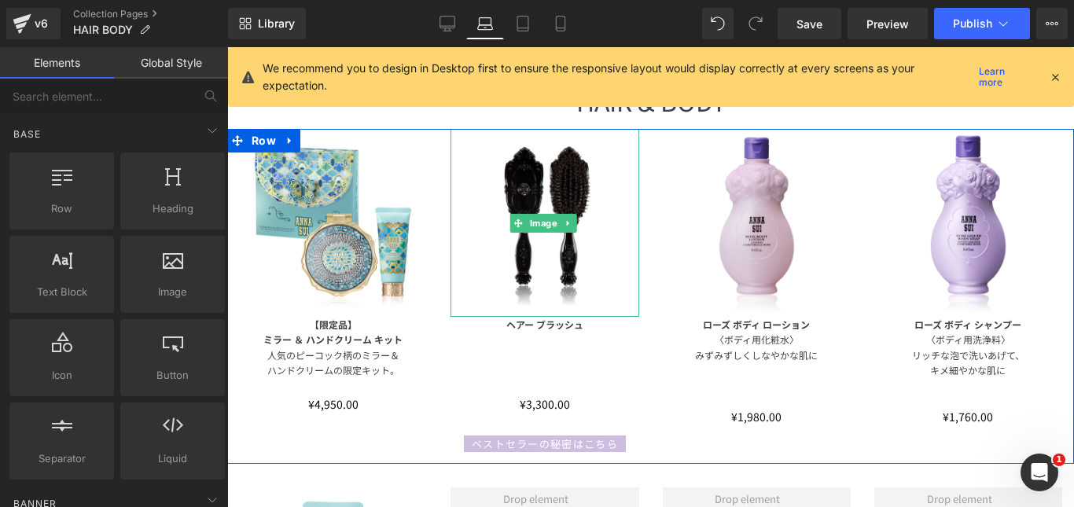
scroll to position [132, 0]
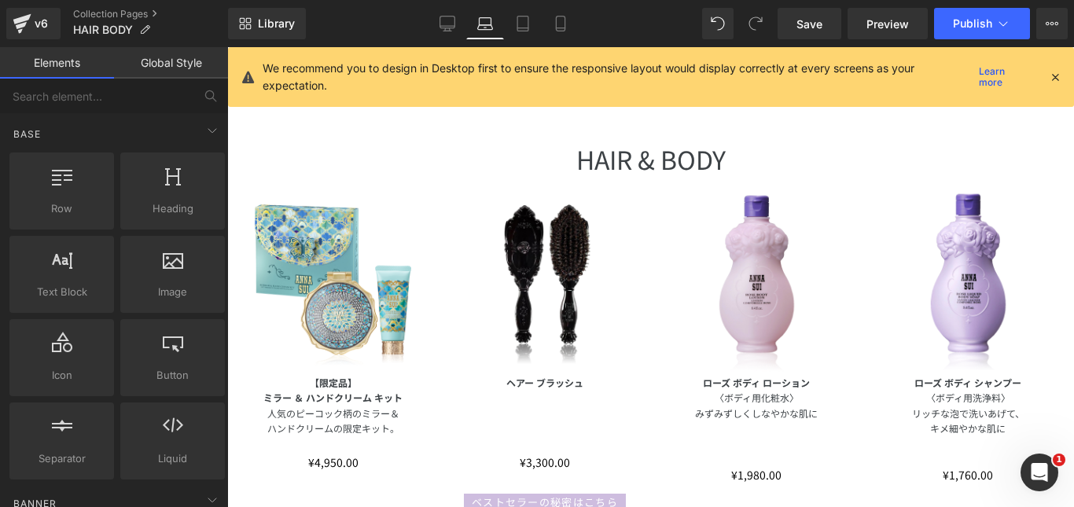
click at [450, 13] on link "Desktop" at bounding box center [447, 23] width 38 height 31
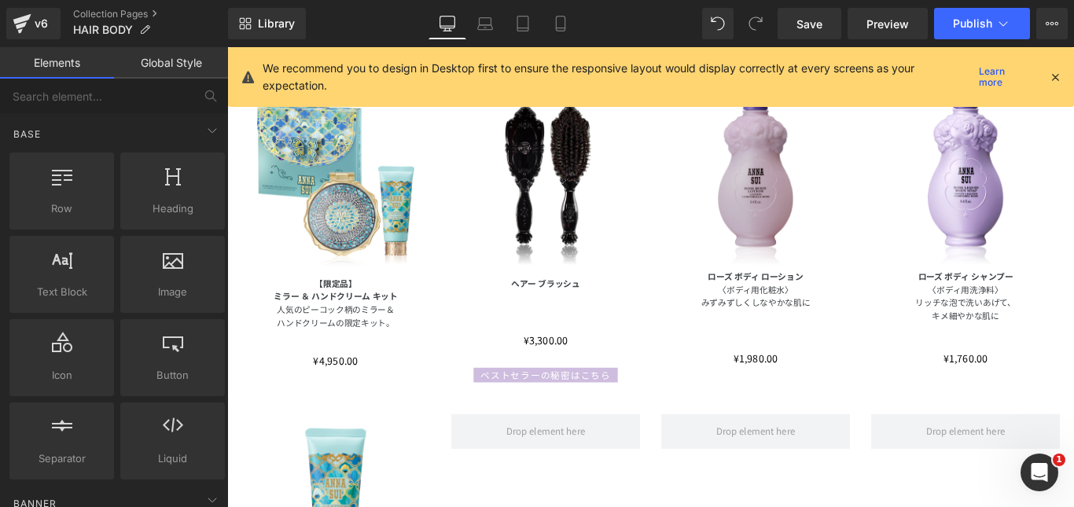
scroll to position [200, 0]
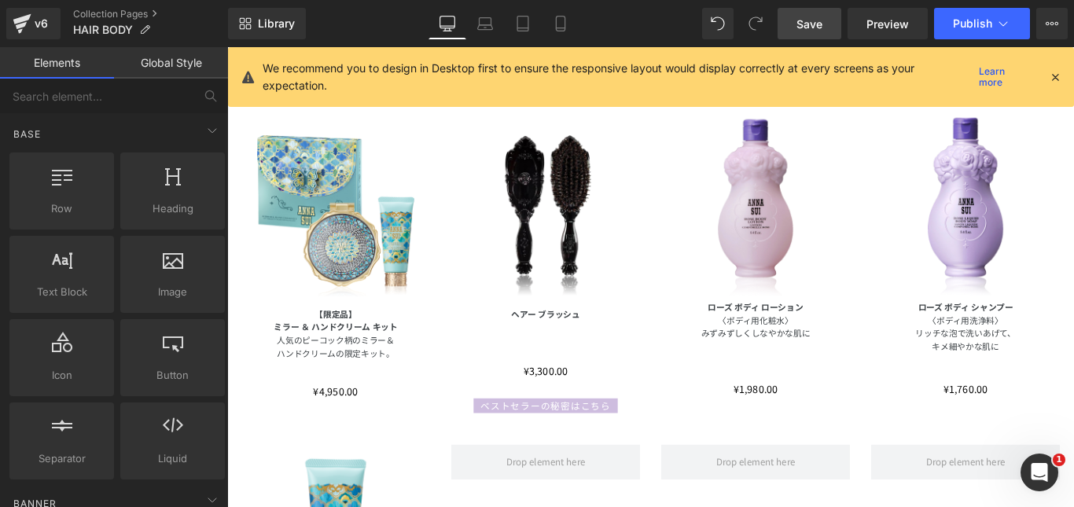
click at [807, 21] on span "Save" at bounding box center [809, 24] width 26 height 17
click at [883, 19] on span "Preview" at bounding box center [887, 24] width 42 height 17
click at [568, 25] on icon at bounding box center [561, 24] width 16 height 16
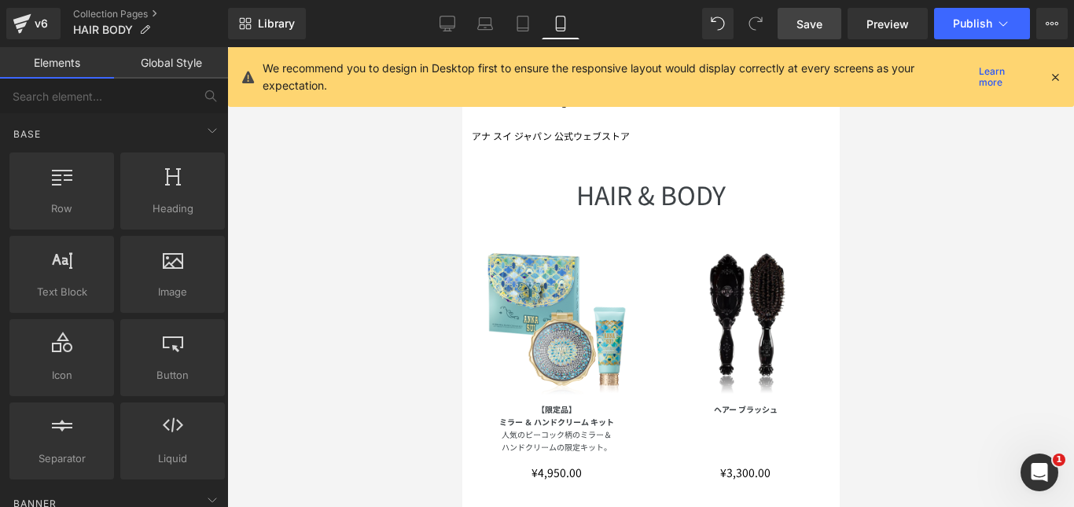
scroll to position [314, 0]
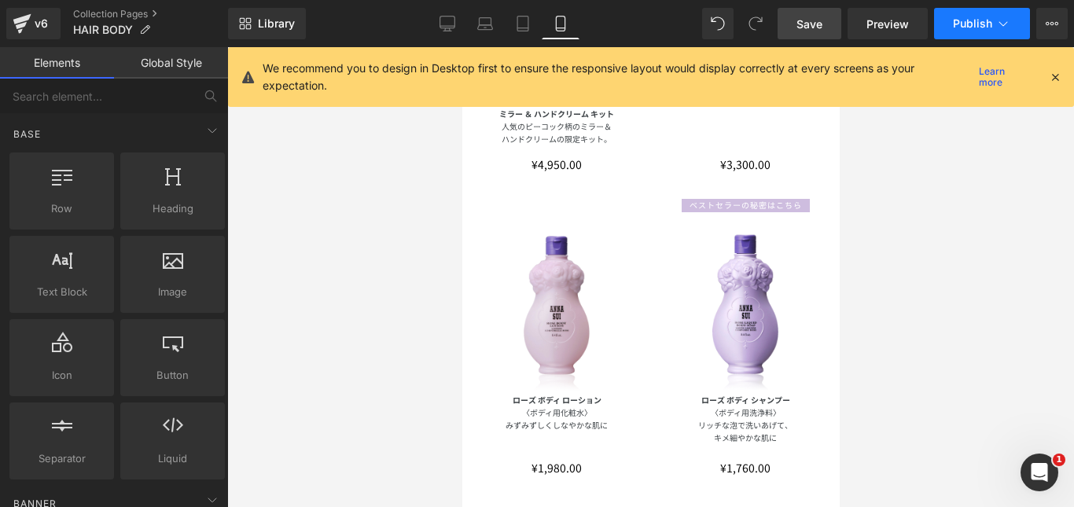
click at [981, 26] on span "Publish" at bounding box center [972, 23] width 39 height 13
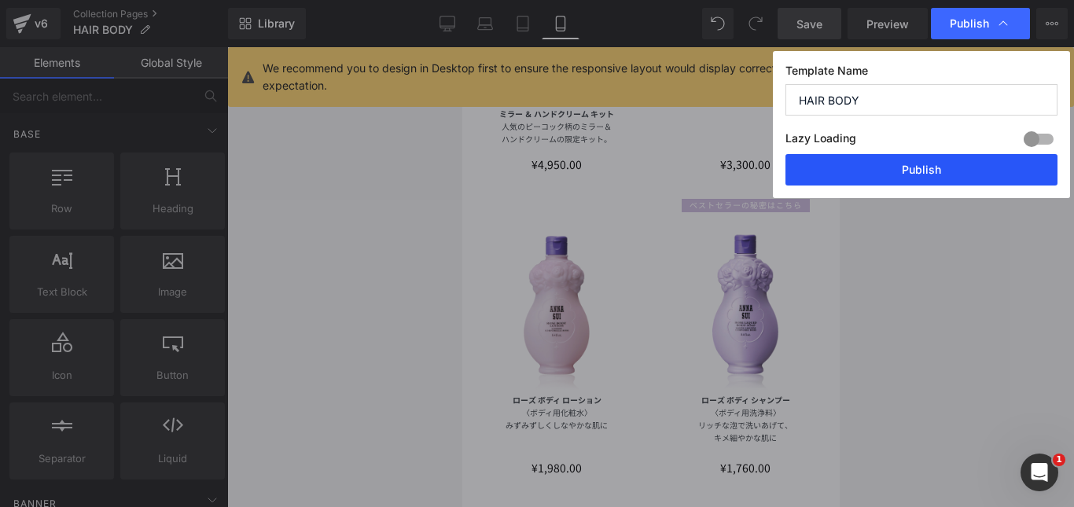
click at [928, 167] on button "Publish" at bounding box center [921, 169] width 272 height 31
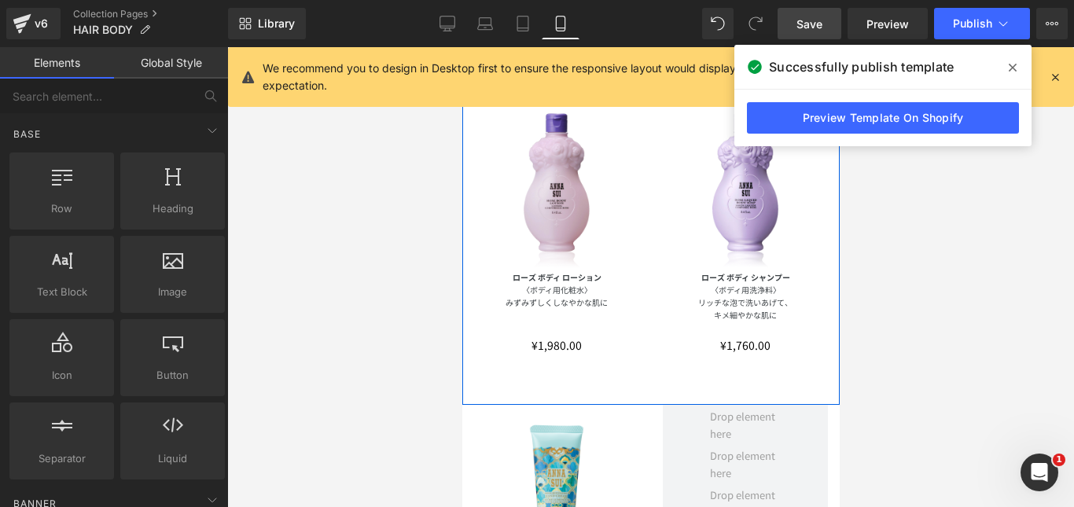
scroll to position [472, 0]
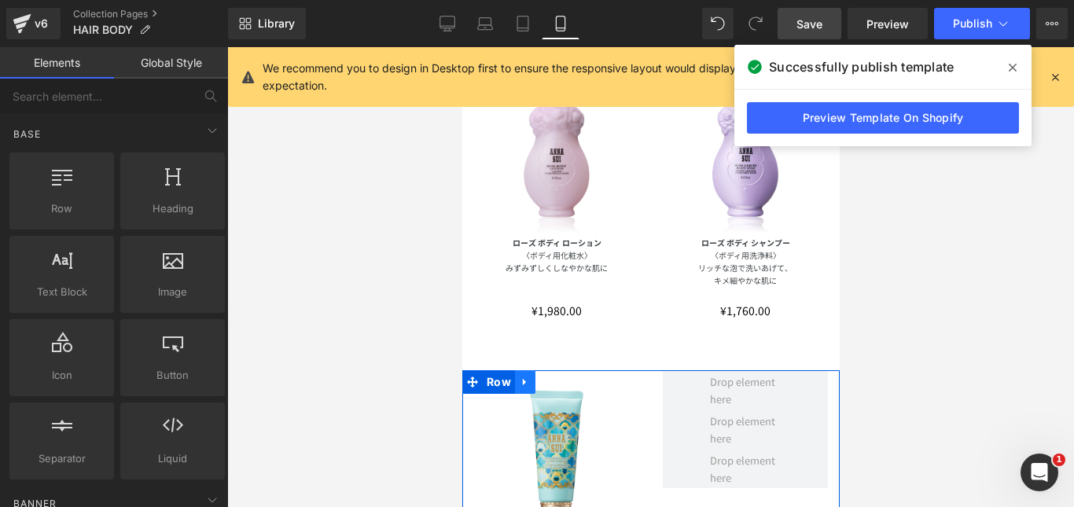
drag, startPoint x: 559, startPoint y: 368, endPoint x: 520, endPoint y: 366, distance: 39.3
click at [559, 378] on div "Image" at bounding box center [555, 460] width 165 height 165
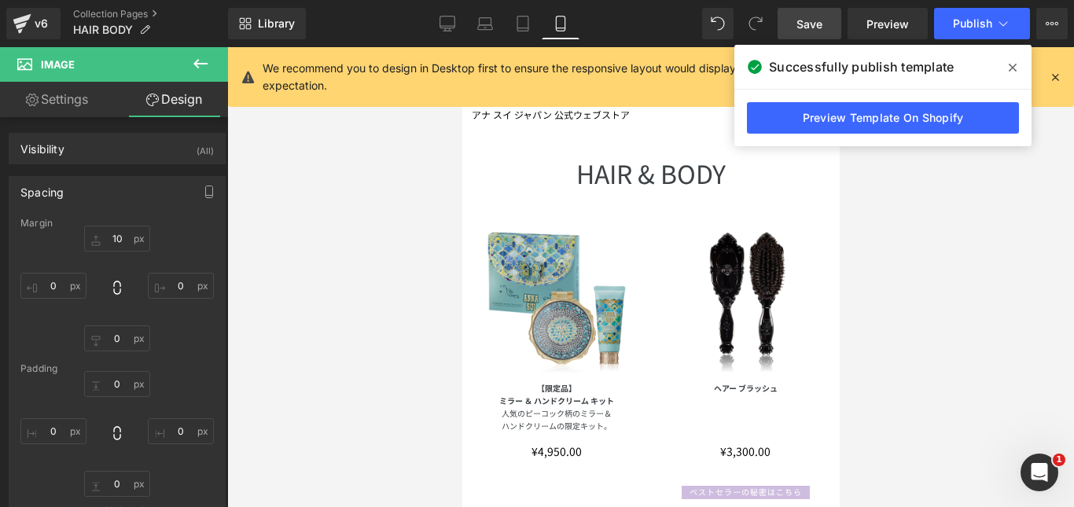
scroll to position [0, 0]
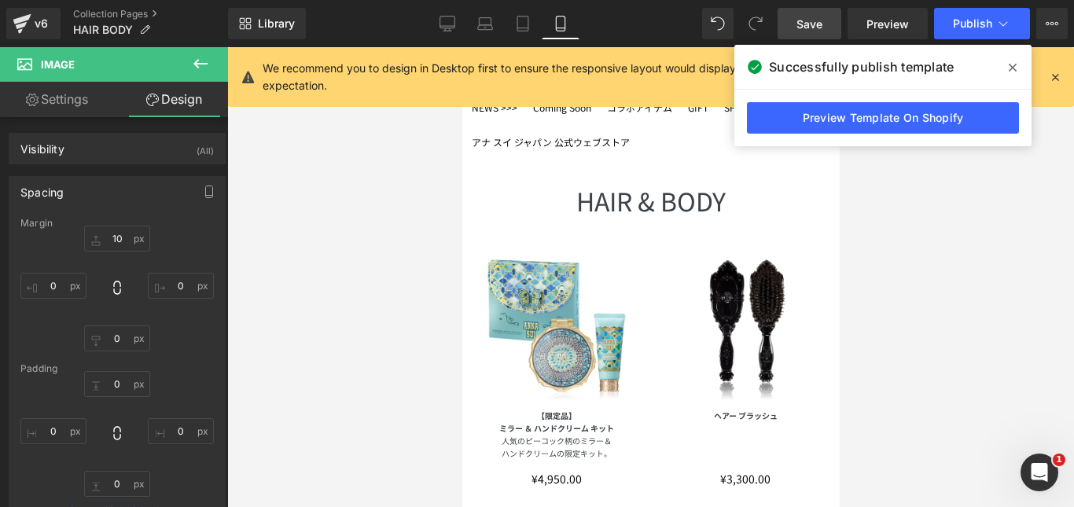
click at [608, 251] on img at bounding box center [555, 326] width 165 height 165
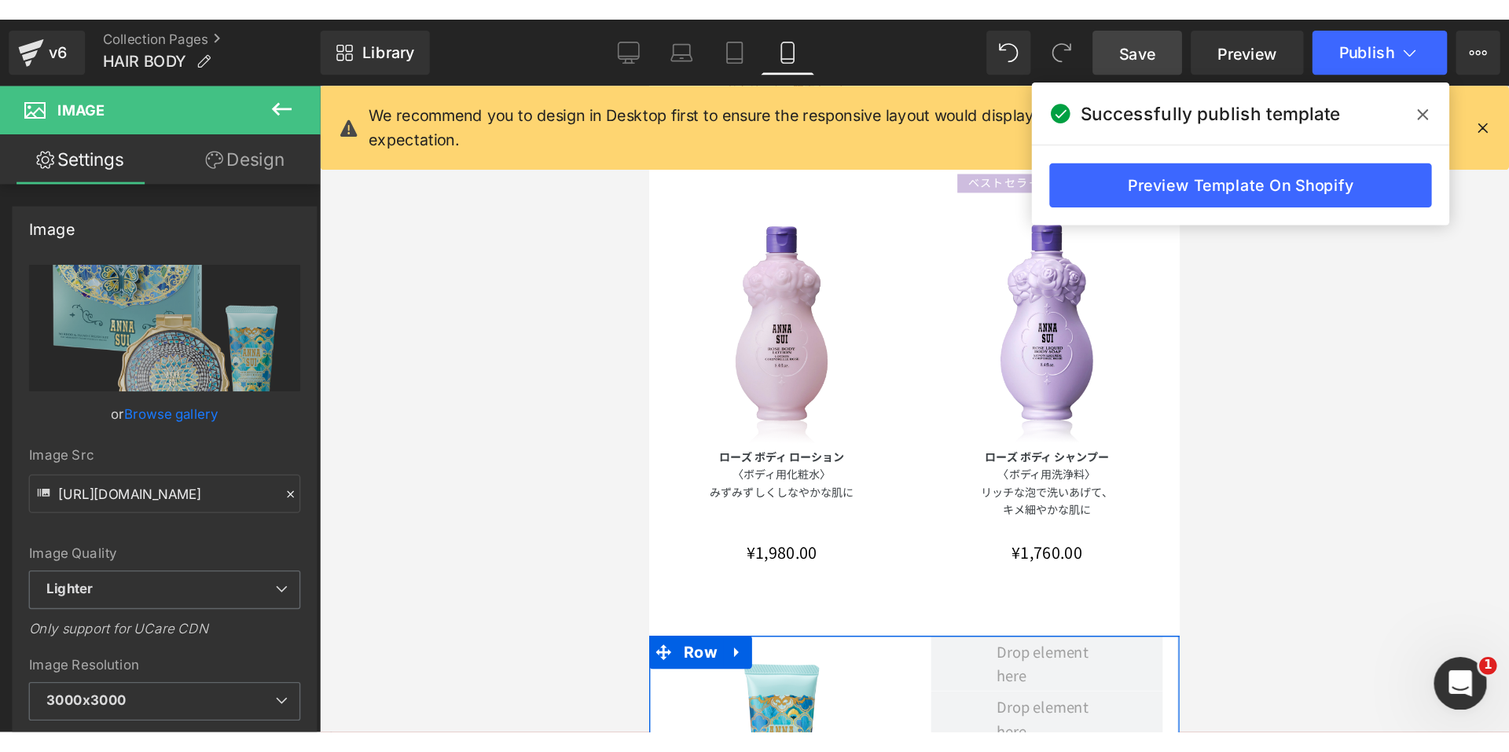
scroll to position [393, 0]
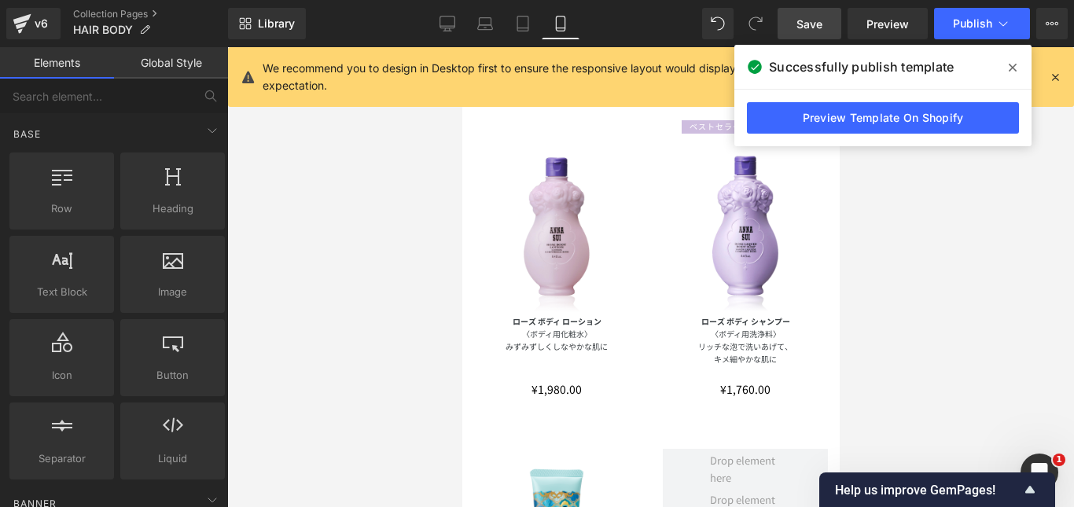
click at [930, 219] on div at bounding box center [650, 277] width 847 height 460
